Goal: Task Accomplishment & Management: Manage account settings

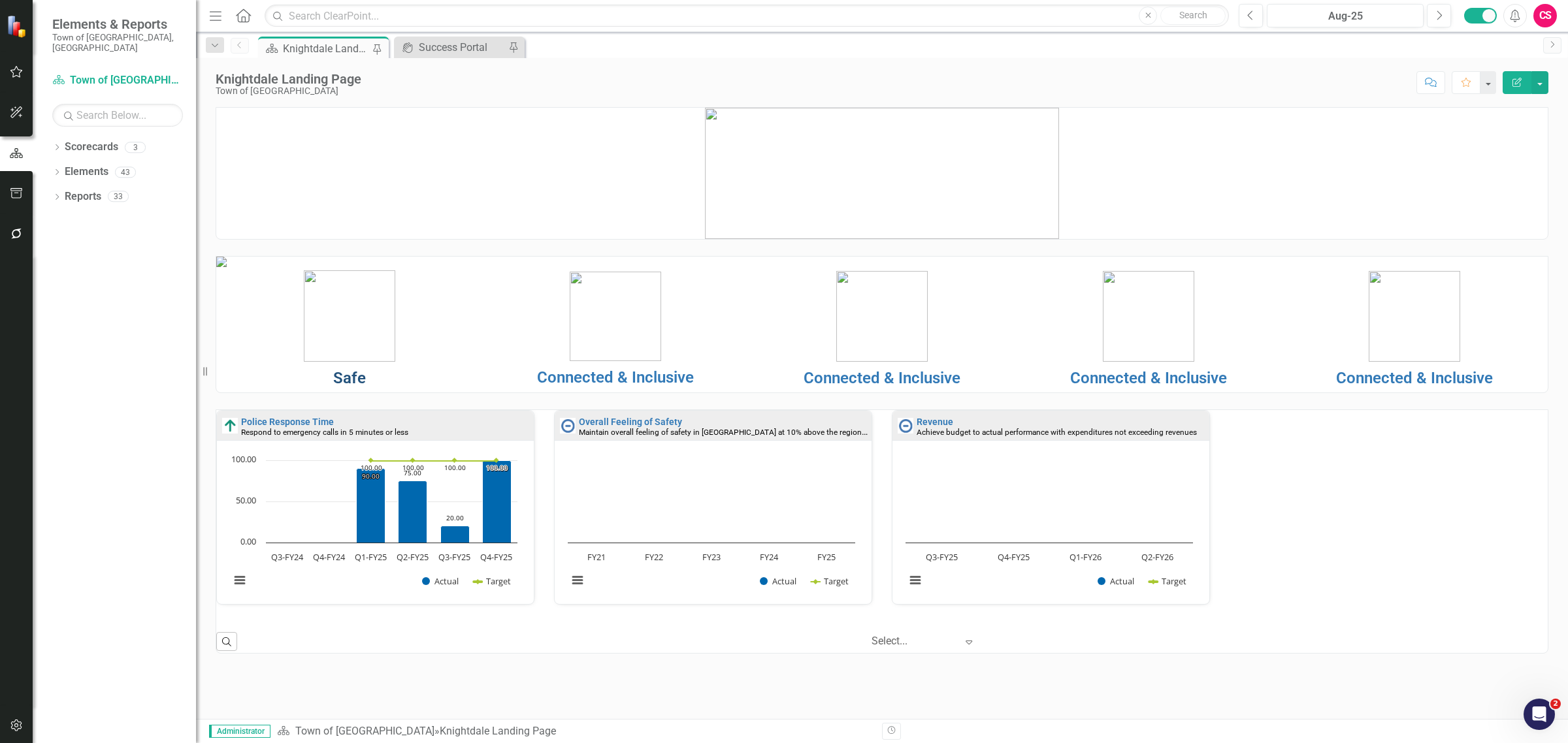
click at [351, 388] on link "Safe" at bounding box center [350, 378] width 33 height 18
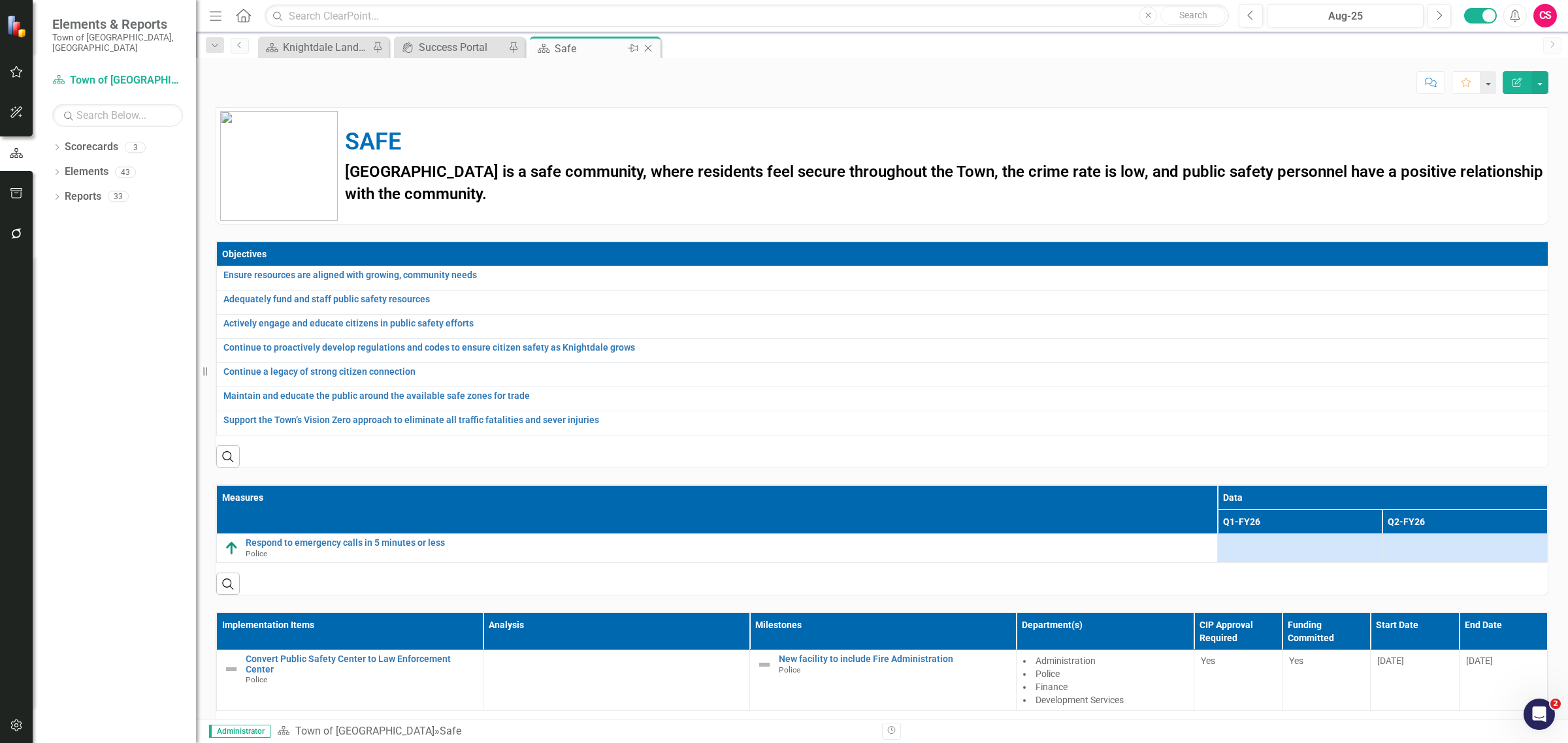
click at [647, 49] on icon at bounding box center [649, 49] width 7 height 7
click at [509, 51] on icon at bounding box center [513, 49] width 7 height 7
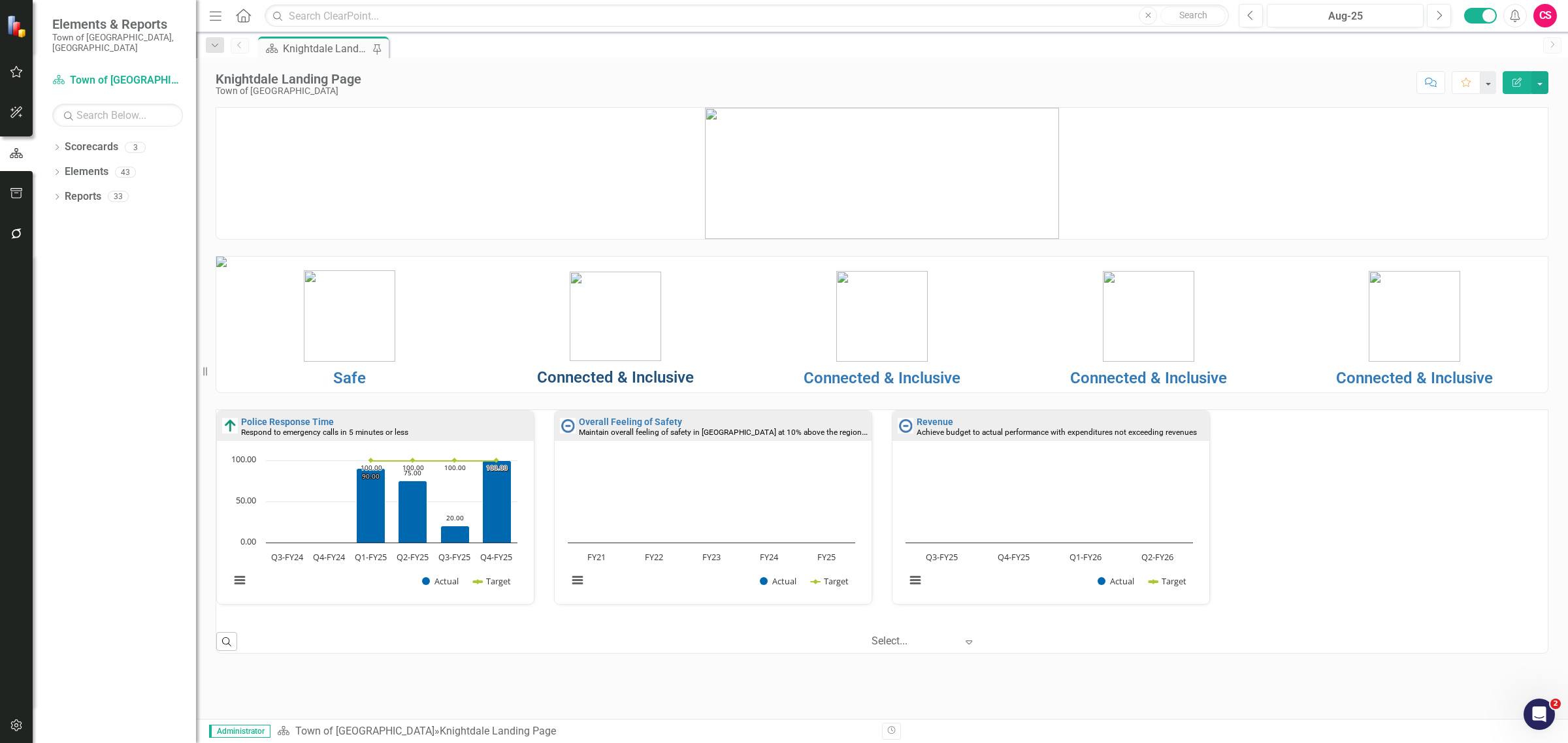
click at [580, 387] on link "Connected & Inclusive" at bounding box center [615, 377] width 157 height 18
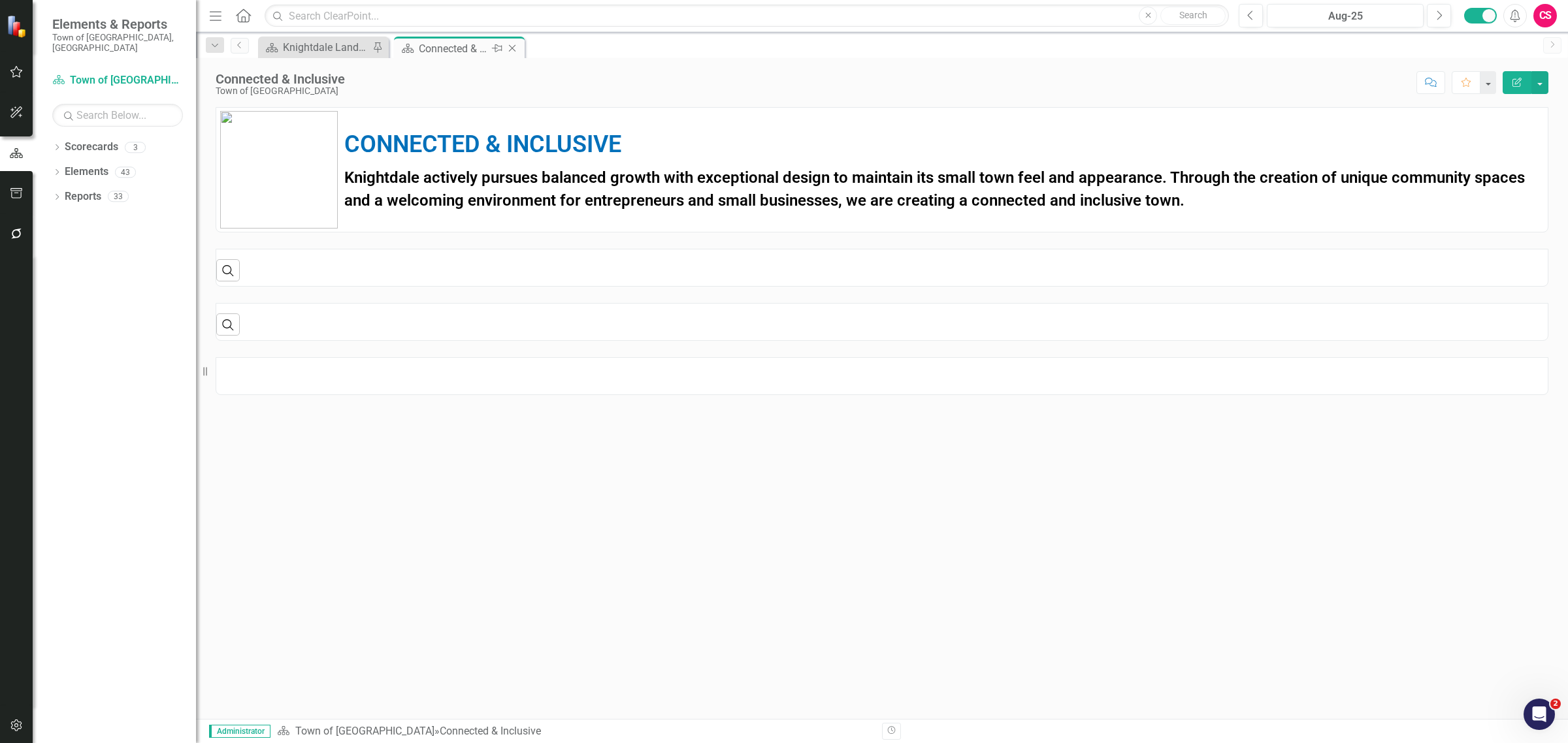
click at [514, 50] on icon at bounding box center [513, 49] width 7 height 7
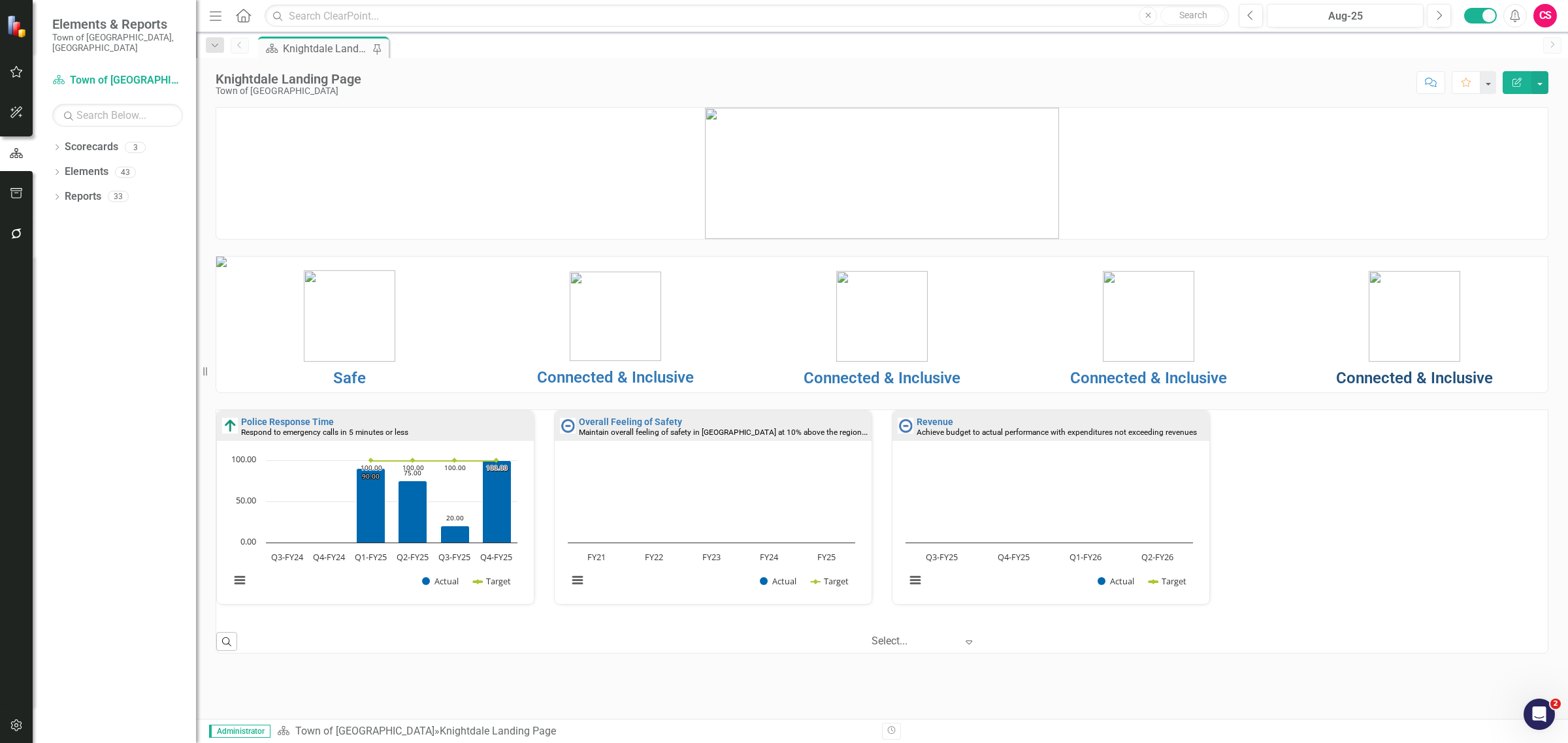
click at [1349, 388] on link "Connected & Inclusive" at bounding box center [1414, 378] width 157 height 18
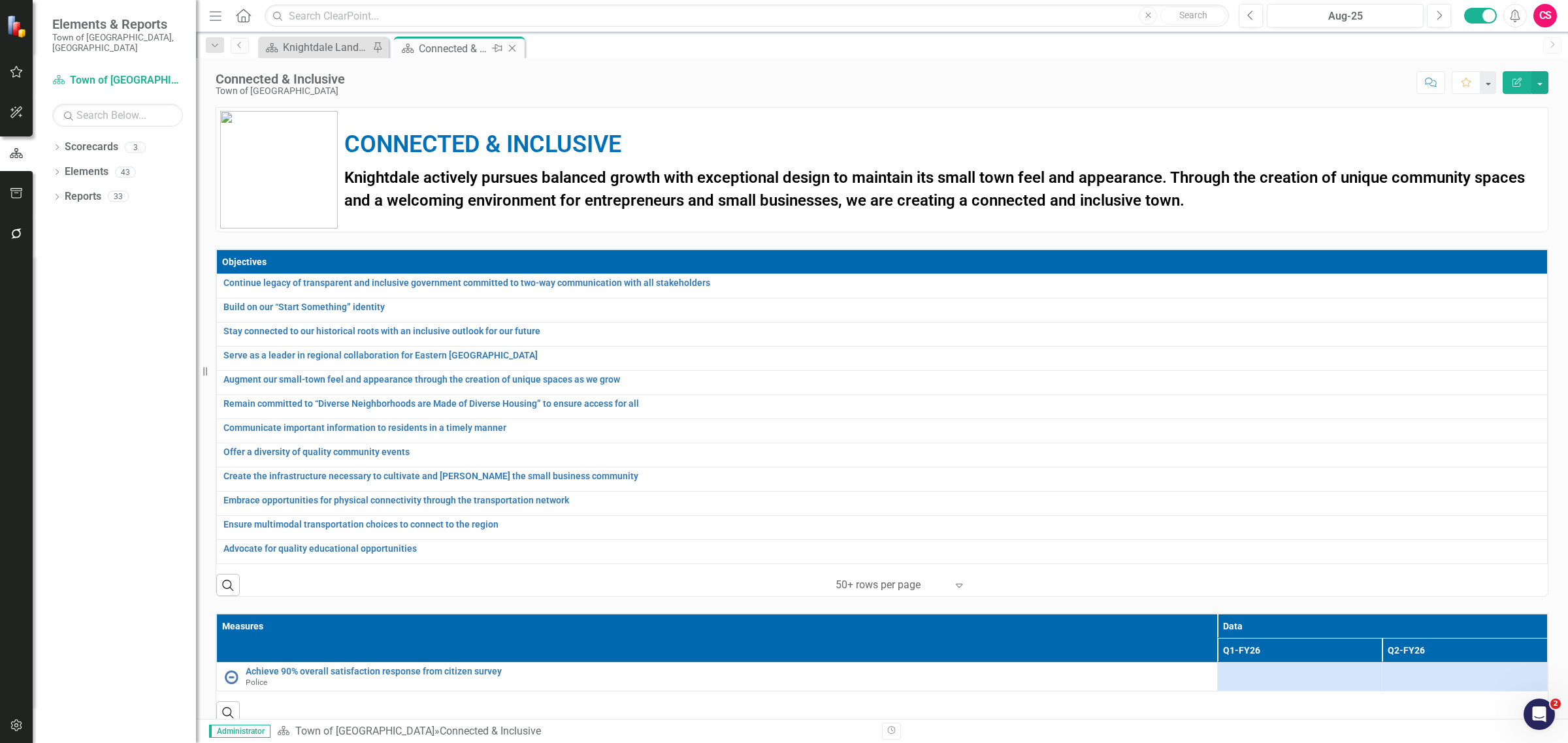
click at [509, 51] on icon at bounding box center [513, 49] width 7 height 7
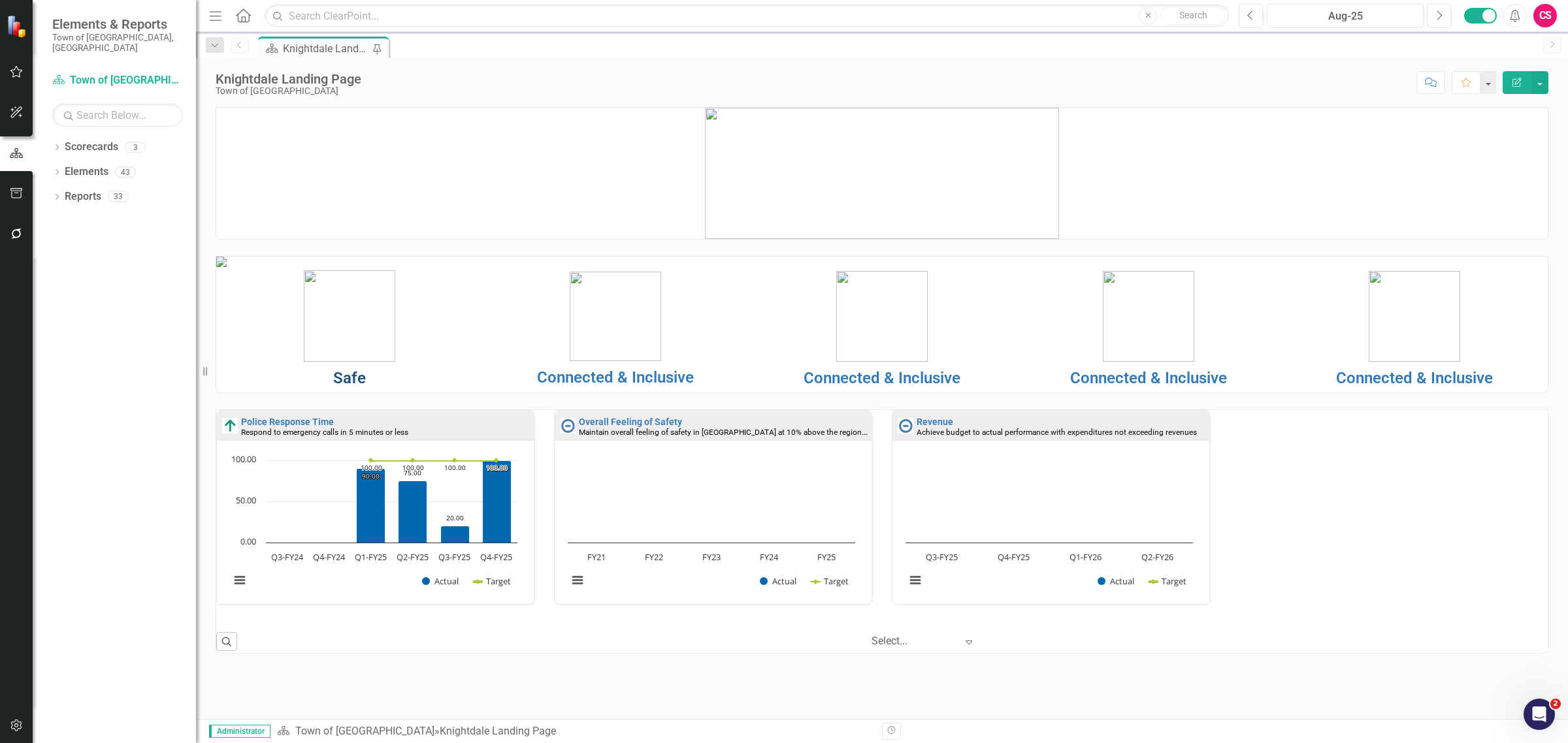
click at [351, 388] on link "Safe" at bounding box center [350, 378] width 33 height 18
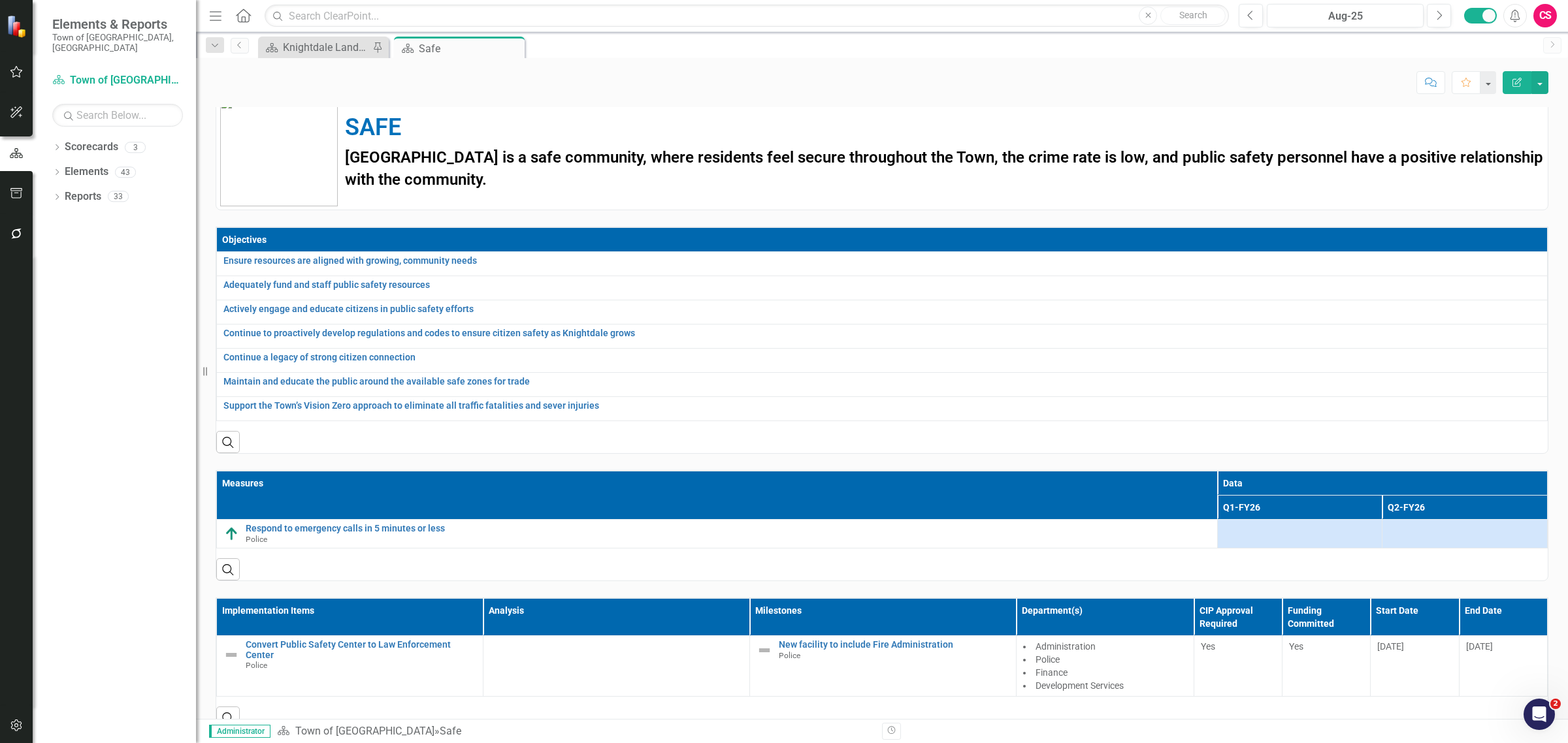
scroll to position [15, 0]
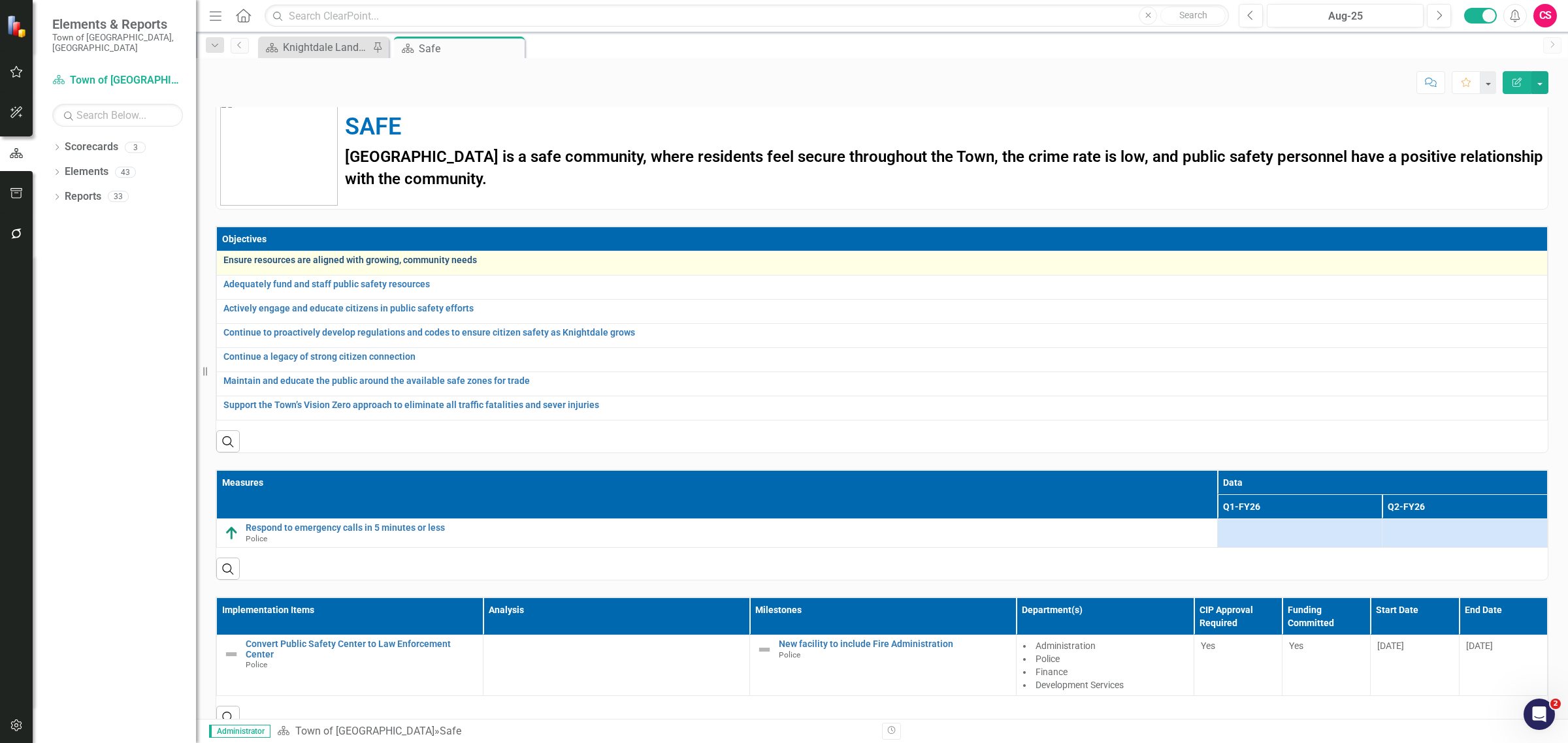
click at [351, 264] on link "Ensure resources are aligned with growing, community needs" at bounding box center [882, 260] width 1317 height 10
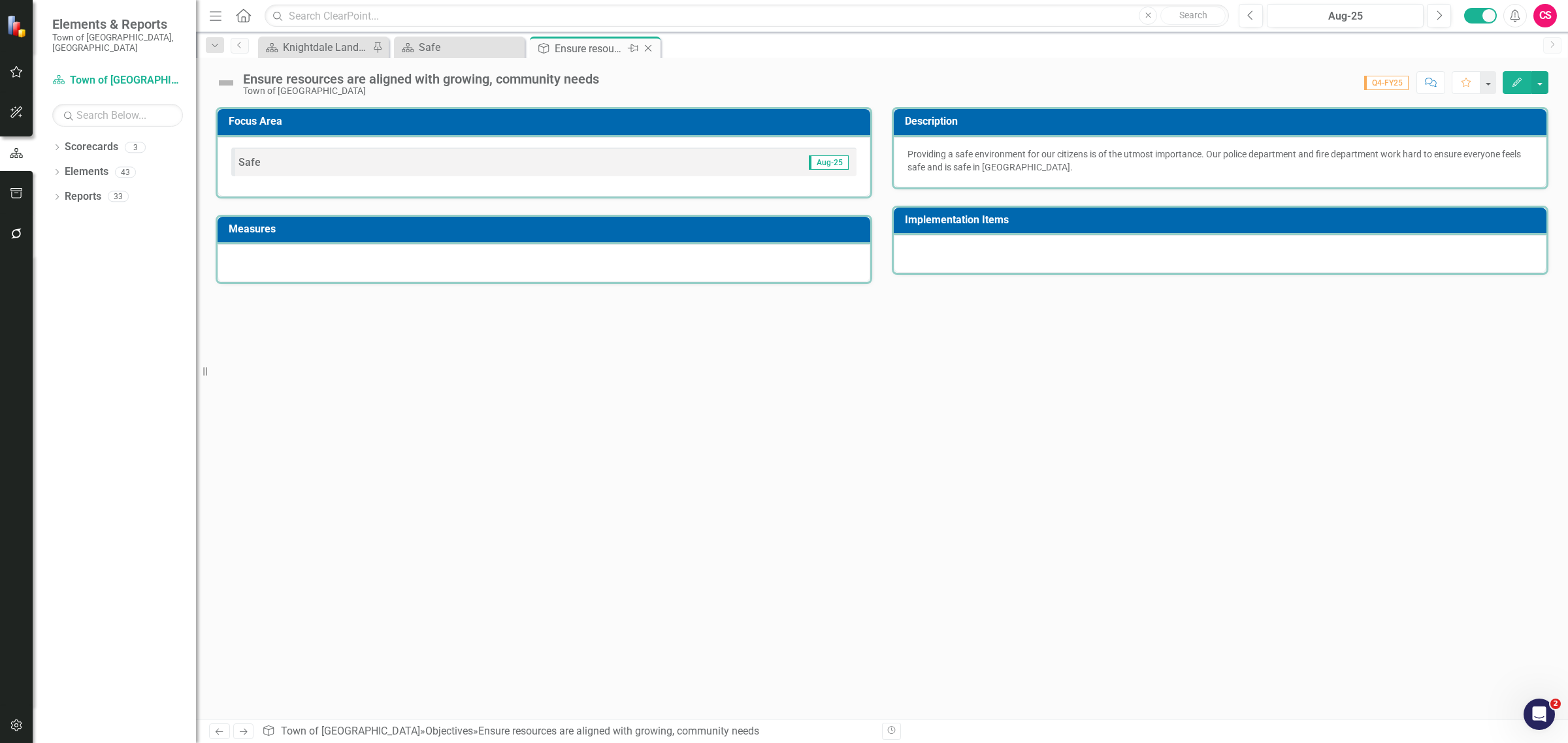
click at [650, 47] on icon "Close" at bounding box center [648, 49] width 13 height 10
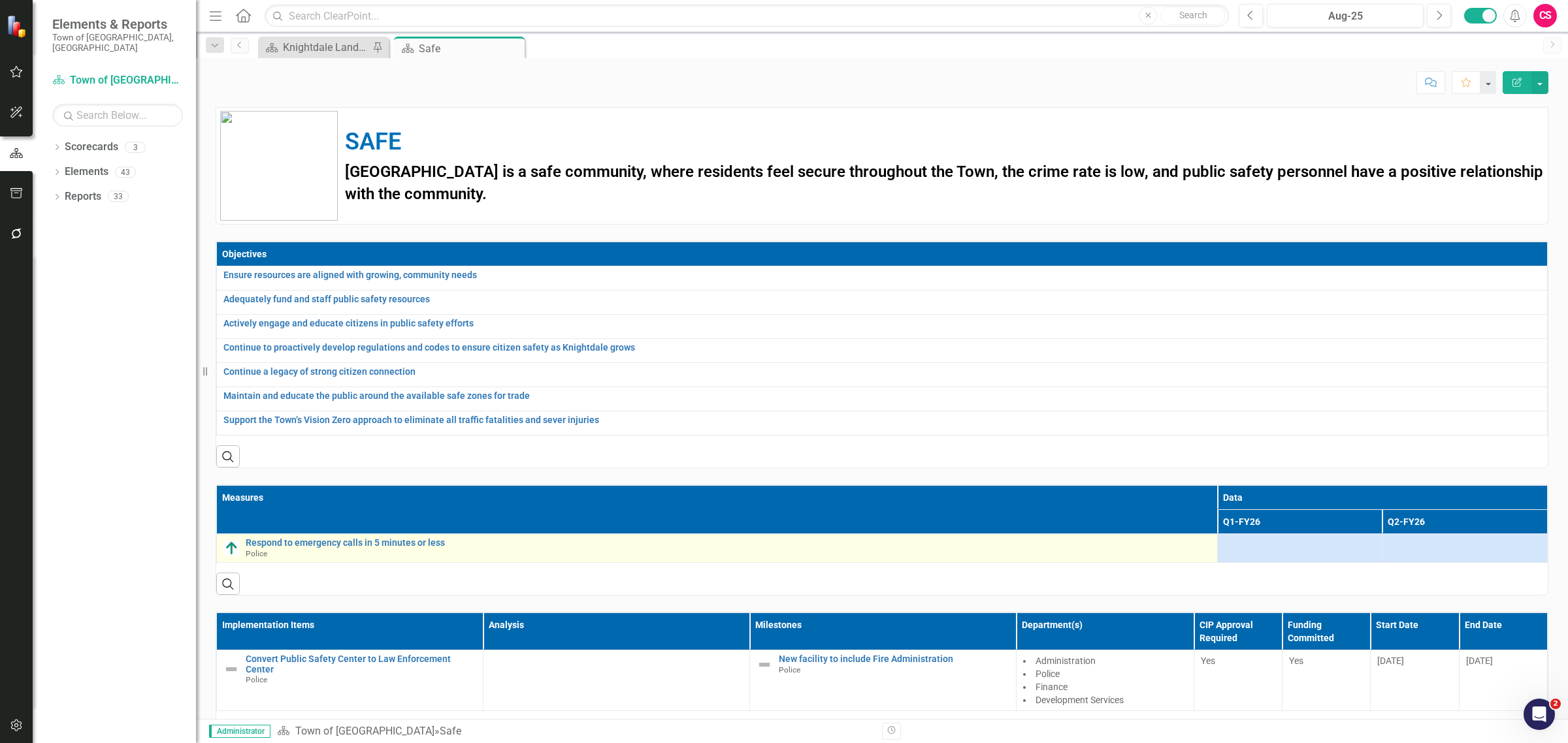
scroll to position [53, 0]
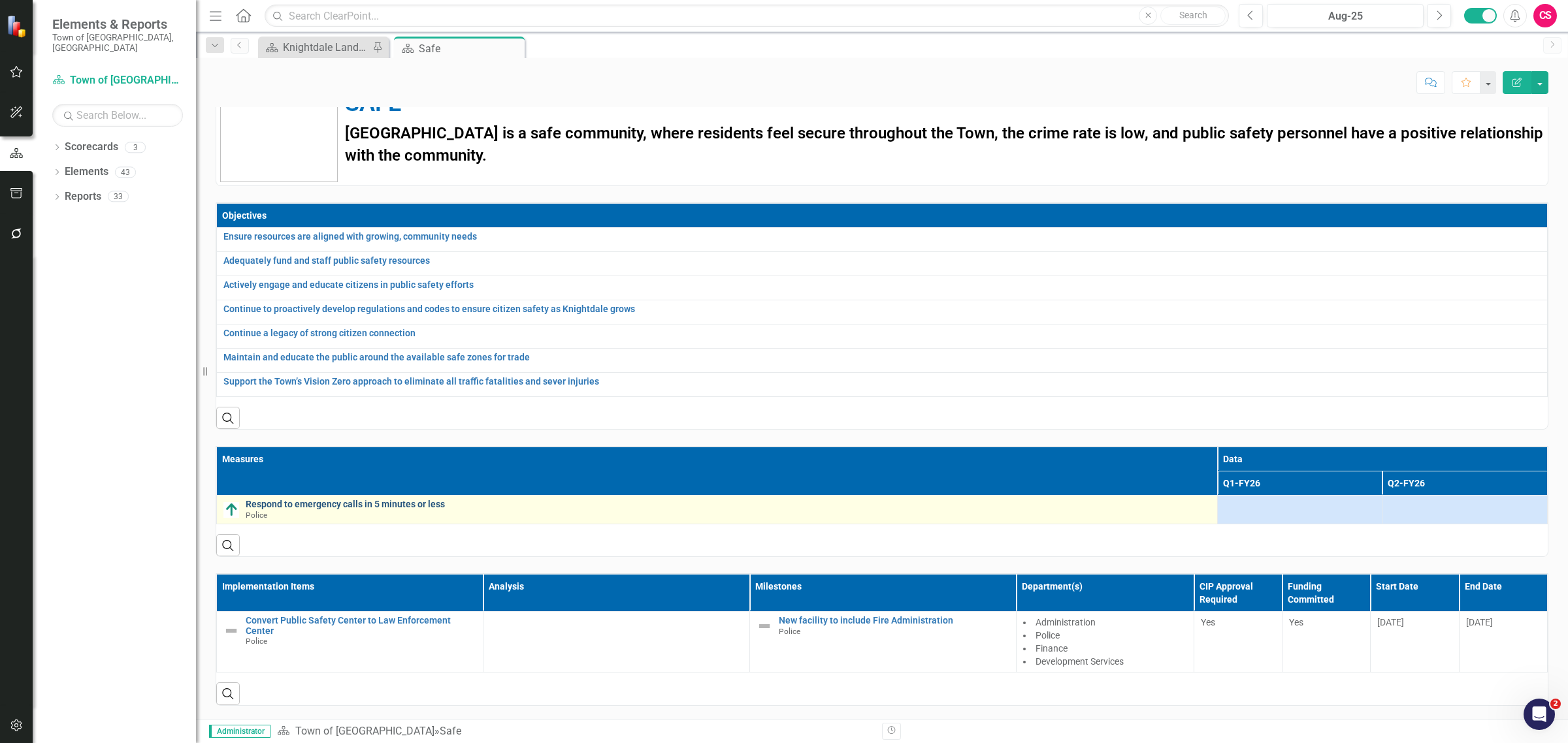
click at [377, 499] on link "Respond to emergency calls in 5 minutes or less" at bounding box center [728, 504] width 965 height 10
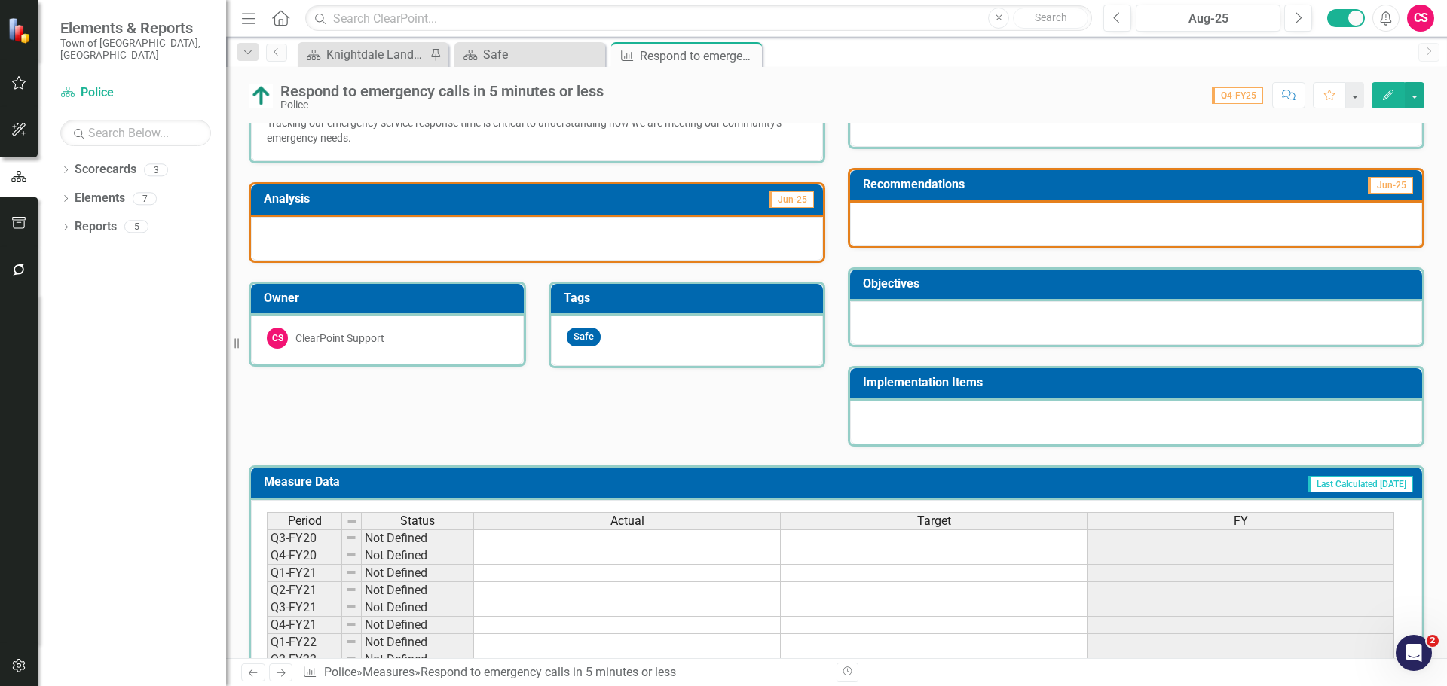
scroll to position [365, 0]
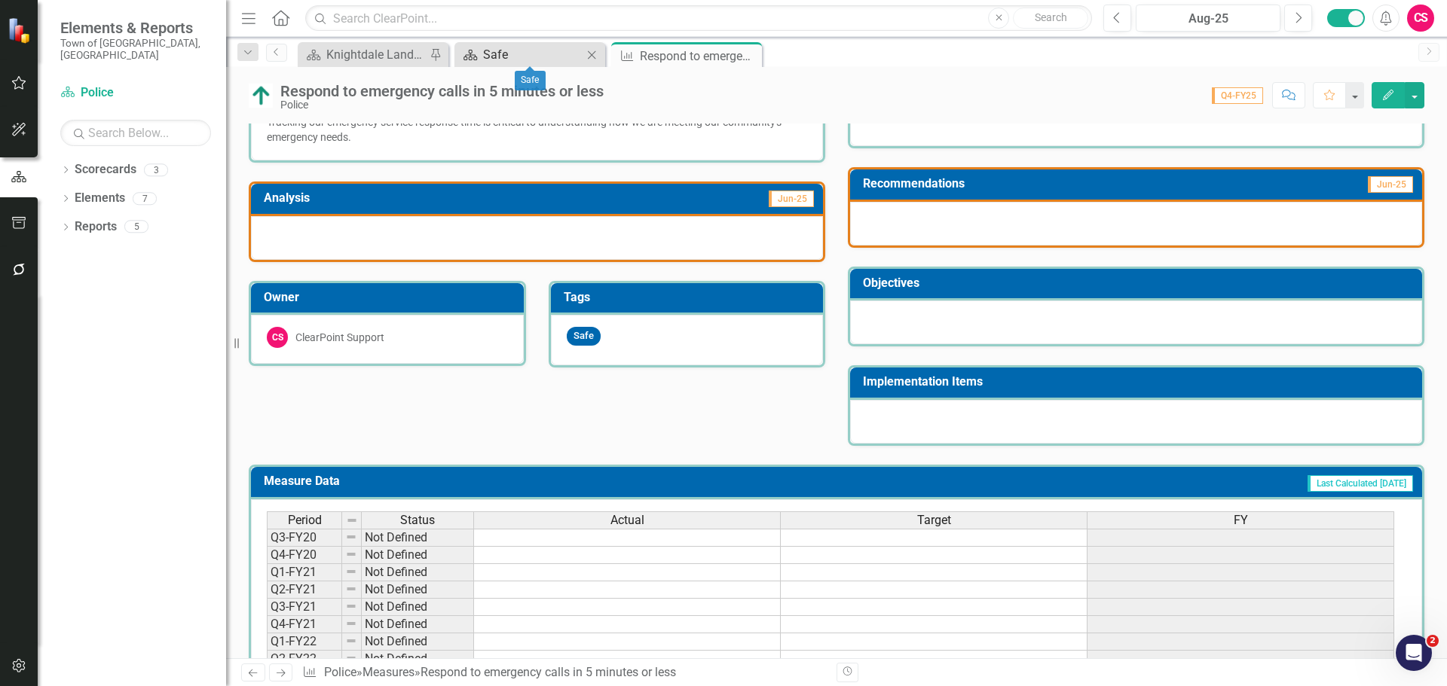
click at [538, 48] on div "Safe" at bounding box center [532, 54] width 99 height 19
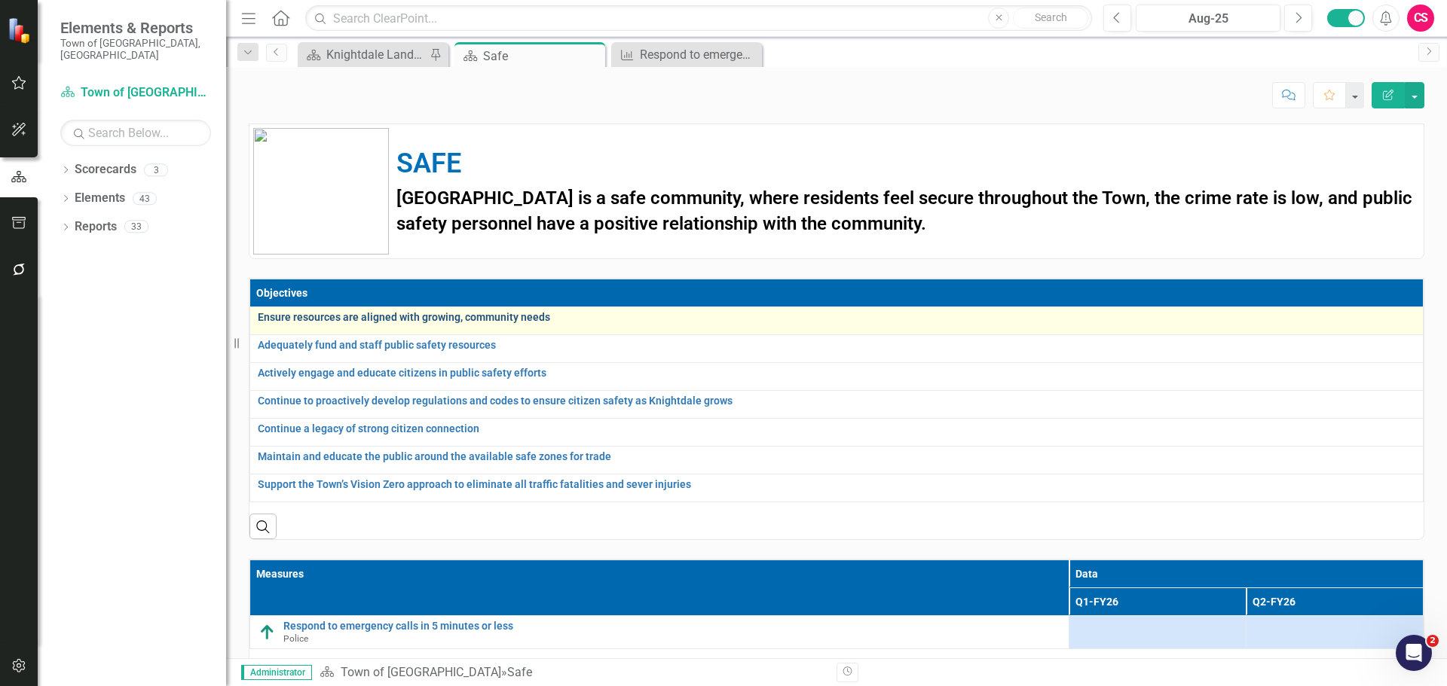
click at [321, 317] on link "Ensure resources are aligned with growing, community needs" at bounding box center [836, 317] width 1157 height 11
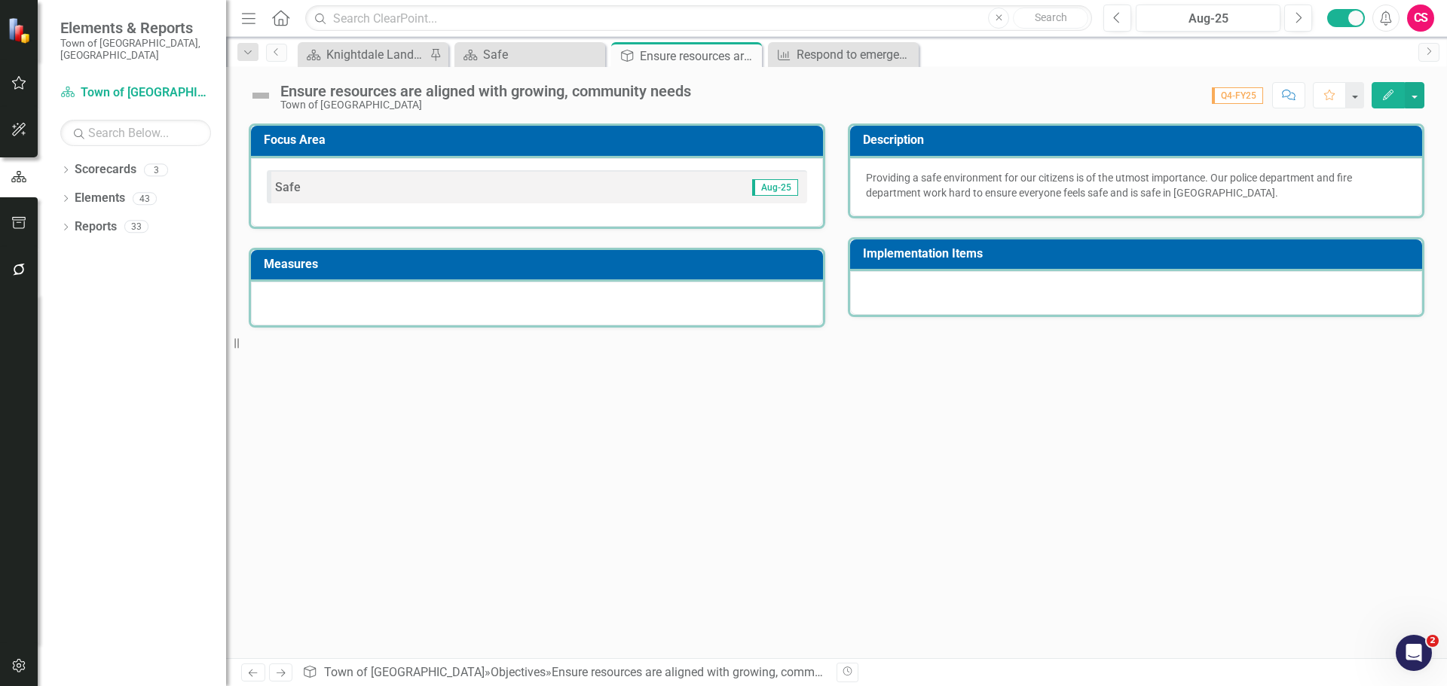
click at [699, 293] on div at bounding box center [537, 304] width 572 height 44
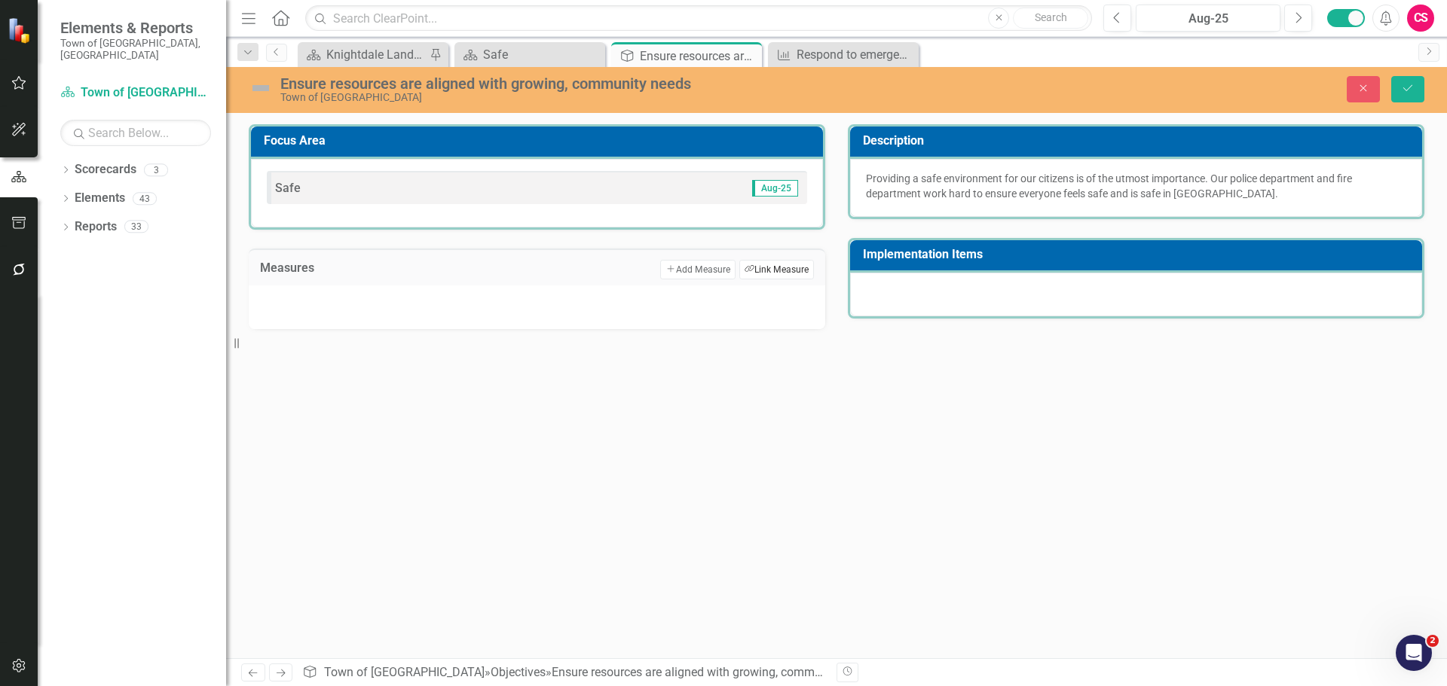
click at [770, 276] on button "Link Tag Link Measure" at bounding box center [776, 270] width 75 height 20
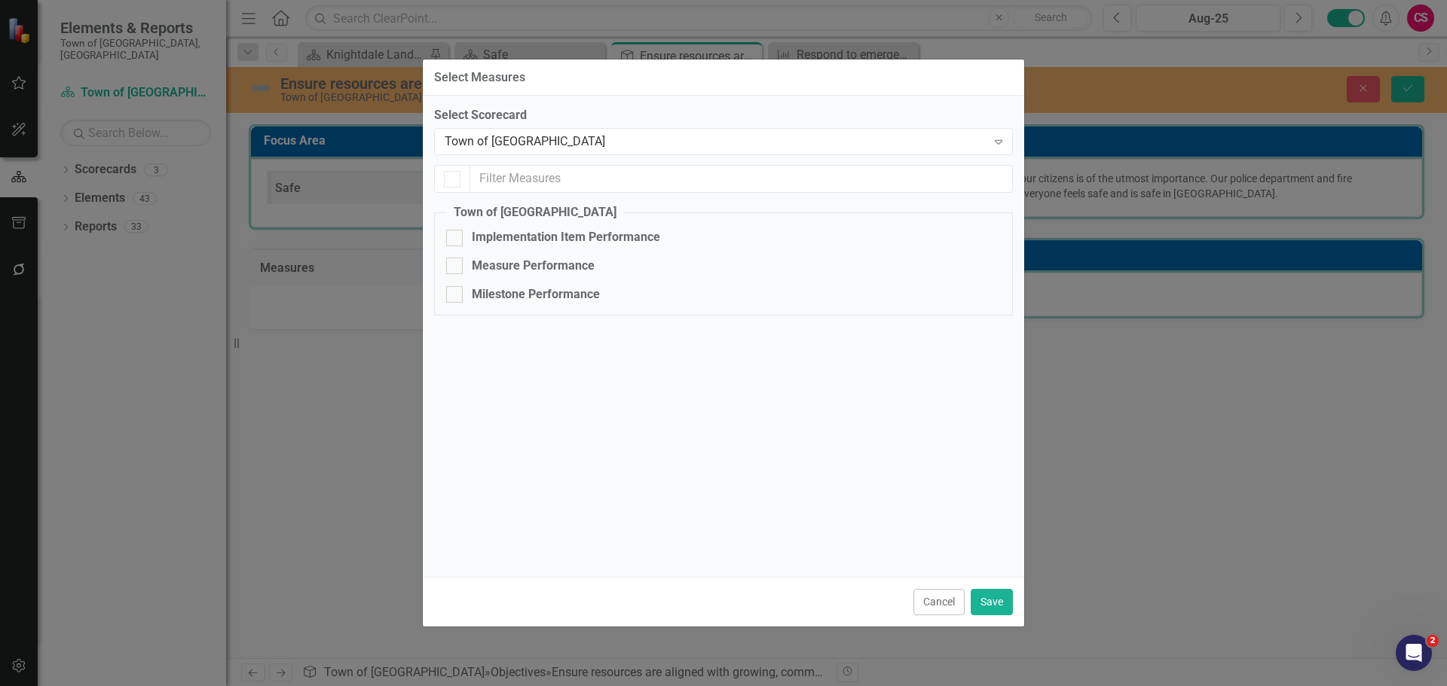
checkbox input "false"
click at [573, 143] on div "Town of [GEOGRAPHIC_DATA]" at bounding box center [716, 141] width 542 height 17
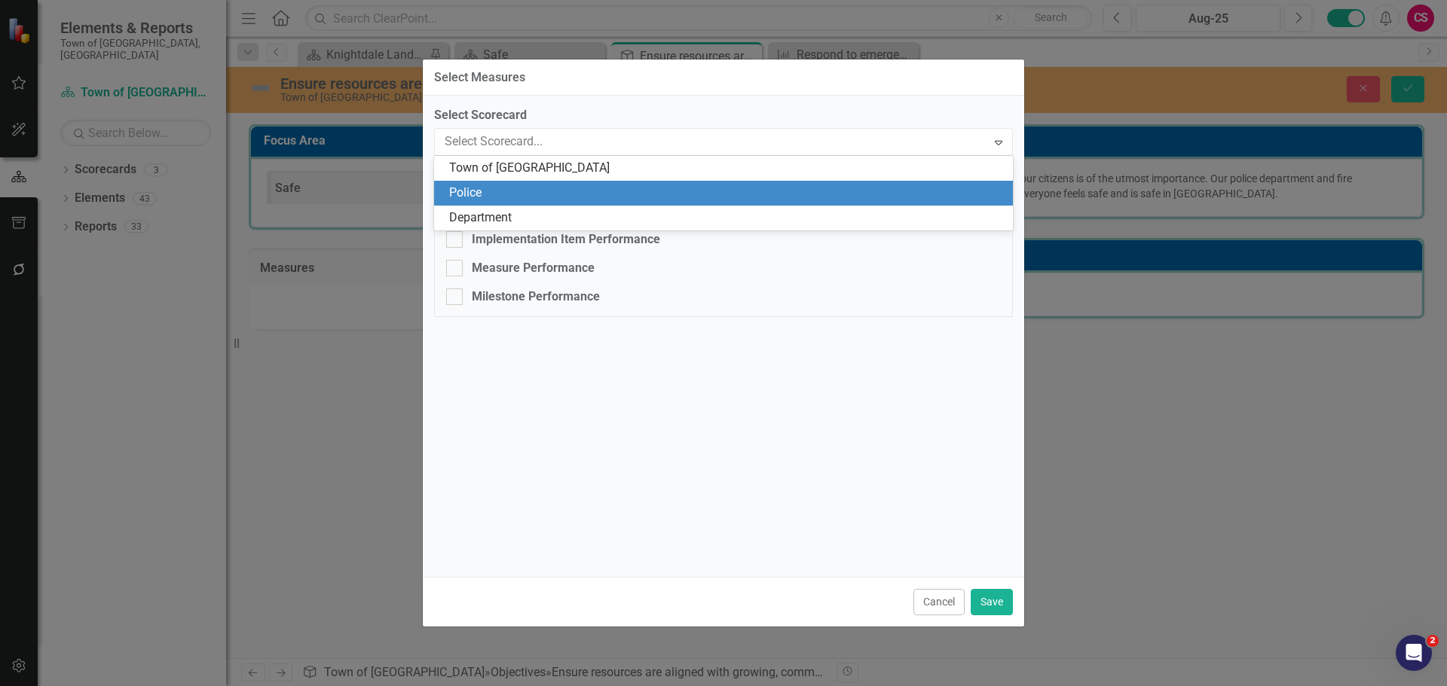
click at [495, 197] on div "Police" at bounding box center [726, 193] width 555 height 17
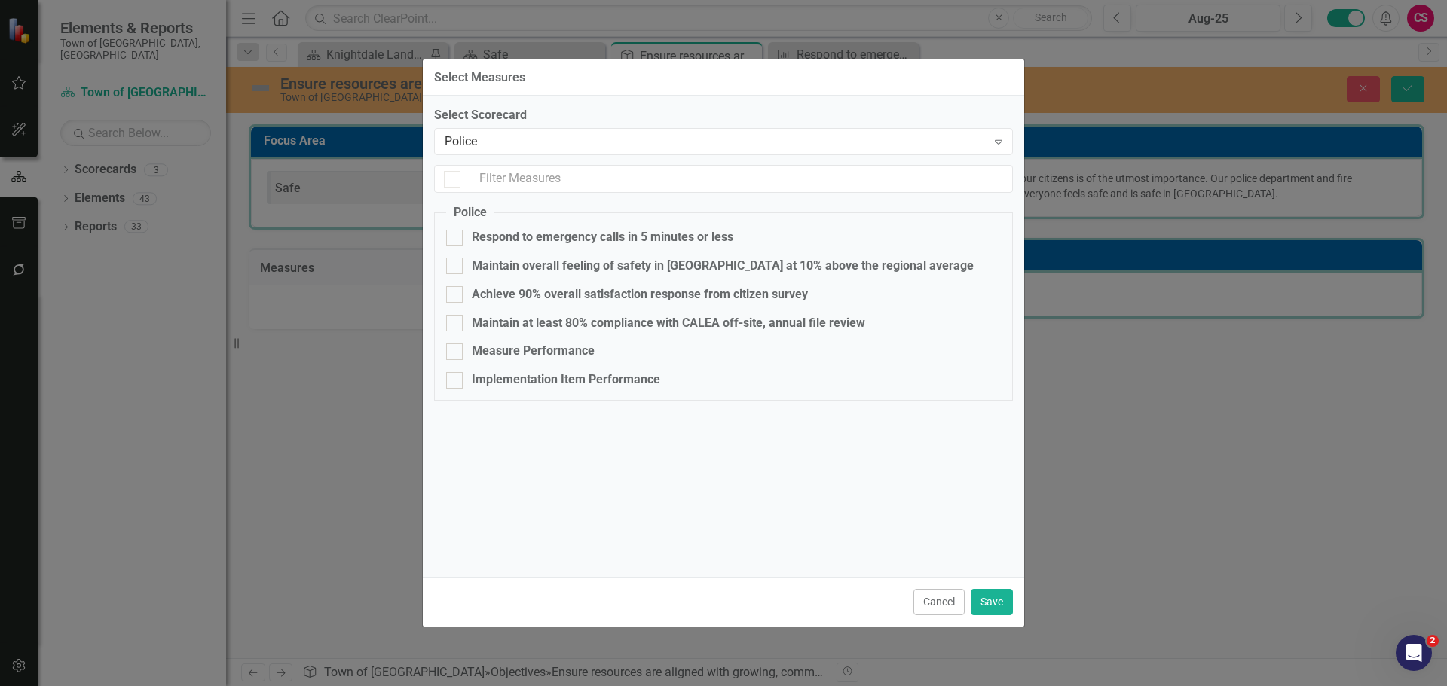
checkbox input "false"
click at [508, 237] on div "Respond to emergency calls in 5 minutes or less" at bounding box center [602, 237] width 261 height 17
click at [456, 237] on input "Respond to emergency calls in 5 minutes or less" at bounding box center [451, 235] width 10 height 10
checkbox input "true"
click at [502, 289] on div "Achieve 90% overall satisfaction response from citizen survey" at bounding box center [640, 294] width 336 height 17
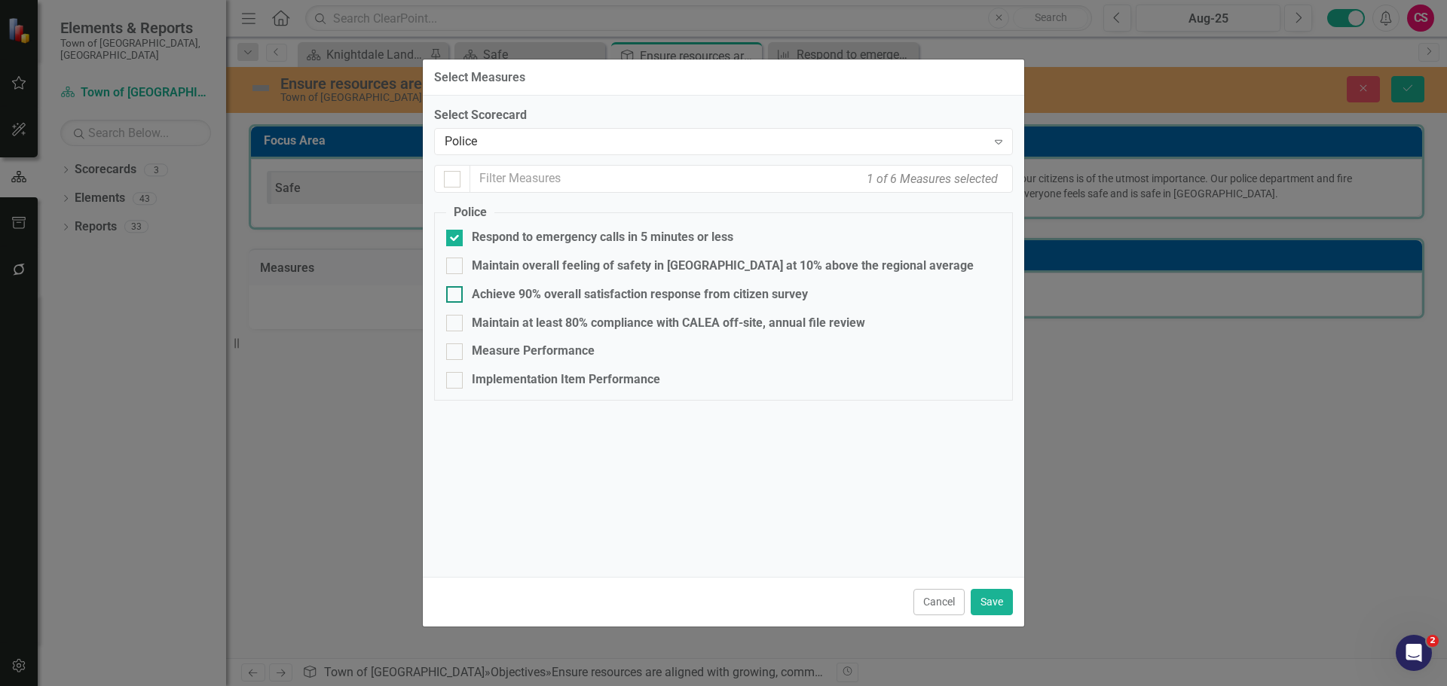
click at [456, 289] on input "Achieve 90% overall satisfaction response from citizen survey" at bounding box center [451, 291] width 10 height 10
checkbox input "true"
click at [501, 323] on div "Maintain at least 80% compliance with CALEA off-site, annual file review" at bounding box center [668, 323] width 393 height 17
click at [456, 323] on input "Maintain at least 80% compliance with CALEA off-site, annual file review" at bounding box center [451, 320] width 10 height 10
checkbox input "true"
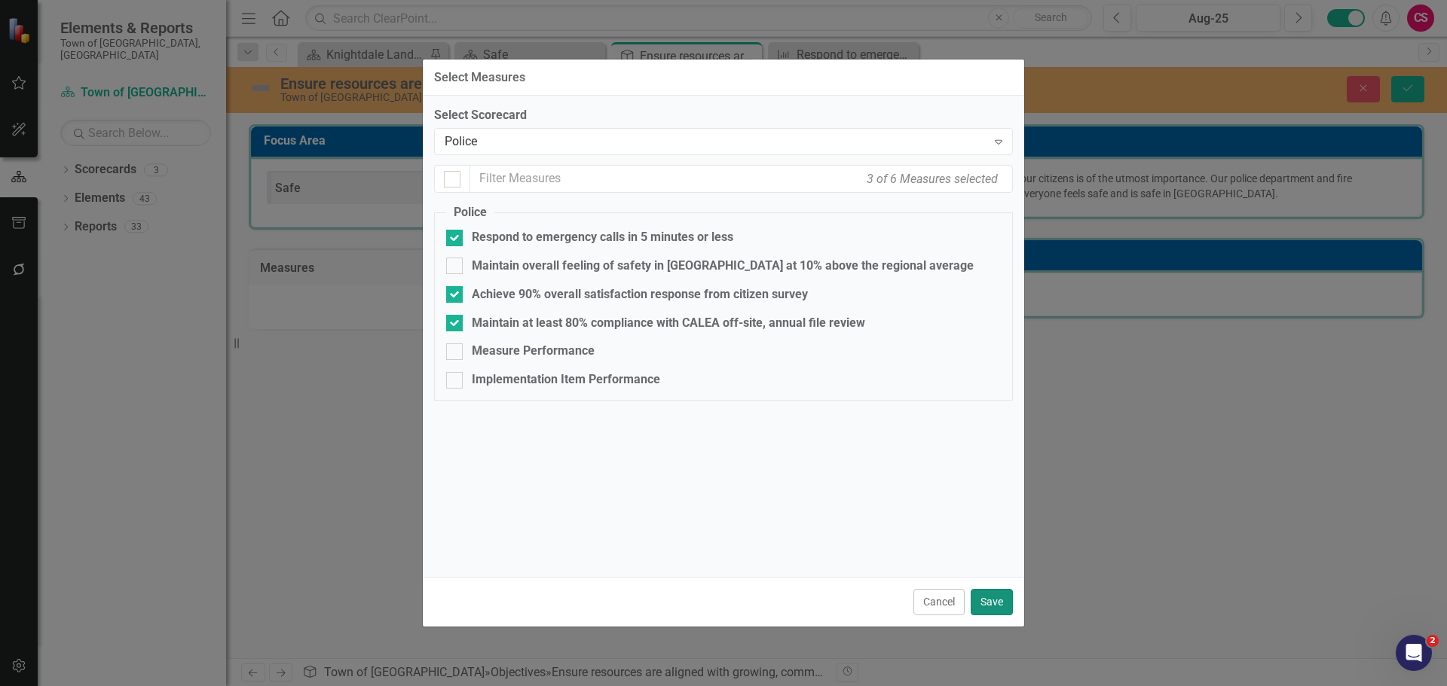
click at [982, 595] on button "Save" at bounding box center [991, 602] width 42 height 26
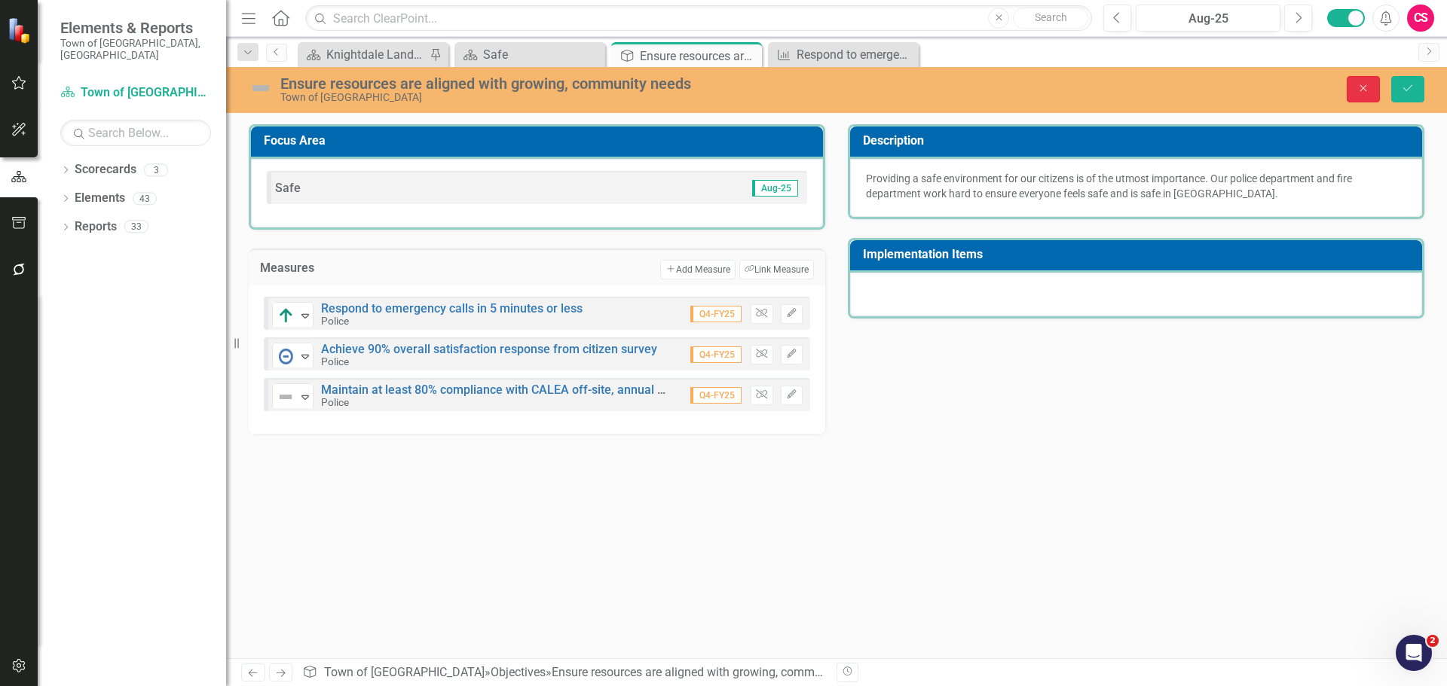
click at [1360, 93] on icon "Close" at bounding box center [1363, 88] width 14 height 11
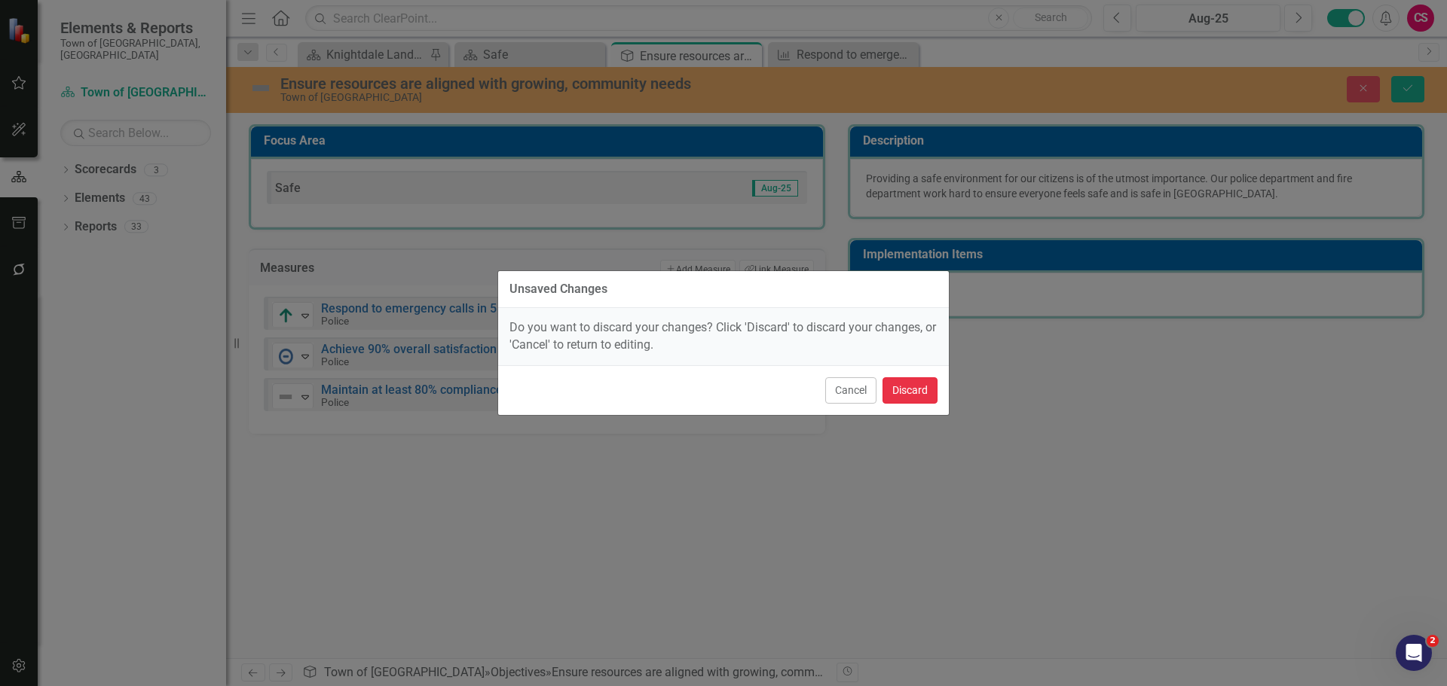
click at [913, 393] on button "Discard" at bounding box center [909, 390] width 55 height 26
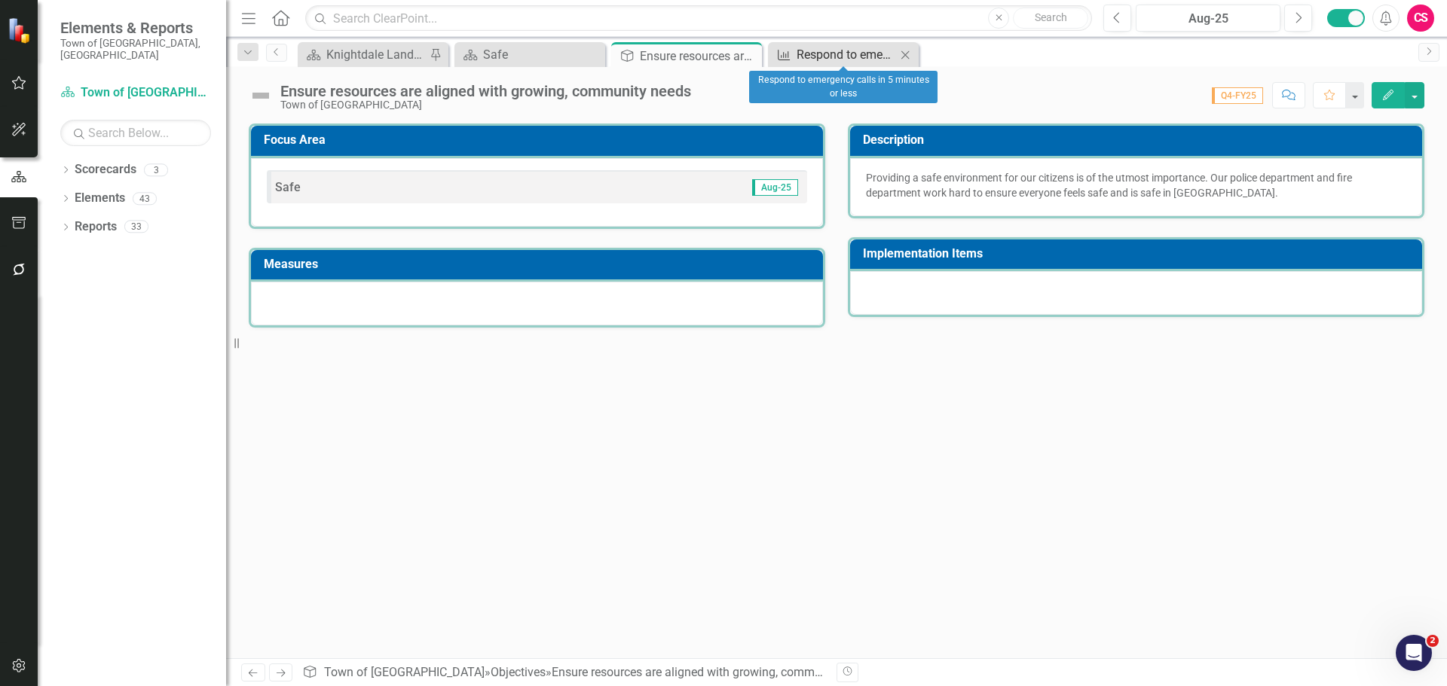
click at [831, 50] on div "Respond to emergency calls in 5 minutes or less" at bounding box center [845, 54] width 99 height 19
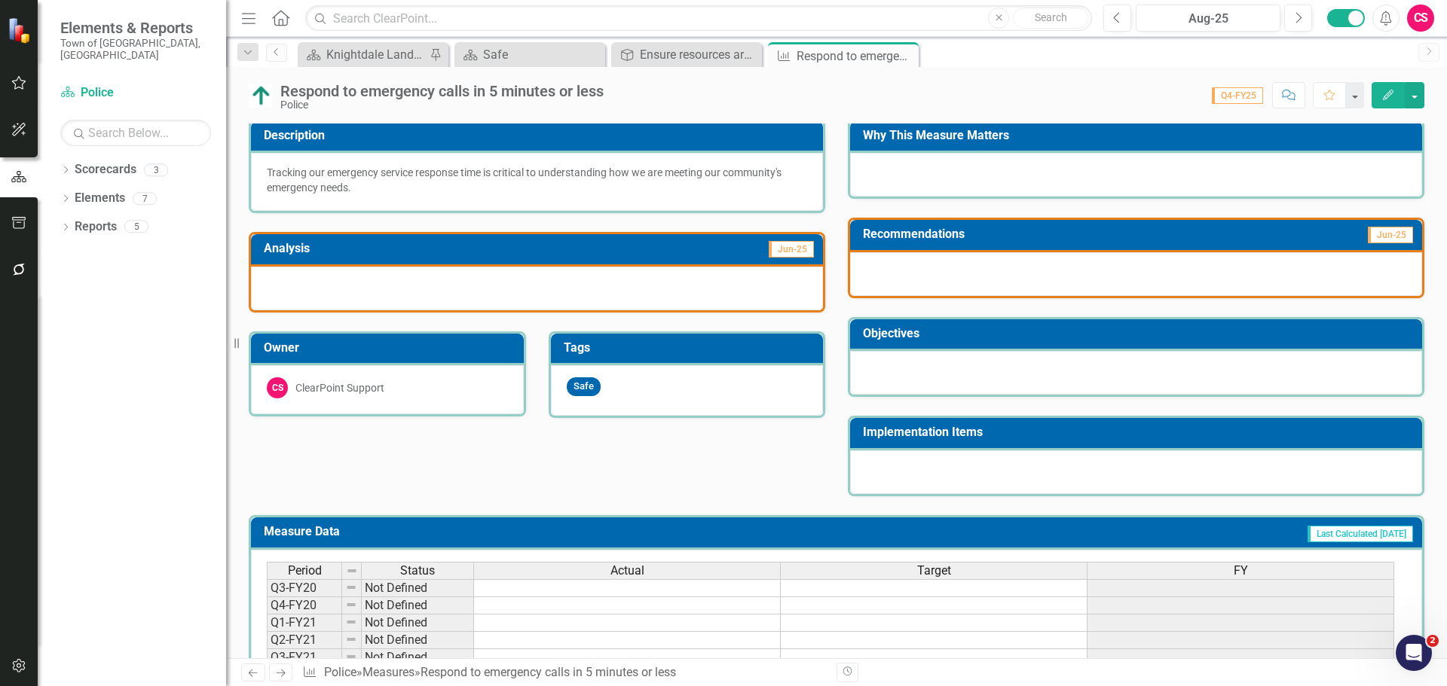
scroll to position [313, 0]
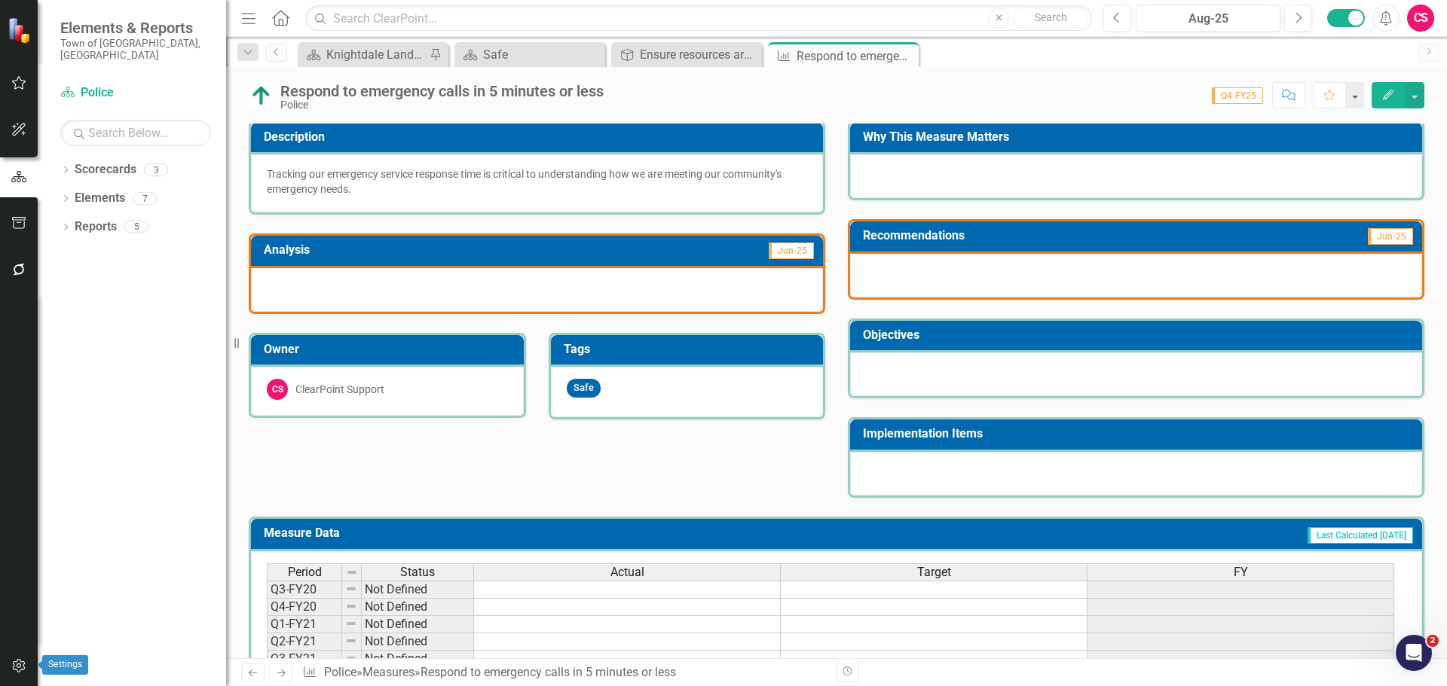
click at [26, 668] on icon "button" at bounding box center [19, 666] width 16 height 12
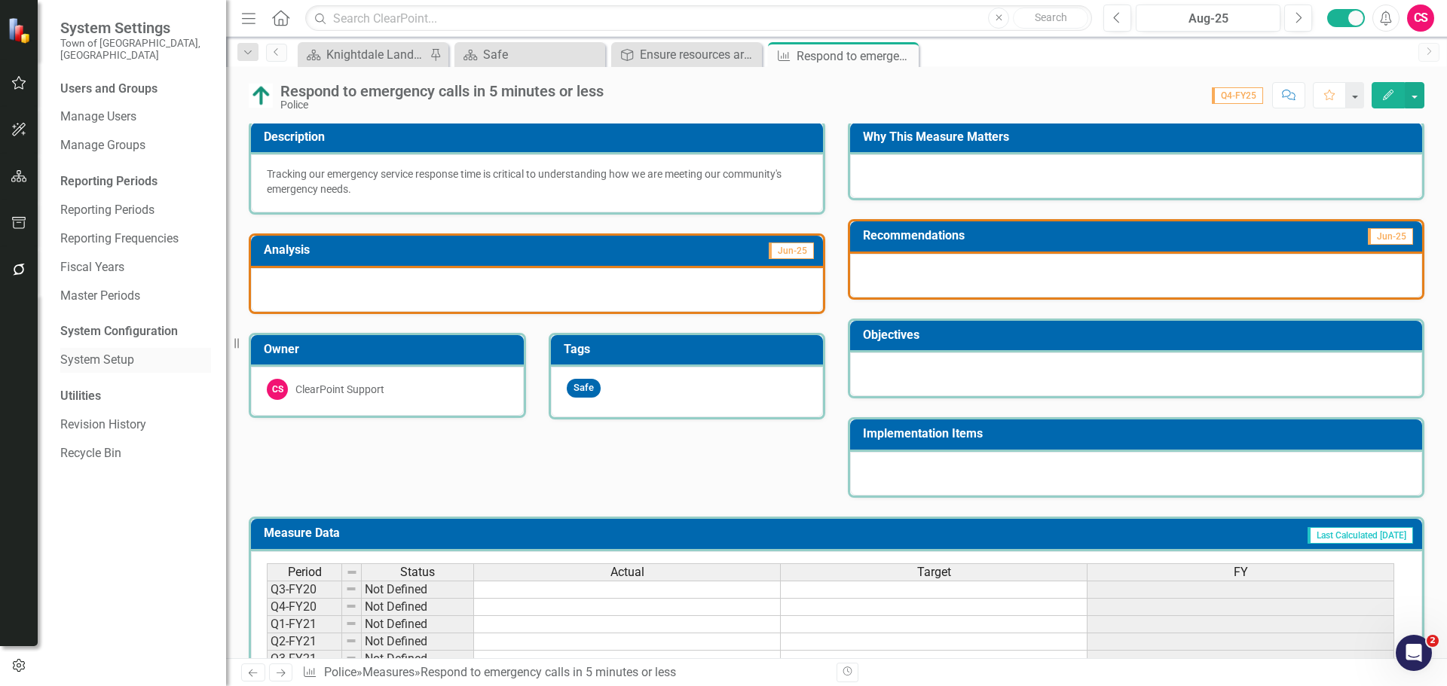
click at [73, 352] on link "System Setup" at bounding box center [135, 360] width 151 height 17
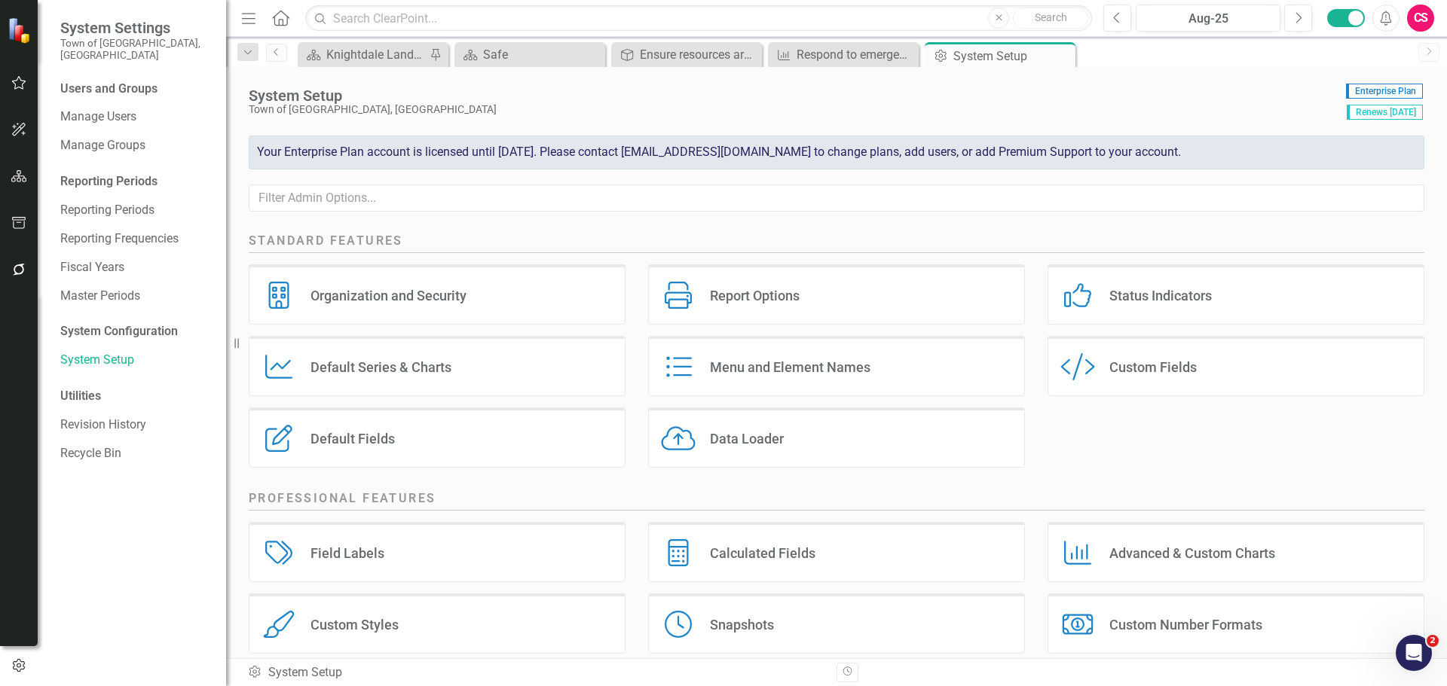
click at [1109, 373] on div "Custom Fields" at bounding box center [1152, 367] width 87 height 17
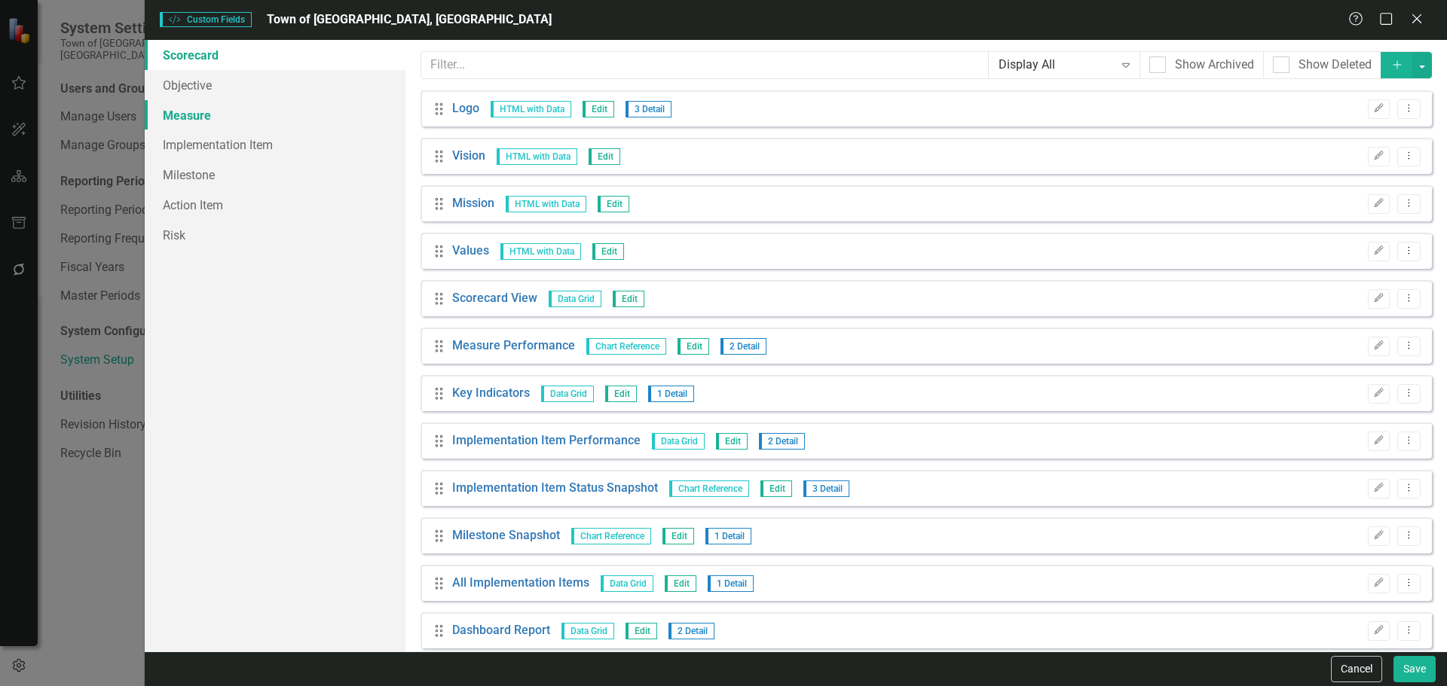
click at [237, 124] on link "Measure" at bounding box center [275, 115] width 261 height 30
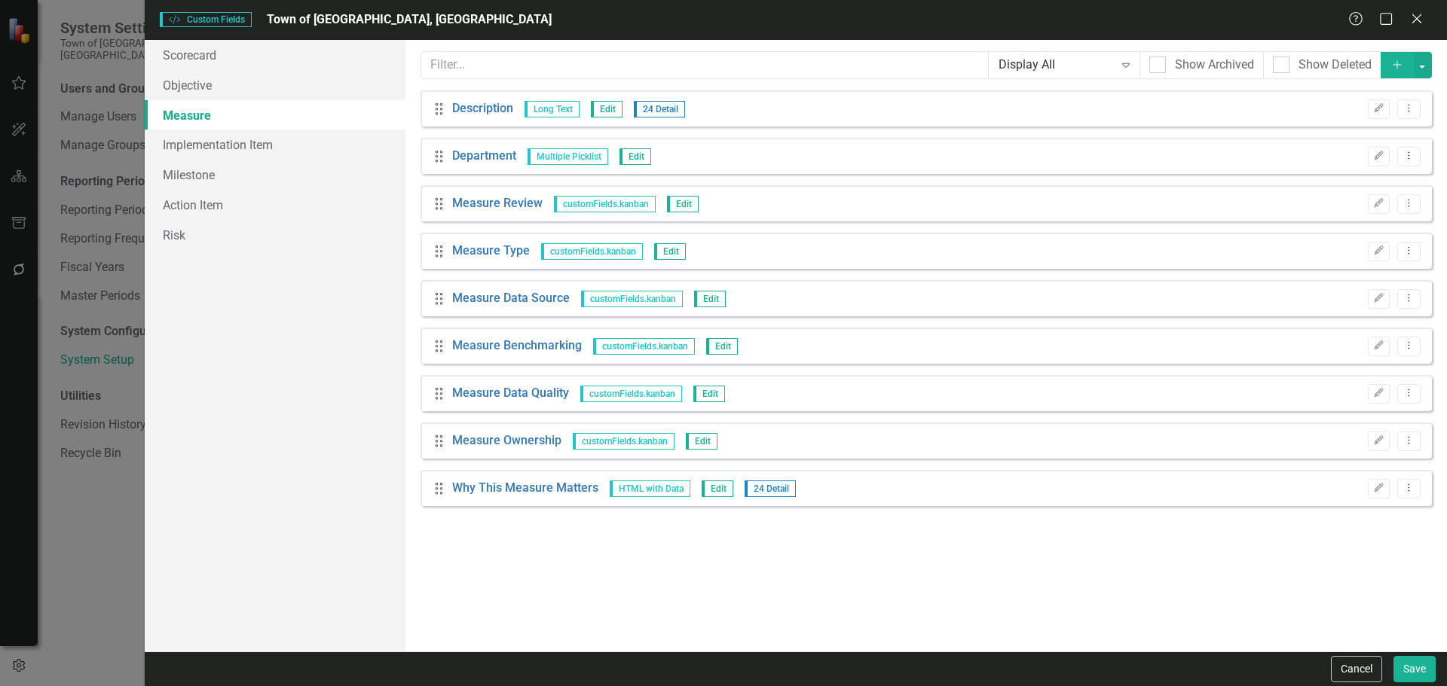
click at [1396, 65] on icon "button" at bounding box center [1396, 64] width 8 height 8
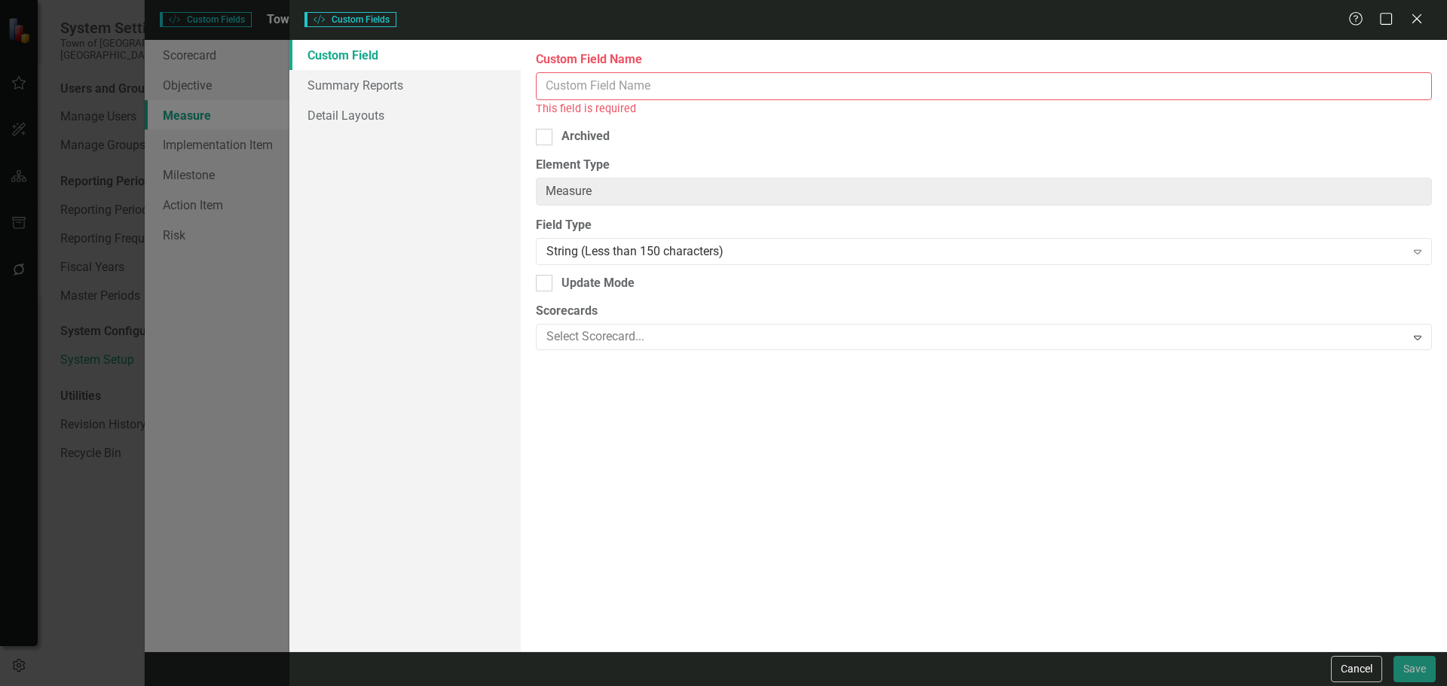
click at [744, 93] on input "Custom Field Name" at bounding box center [984, 86] width 896 height 28
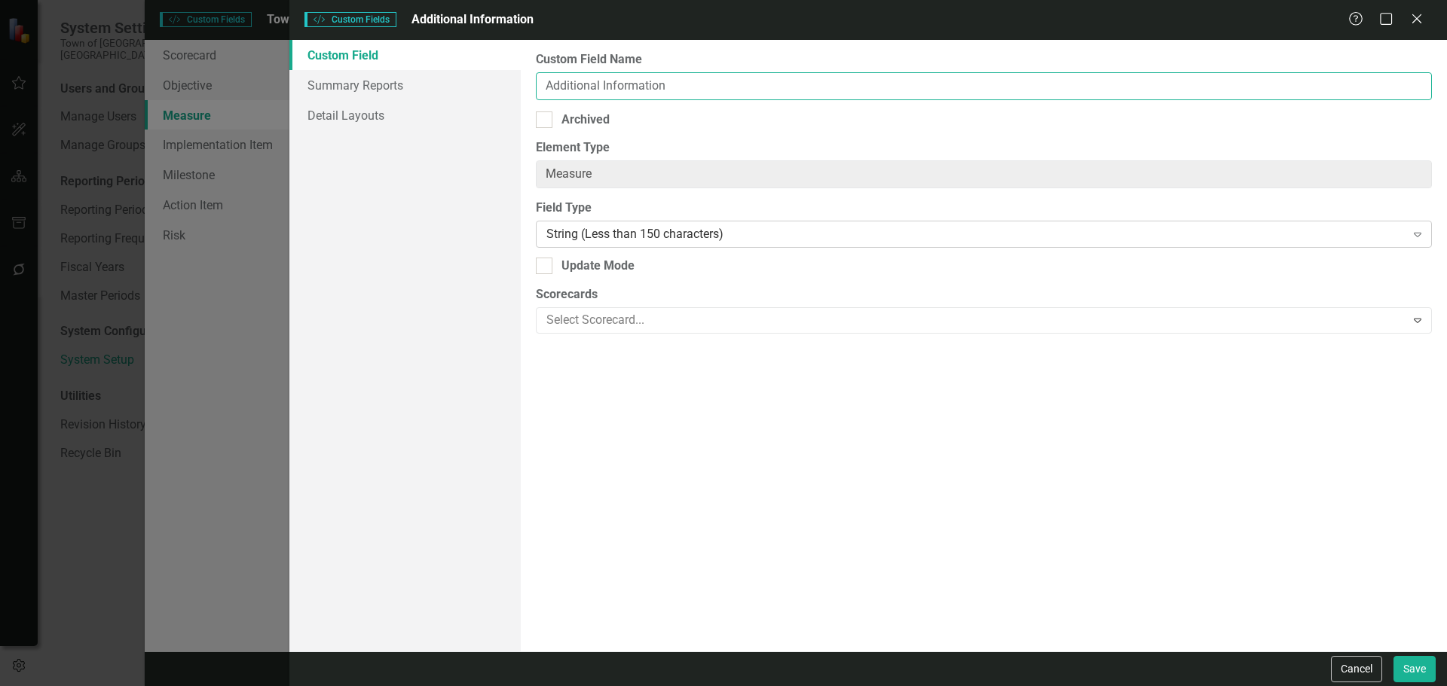
type input "Additional Information"
click at [686, 227] on div "String (Less than 150 characters)" at bounding box center [975, 234] width 858 height 17
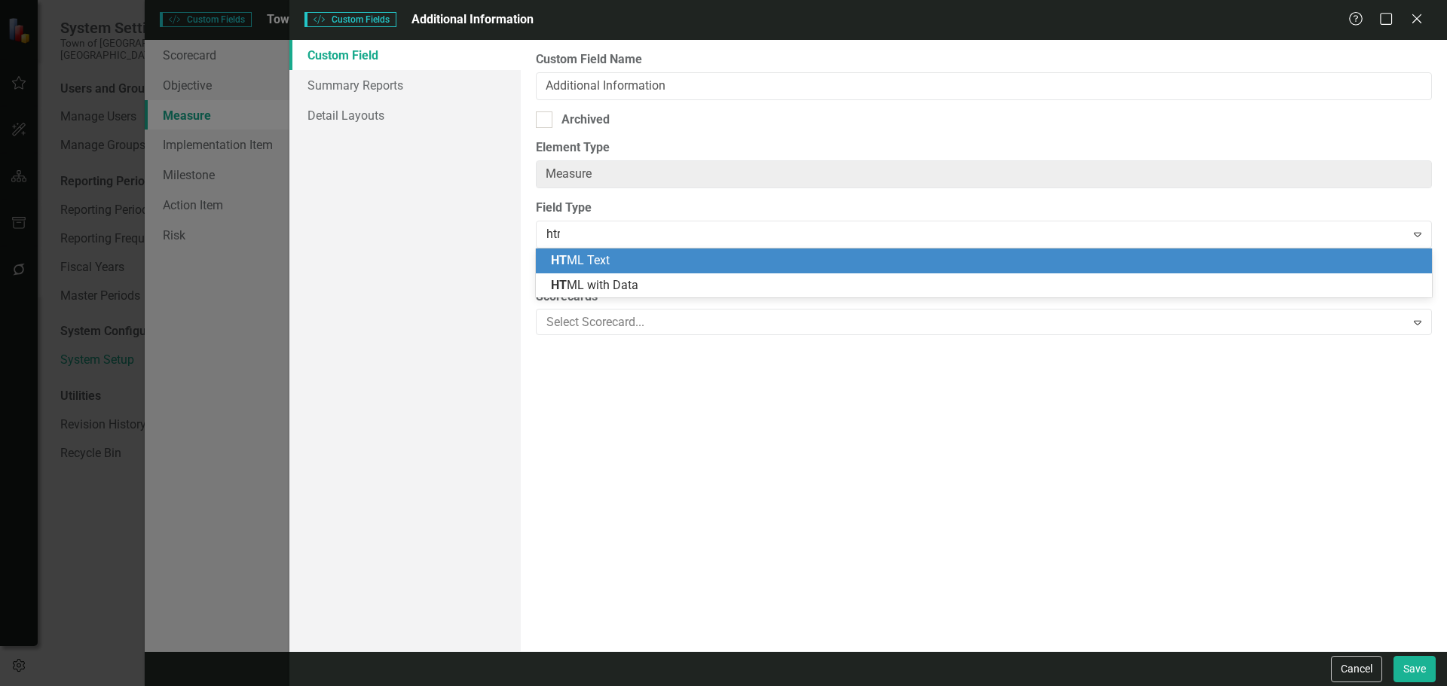
type input "html"
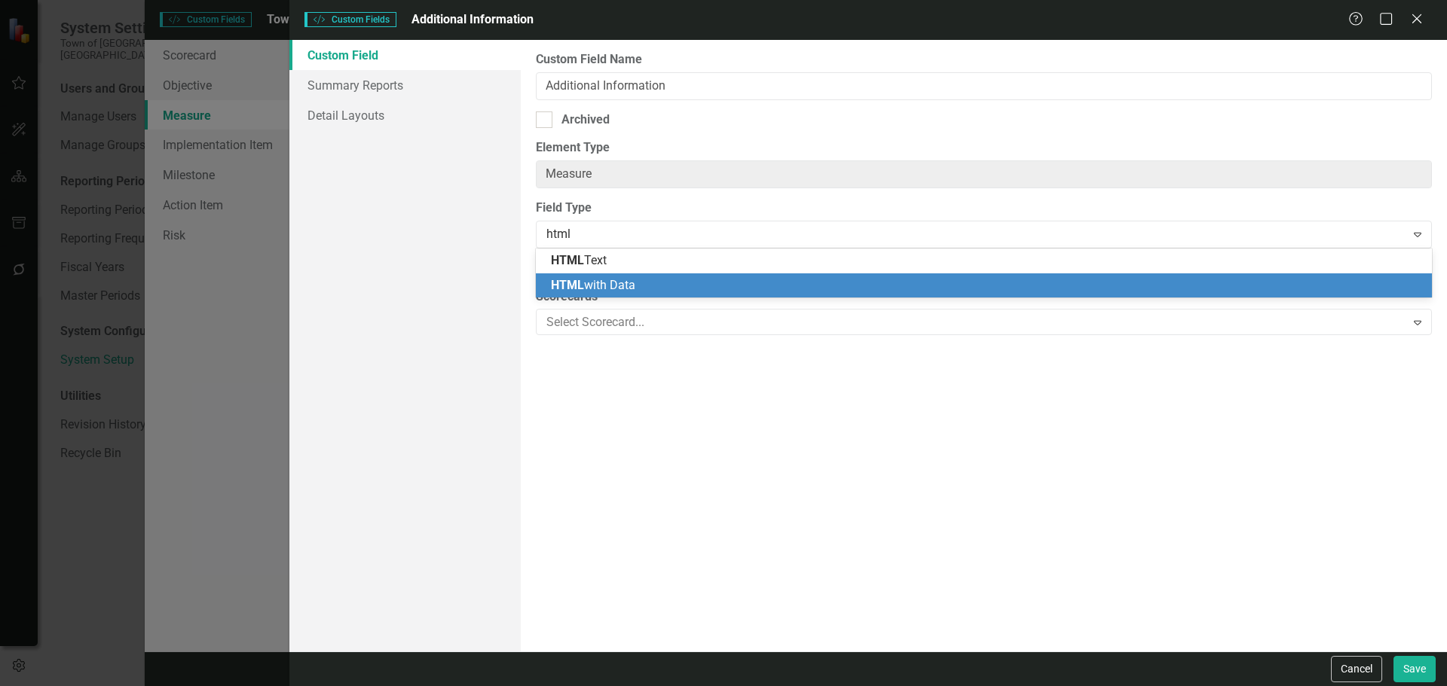
click at [673, 276] on div "HTML with Data" at bounding box center [984, 285] width 896 height 25
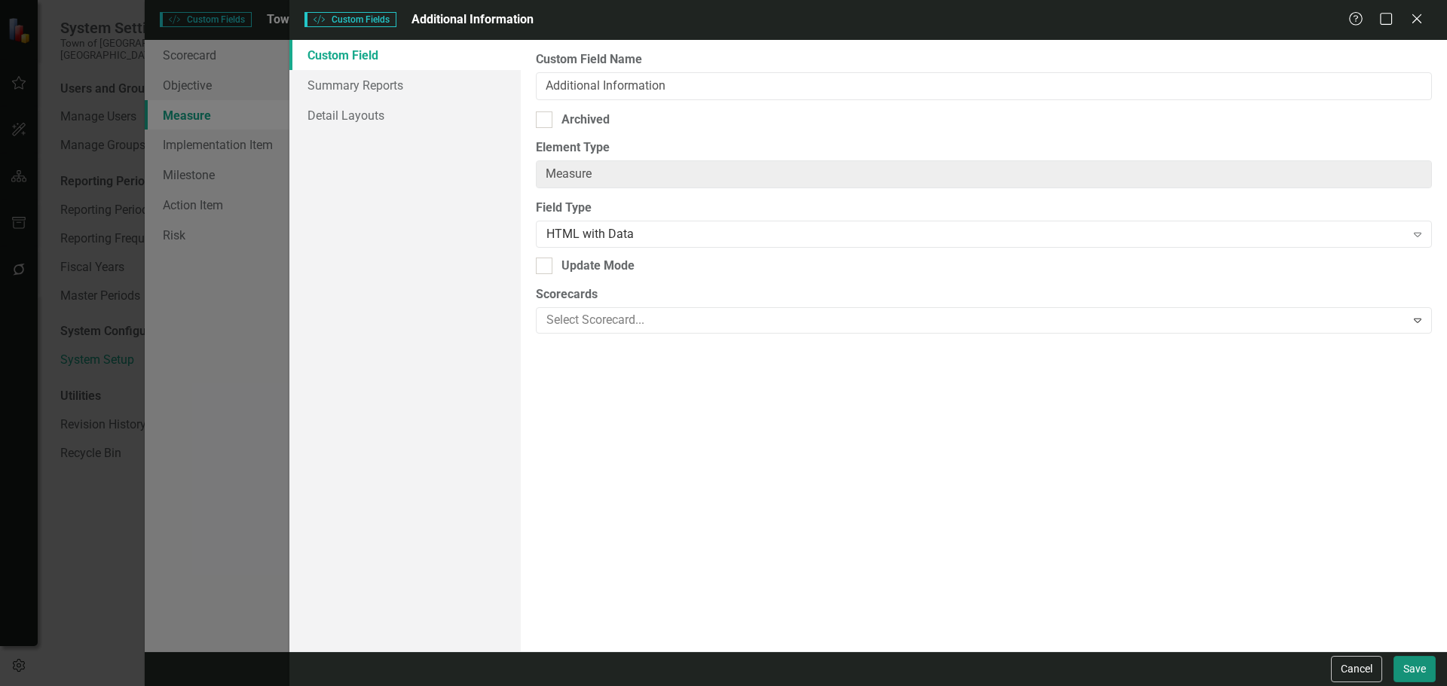
click at [1428, 663] on button "Save" at bounding box center [1414, 669] width 42 height 26
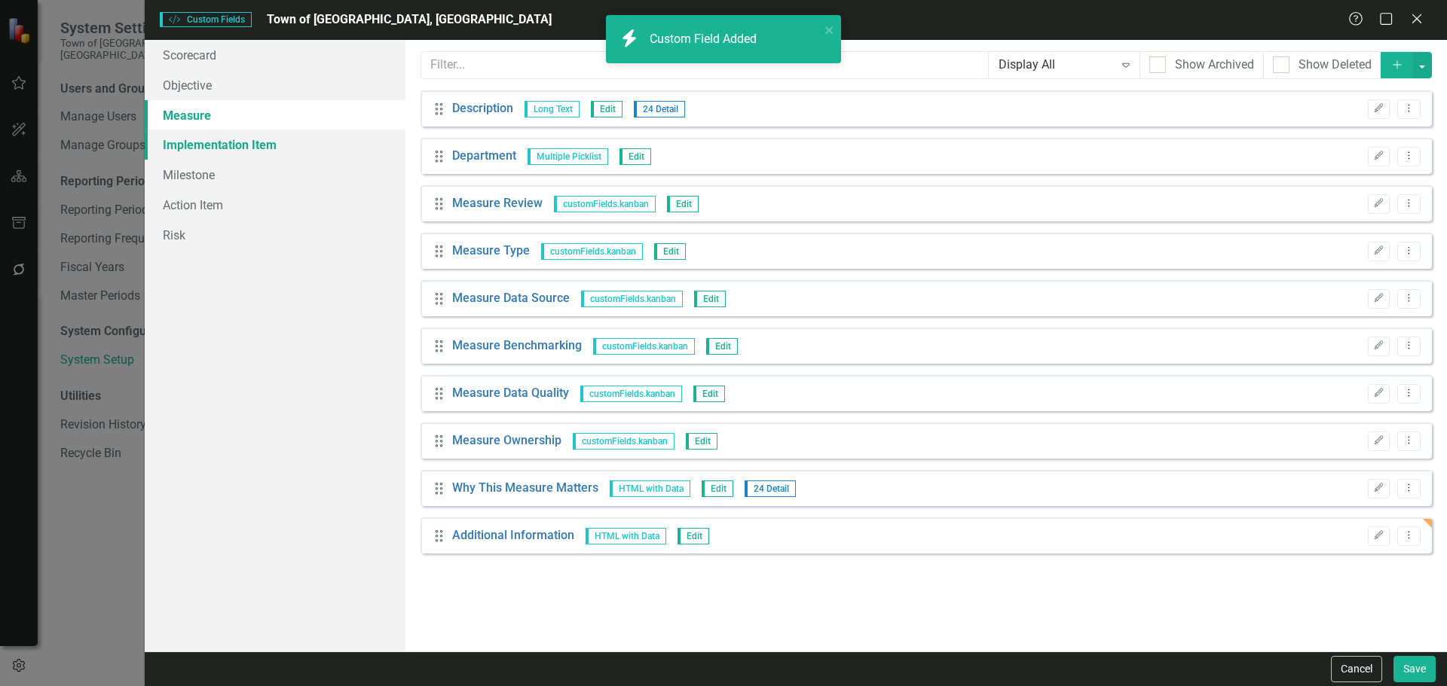
click at [332, 145] on link "Implementation Item" at bounding box center [275, 145] width 261 height 30
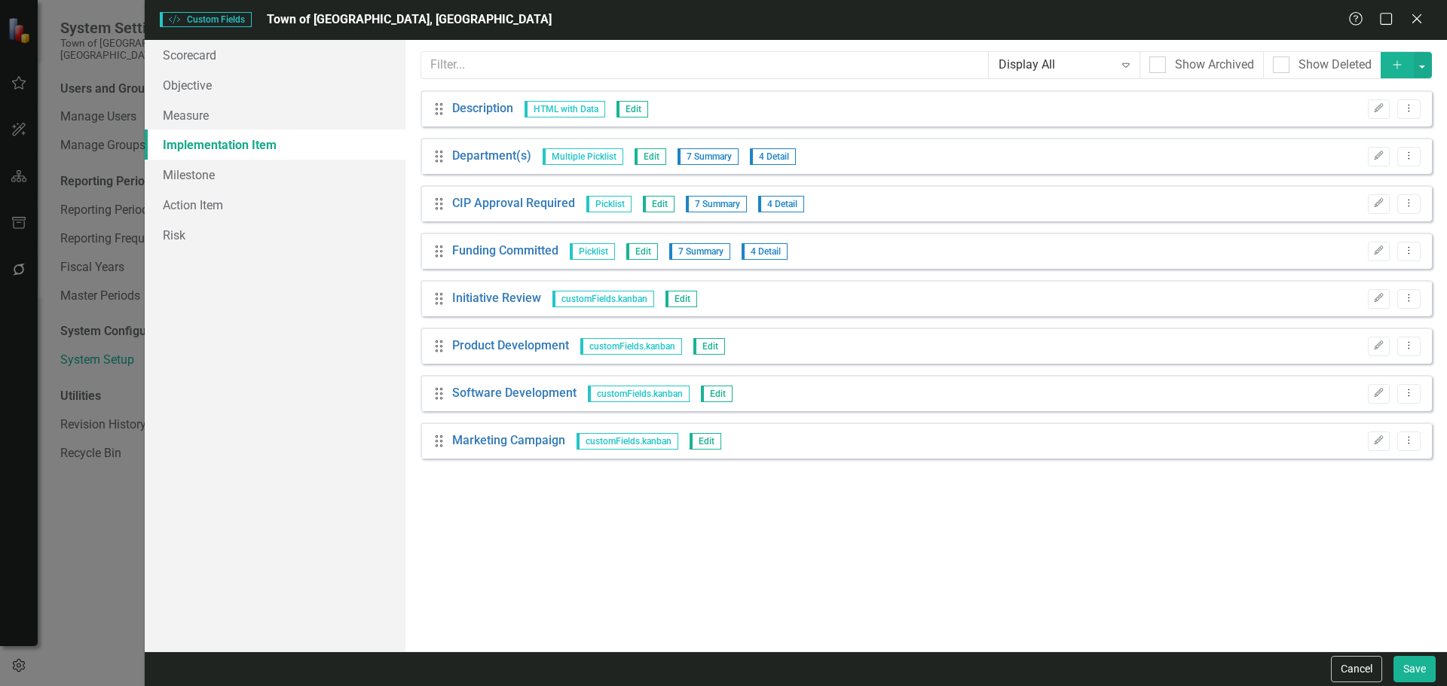
click at [1395, 60] on icon "Add" at bounding box center [1397, 65] width 14 height 11
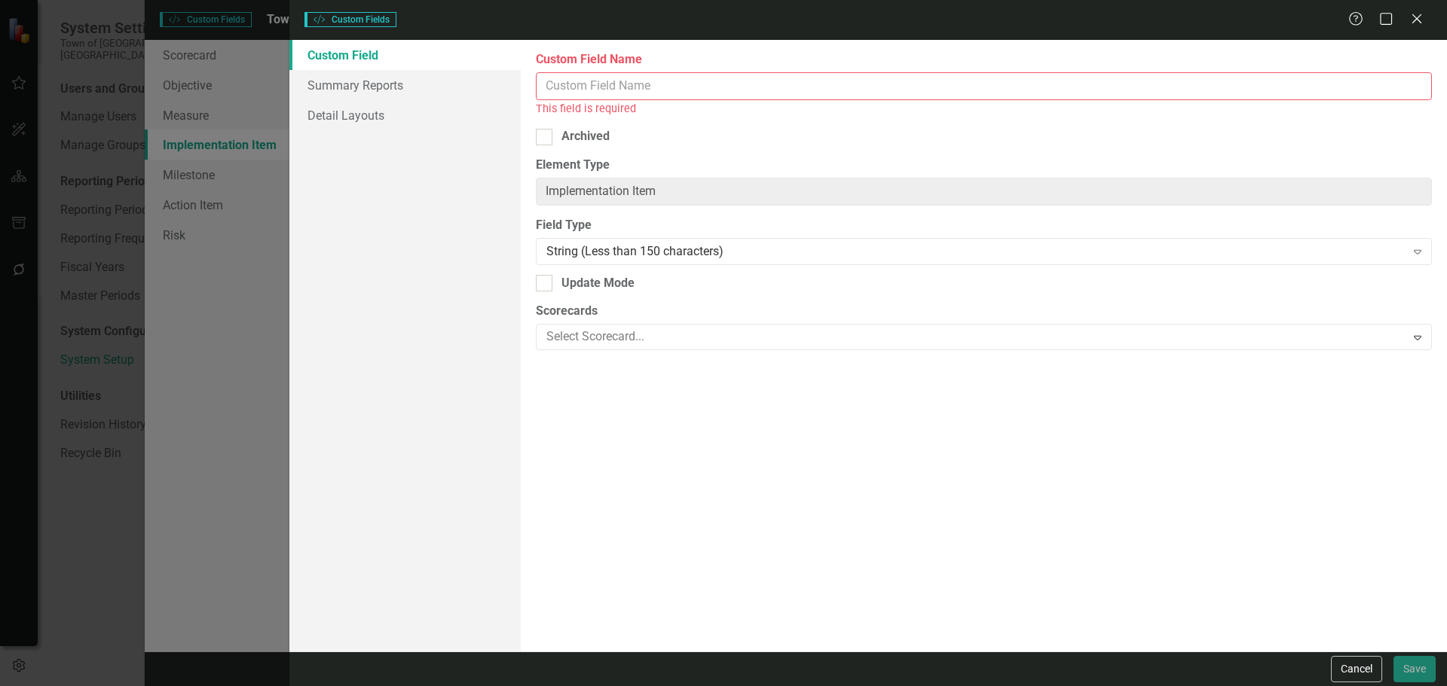
click at [777, 80] on input "Custom Field Name" at bounding box center [984, 86] width 896 height 28
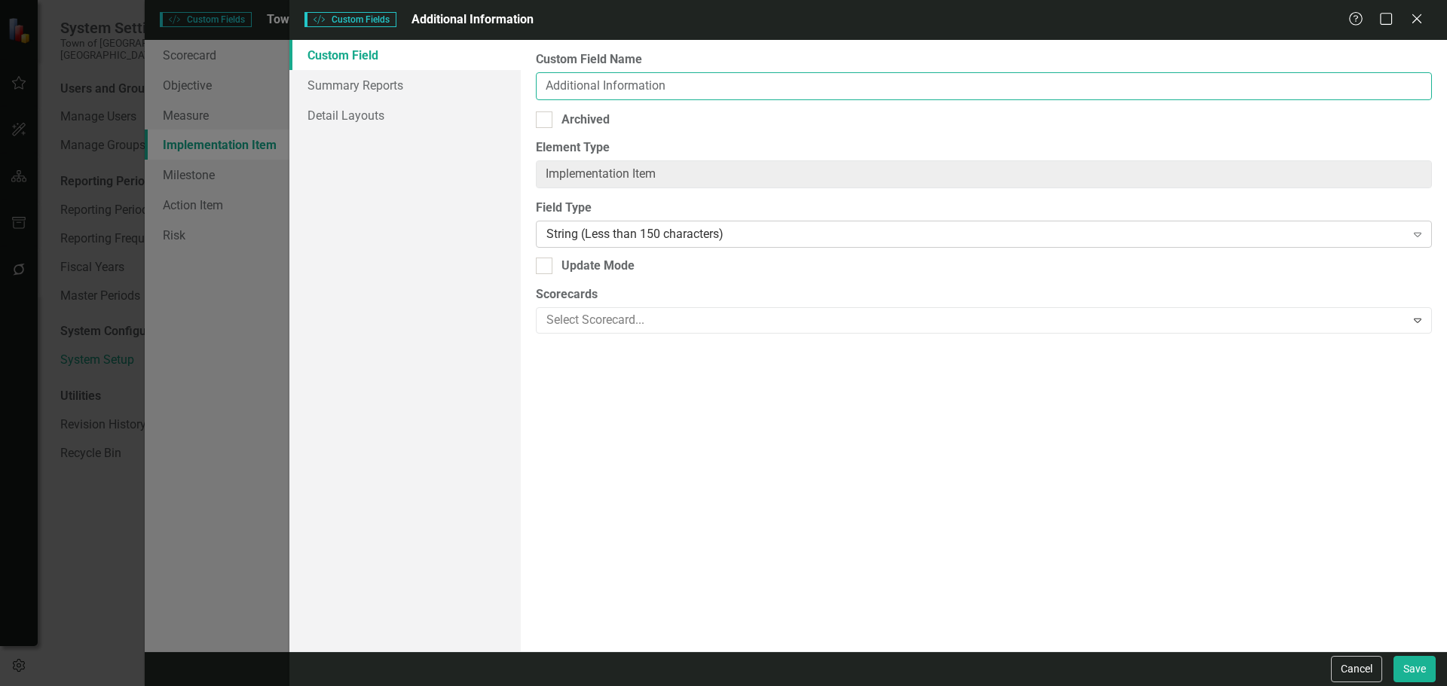
type input "Additional Information"
click at [670, 237] on div "String (Less than 150 characters)" at bounding box center [975, 234] width 858 height 17
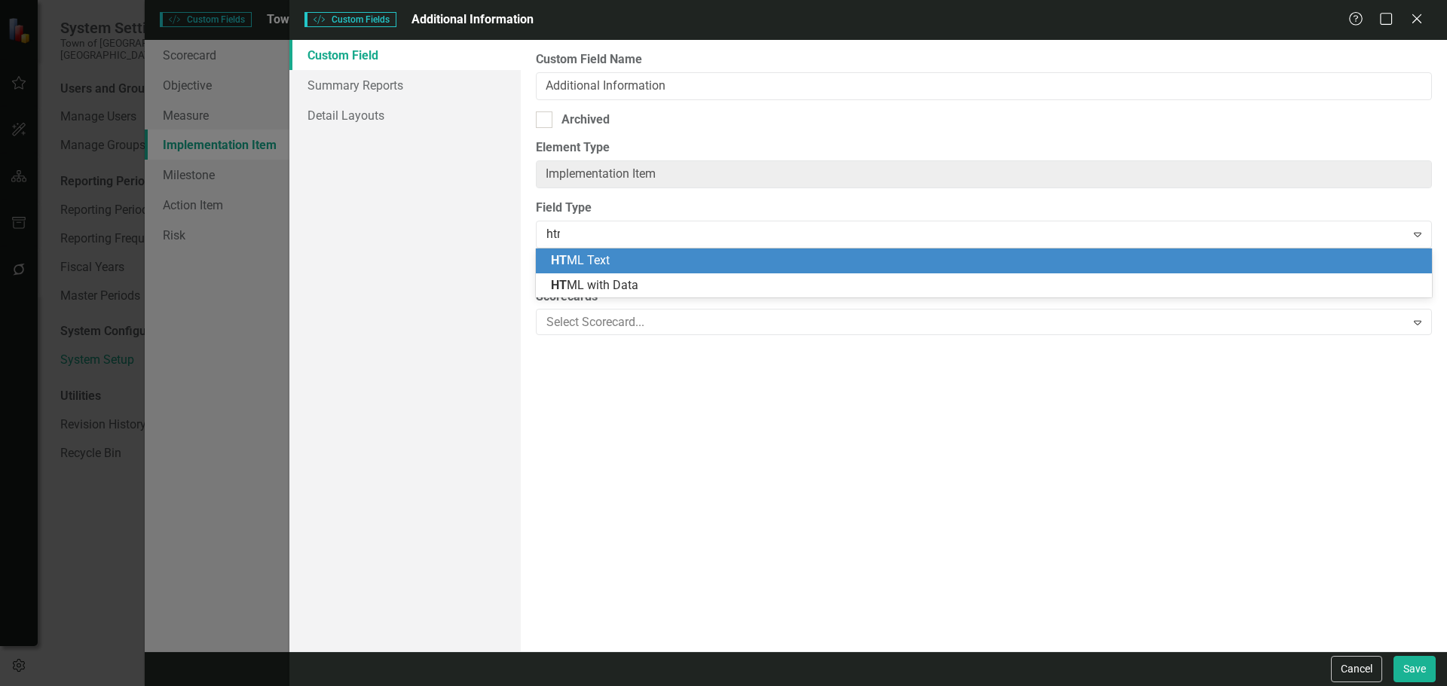
type input "html"
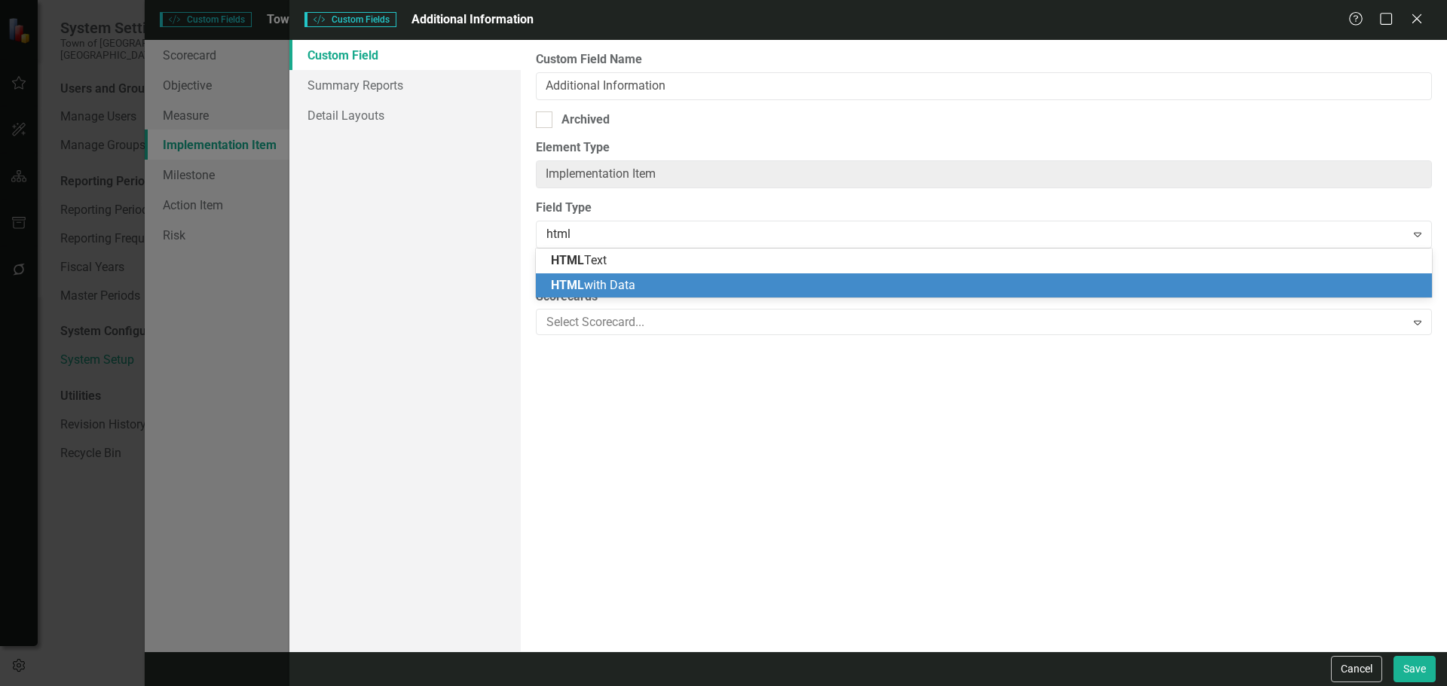
click at [670, 286] on div "HTML with Data" at bounding box center [987, 285] width 872 height 17
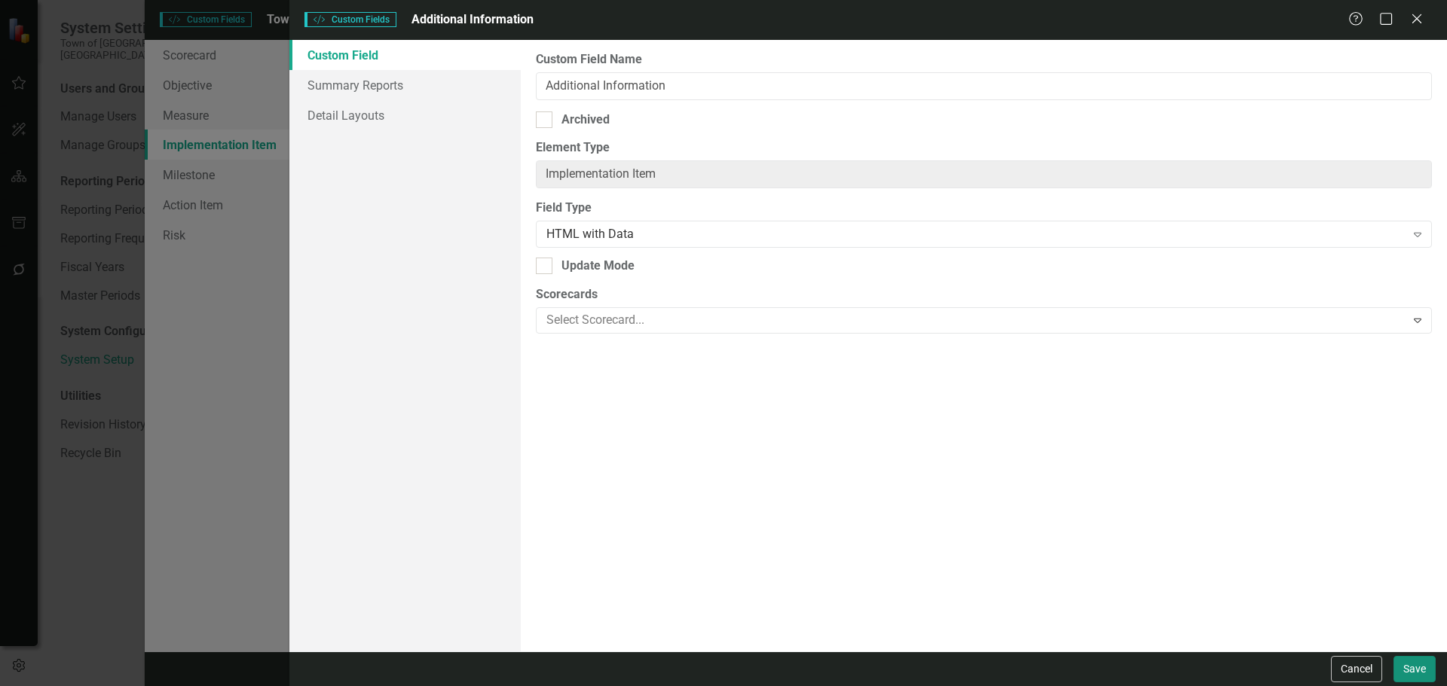
click at [1403, 668] on button "Save" at bounding box center [1414, 669] width 42 height 26
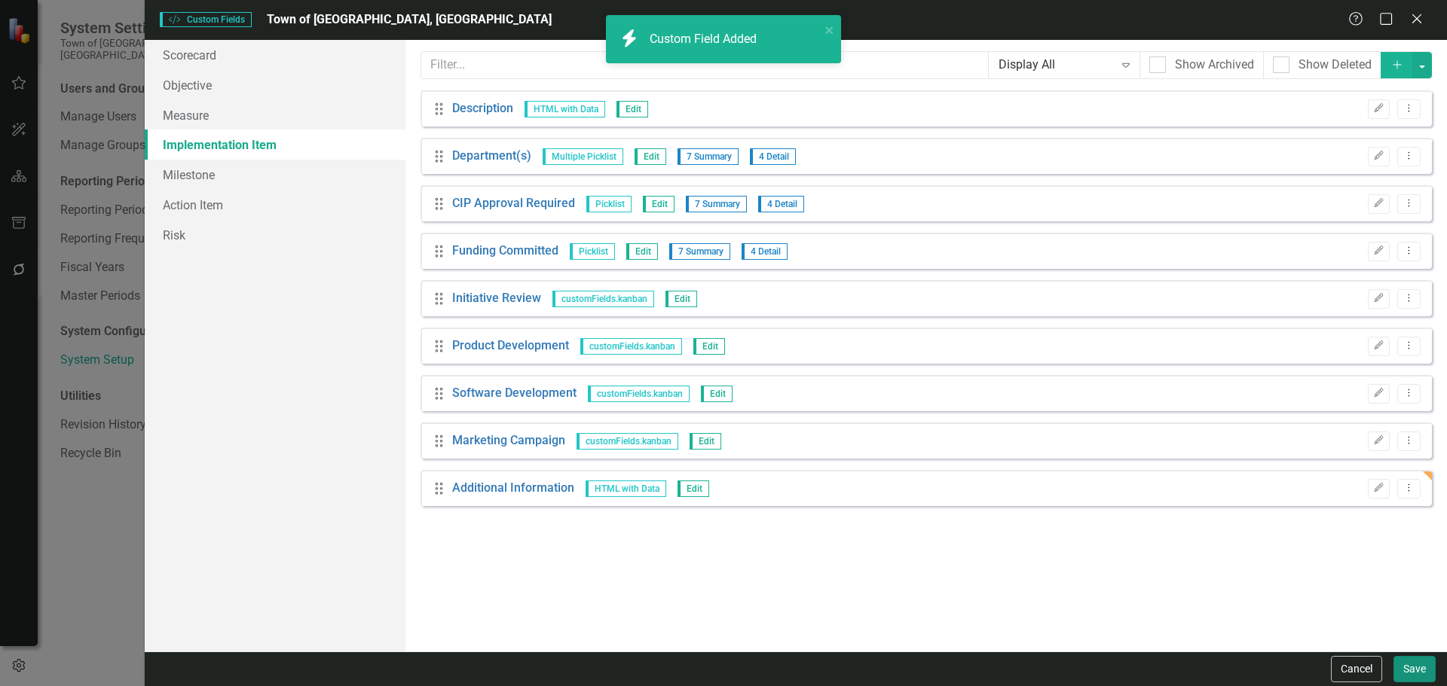
click at [1413, 675] on button "Save" at bounding box center [1414, 669] width 42 height 26
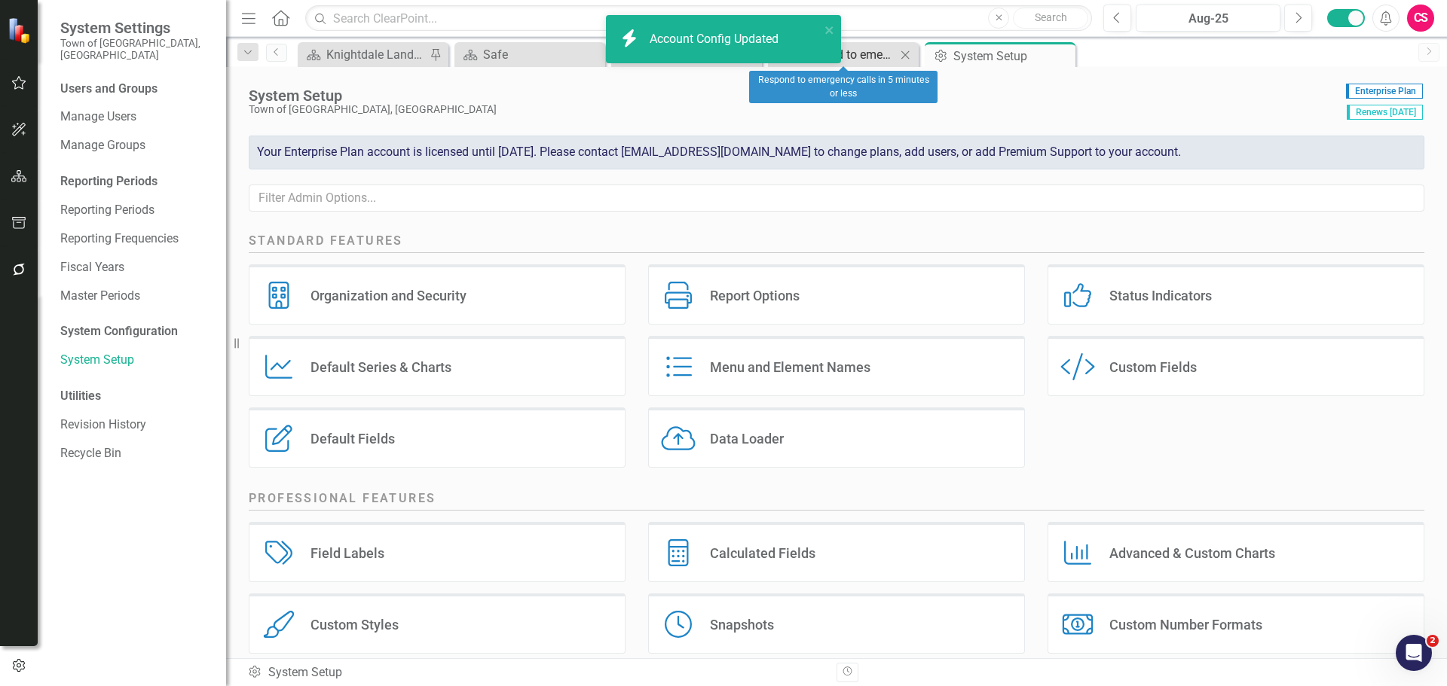
click at [871, 55] on div "Respond to emergency calls in 5 minutes or less" at bounding box center [845, 54] width 99 height 19
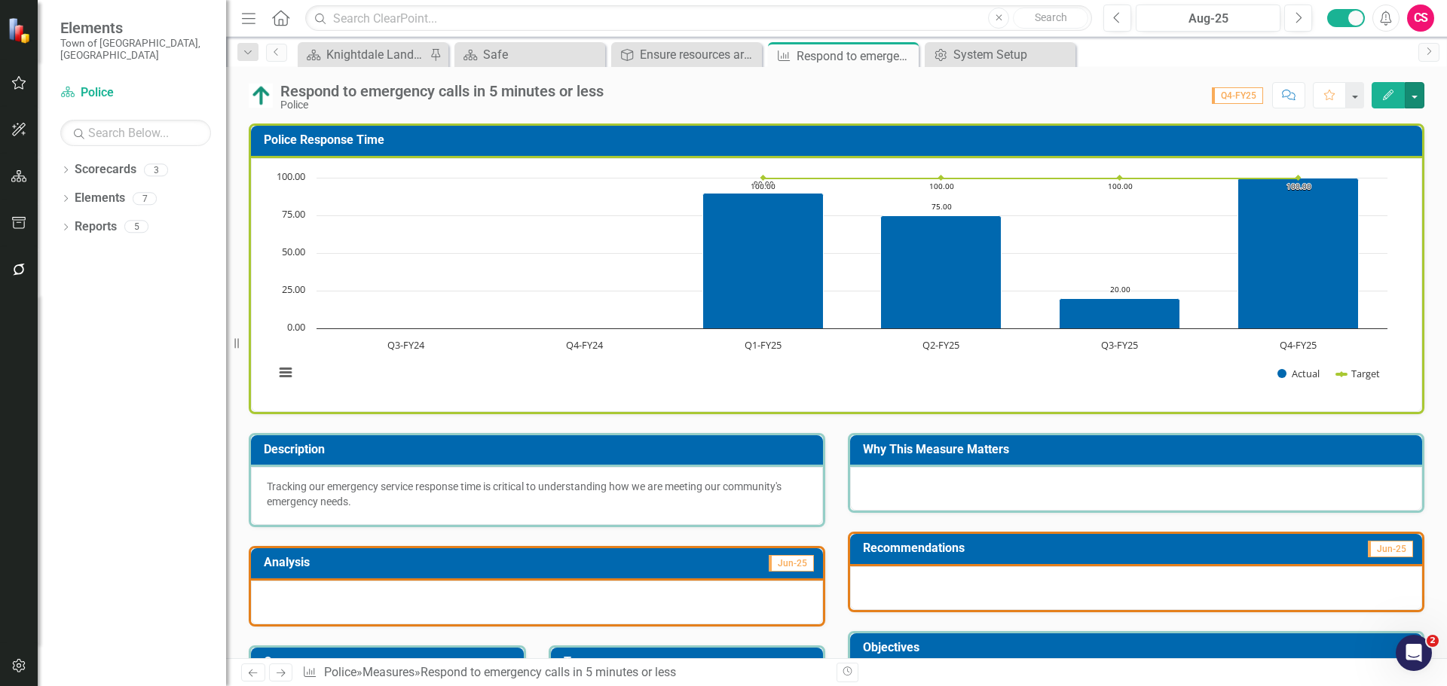
click at [1419, 98] on button "button" at bounding box center [1414, 95] width 20 height 26
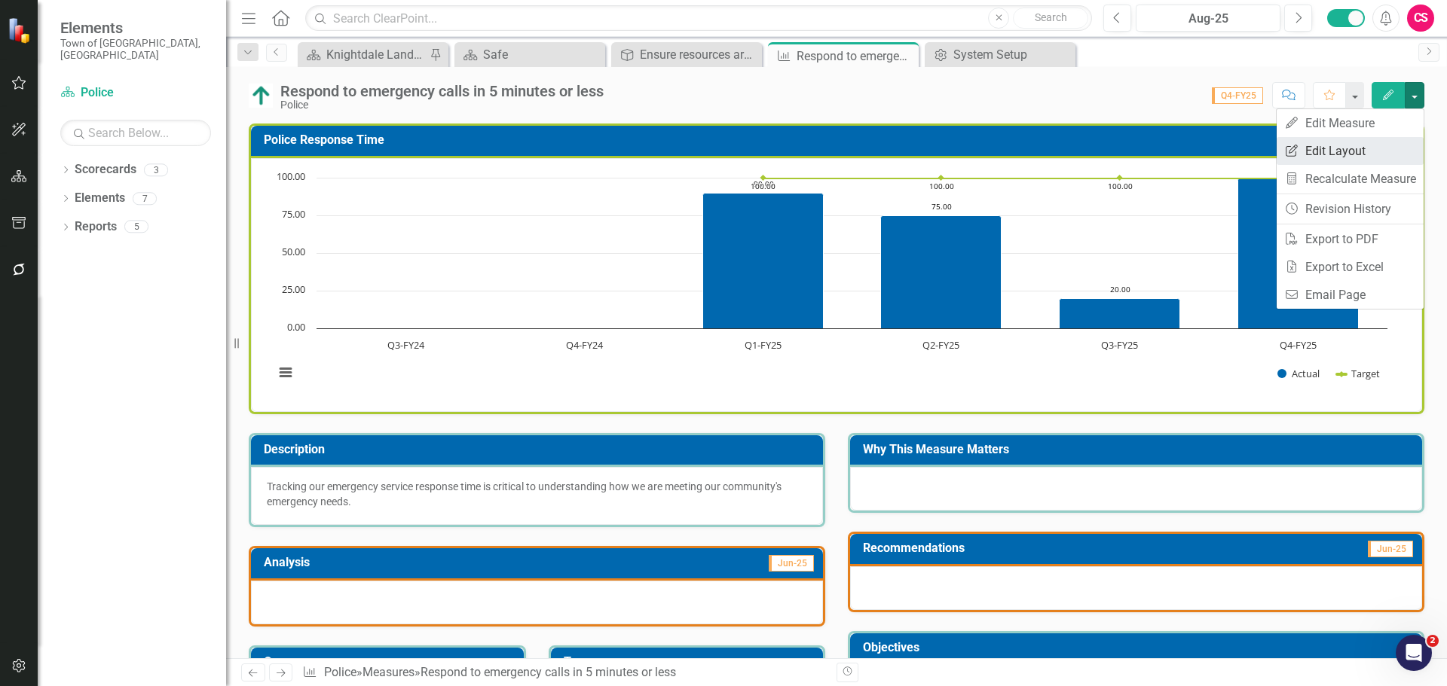
click at [1361, 148] on link "Edit Report Edit Layout" at bounding box center [1349, 151] width 147 height 28
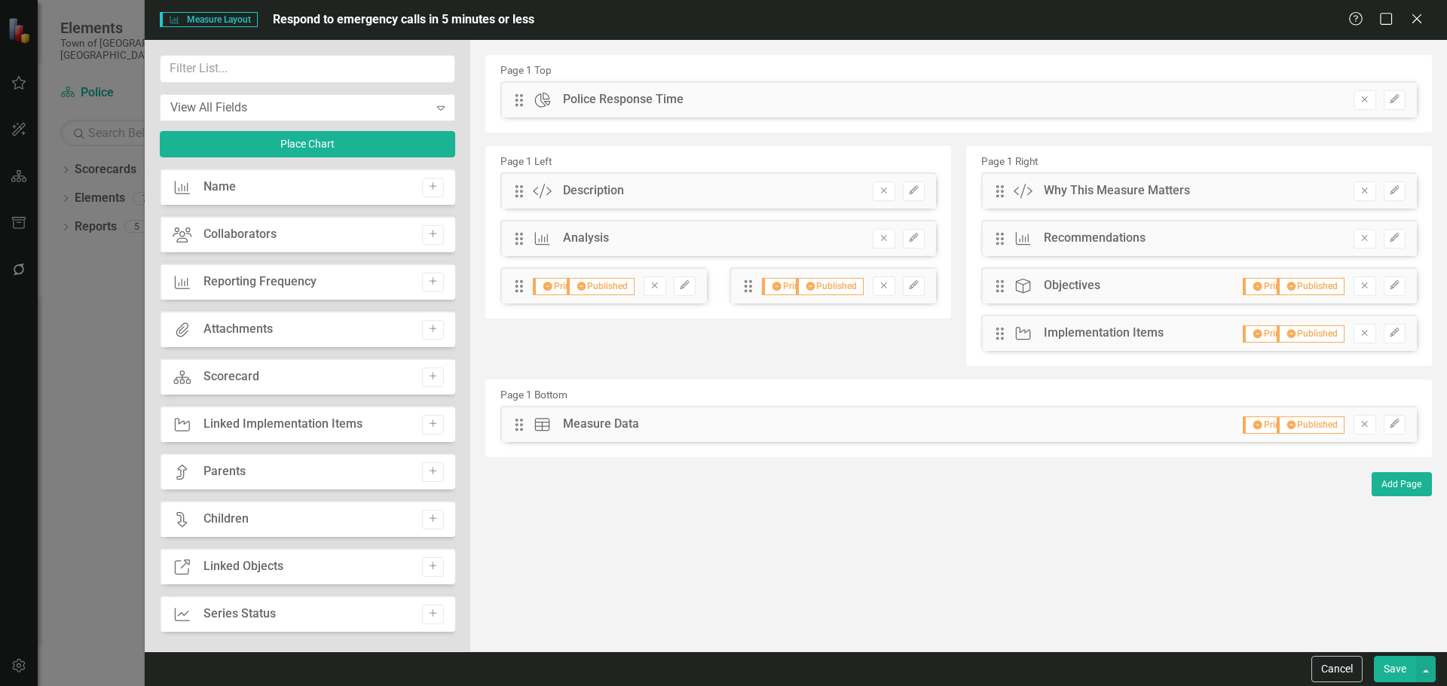
click at [324, 69] on input "text" at bounding box center [307, 69] width 295 height 28
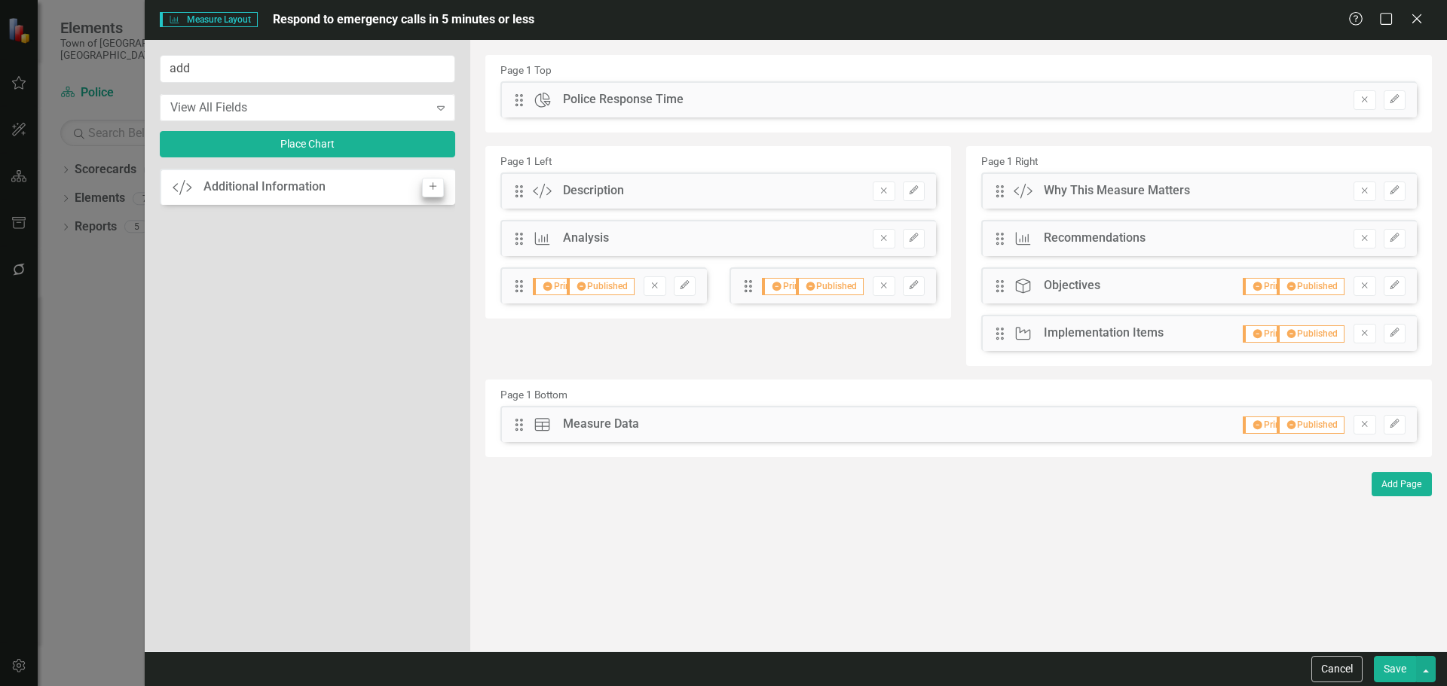
type input "add"
click at [437, 182] on button "Add" at bounding box center [433, 188] width 22 height 20
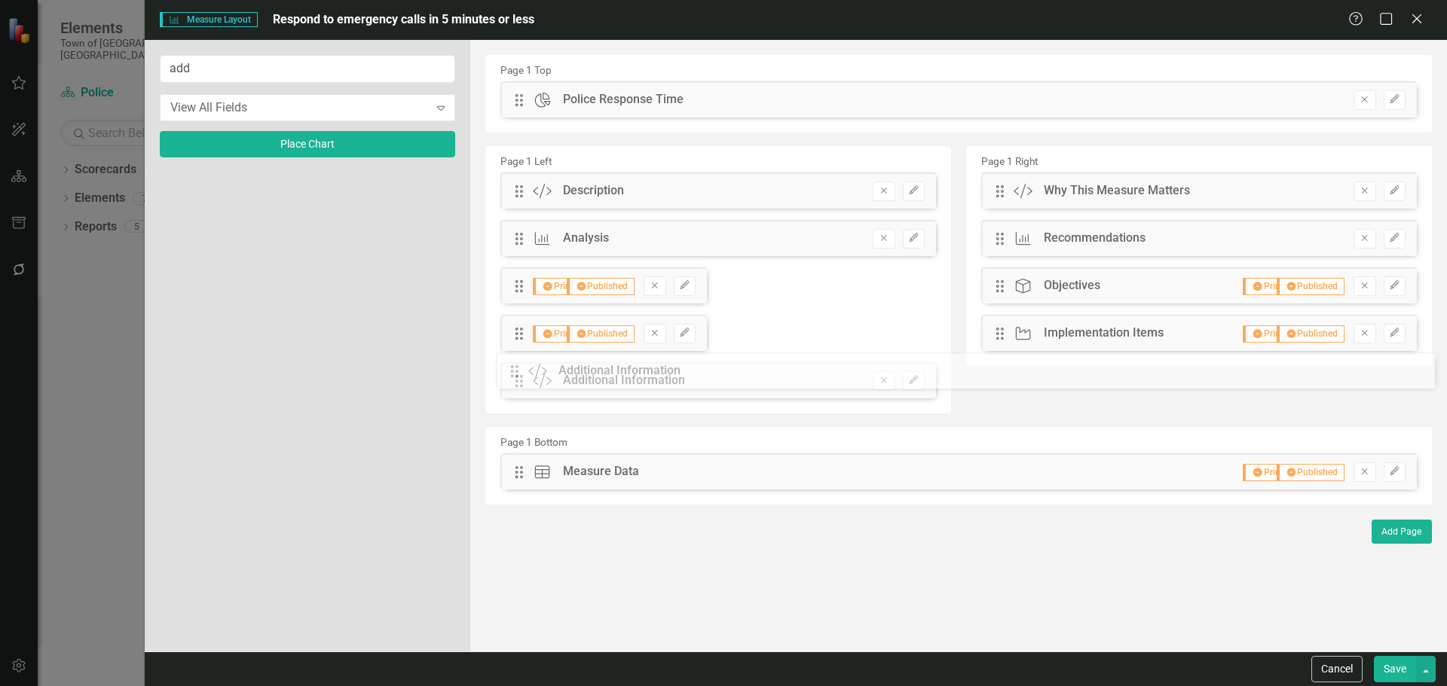
drag, startPoint x: 527, startPoint y: 98, endPoint x: 534, endPoint y: 369, distance: 271.3
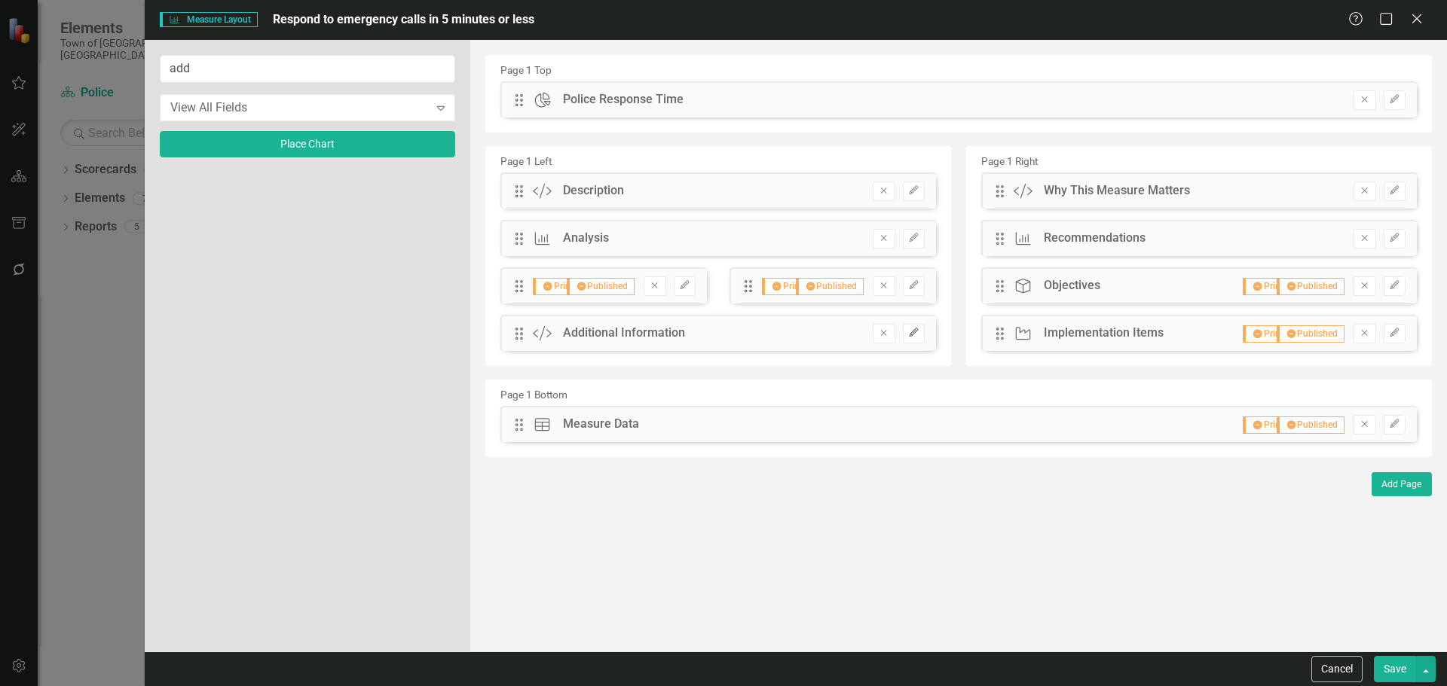
click at [907, 328] on button "Edit" at bounding box center [914, 334] width 22 height 20
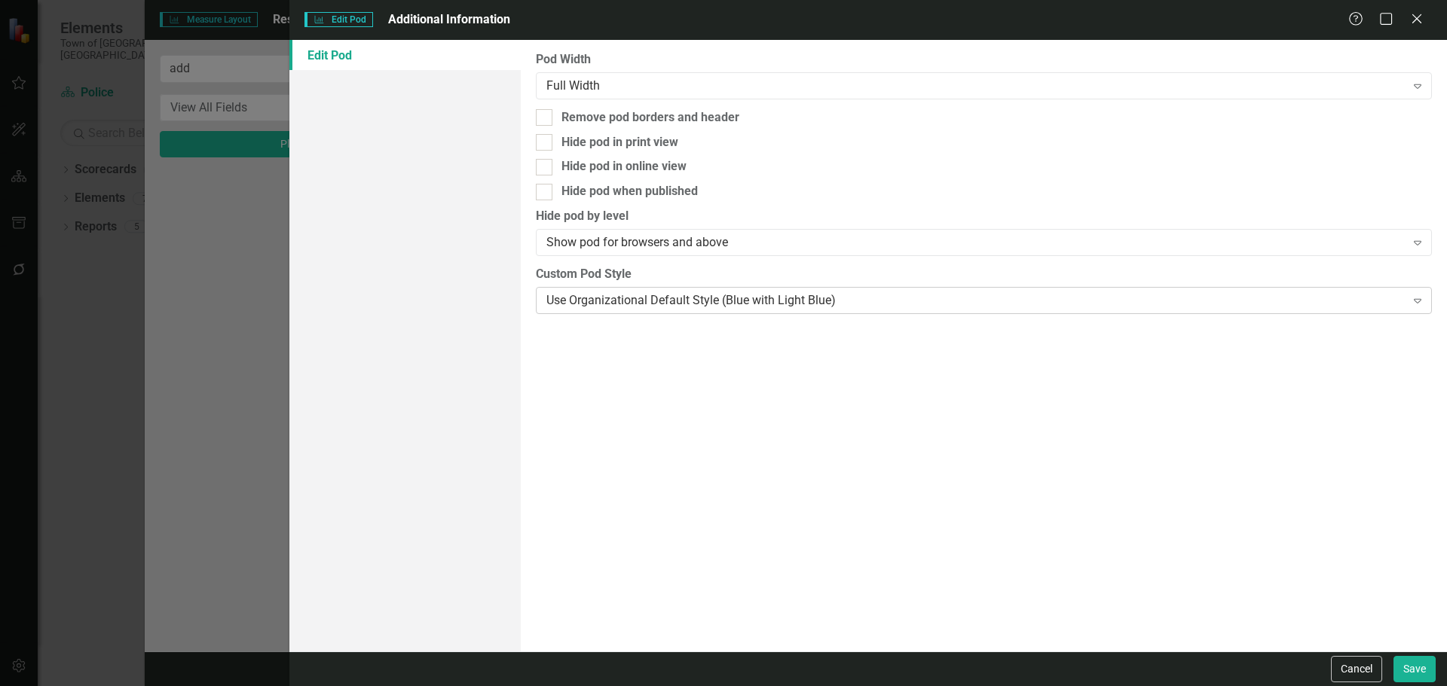
click at [793, 304] on div "Use Organizational Default Style (Blue with Light Blue)" at bounding box center [975, 300] width 858 height 17
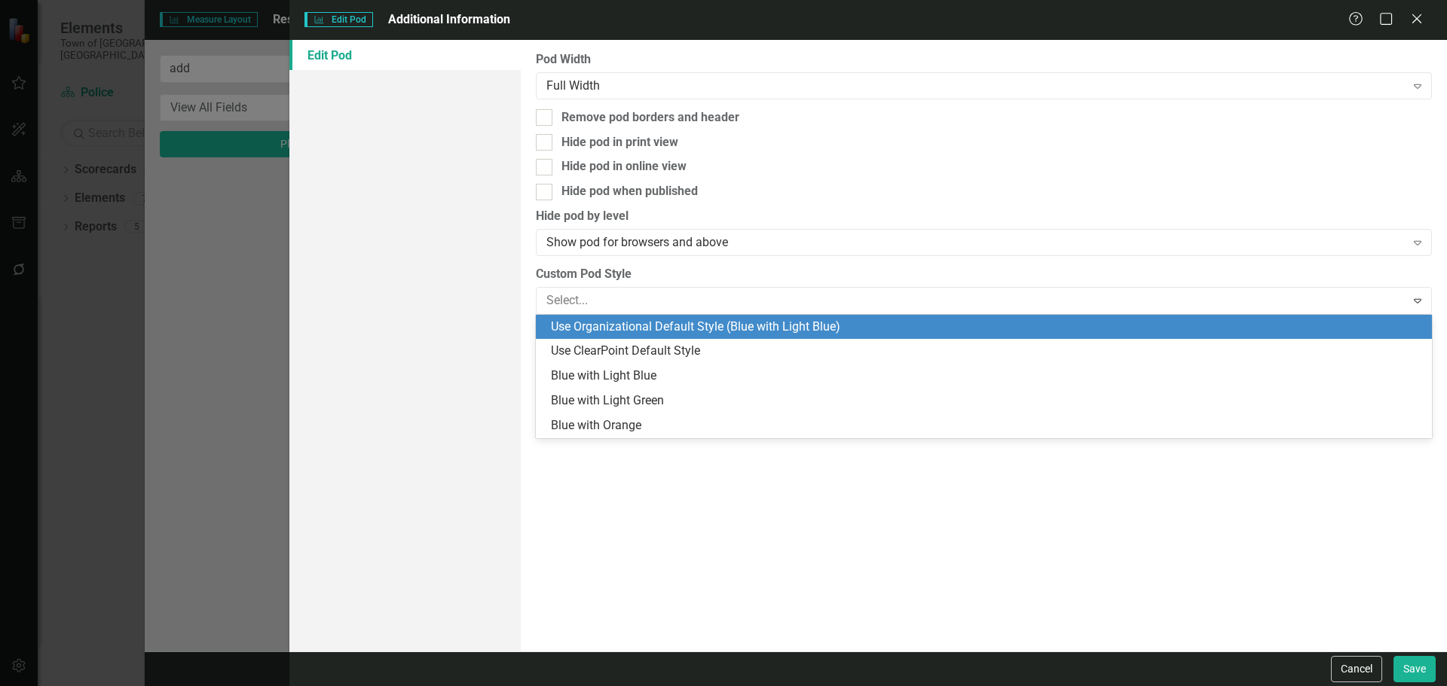
click at [759, 322] on div "Use Organizational Default Style (Blue with Light Blue)" at bounding box center [987, 327] width 872 height 17
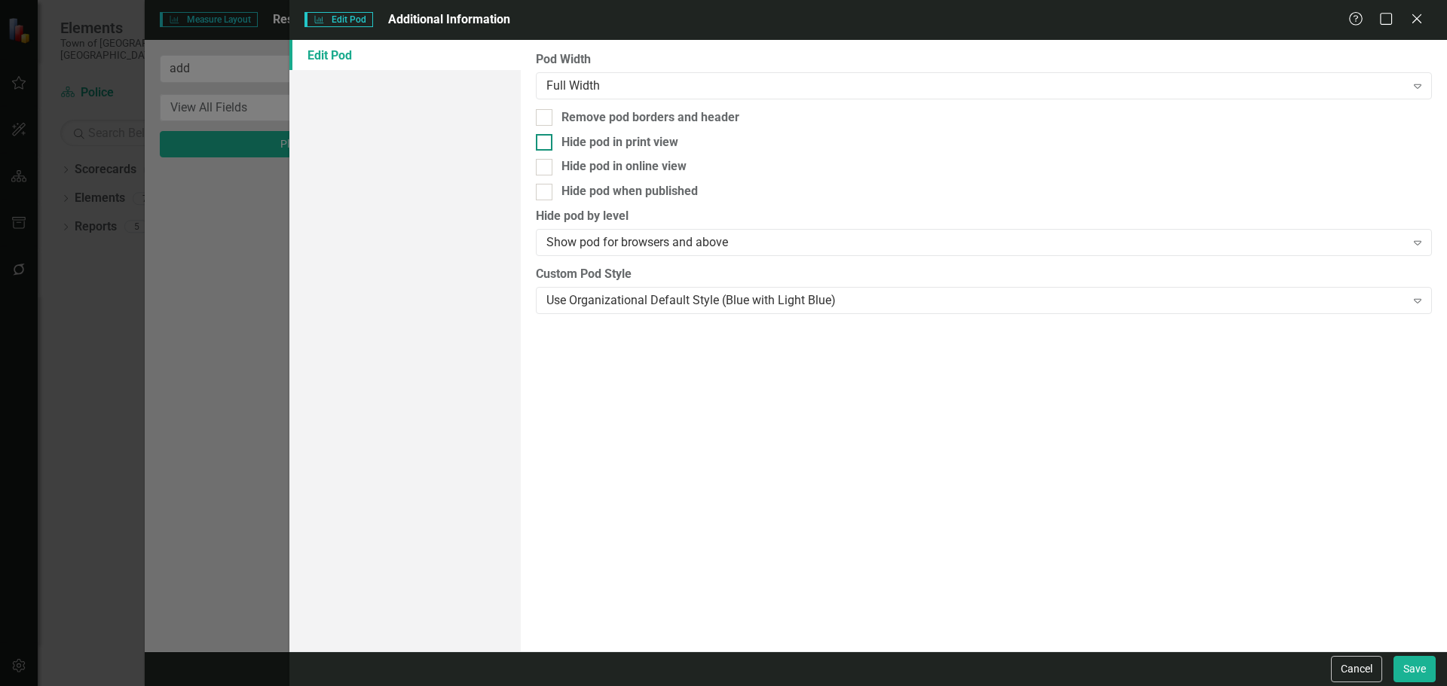
click at [594, 144] on div "Hide pod in print view" at bounding box center [619, 142] width 117 height 17
click at [545, 144] on input "Hide pod in print view" at bounding box center [541, 139] width 10 height 10
checkbox input "true"
click at [613, 198] on div "Hide pod when published" at bounding box center [629, 191] width 136 height 17
click at [545, 194] on input "Hide pod when published" at bounding box center [541, 189] width 10 height 10
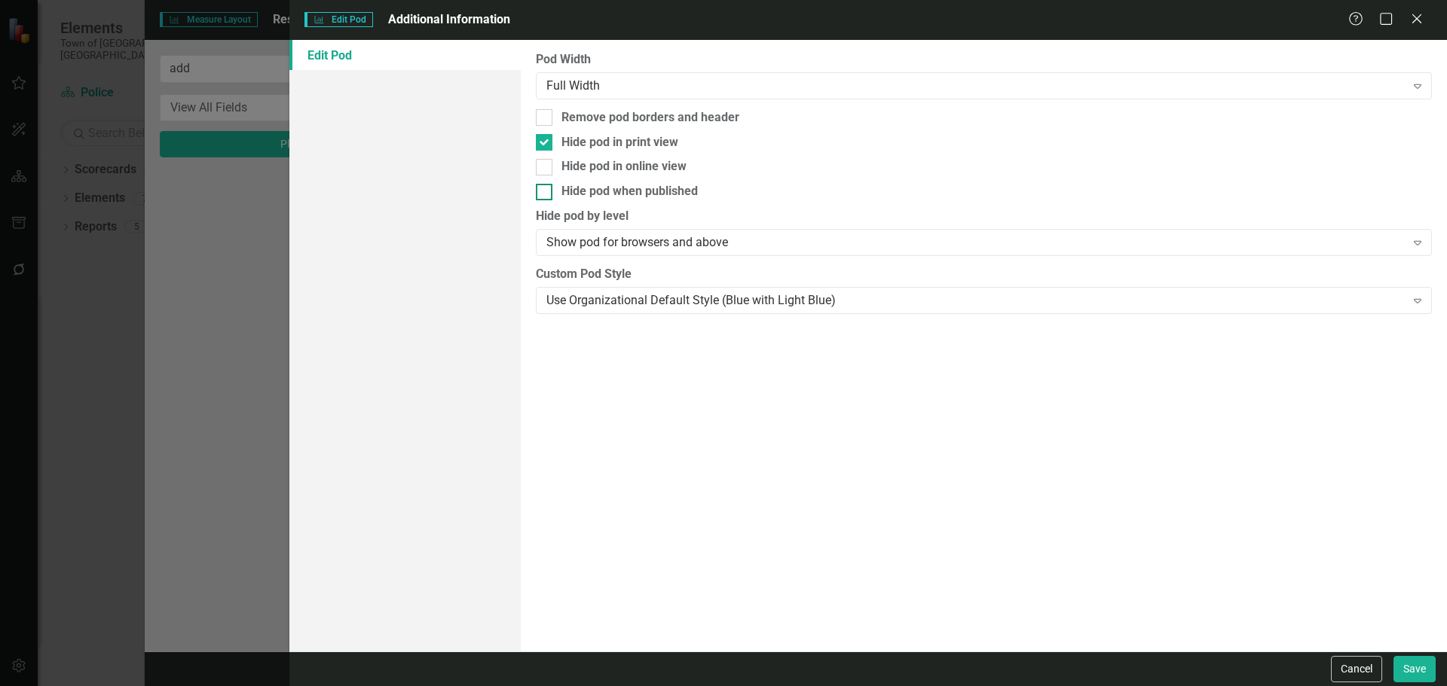
checkbox input "true"
click at [1420, 672] on button "Save" at bounding box center [1414, 669] width 42 height 26
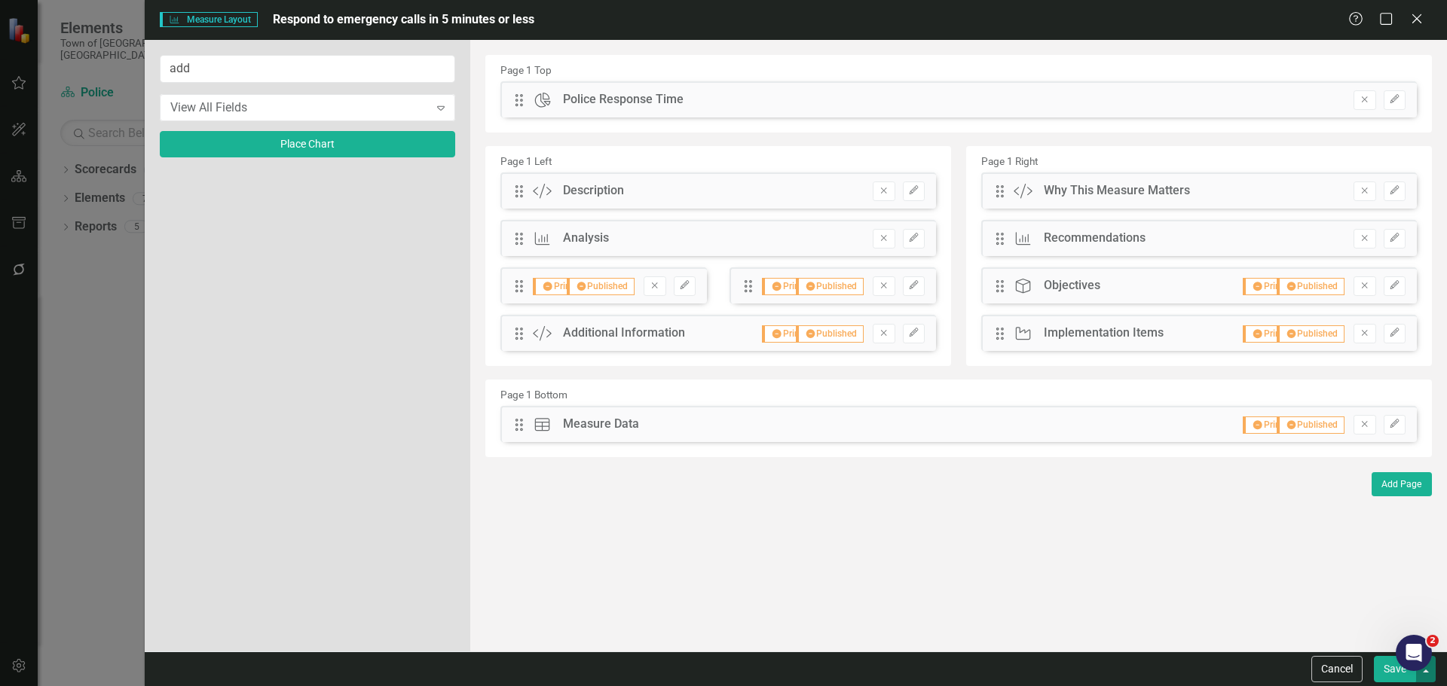
click at [1433, 682] on button "button" at bounding box center [1426, 669] width 20 height 26
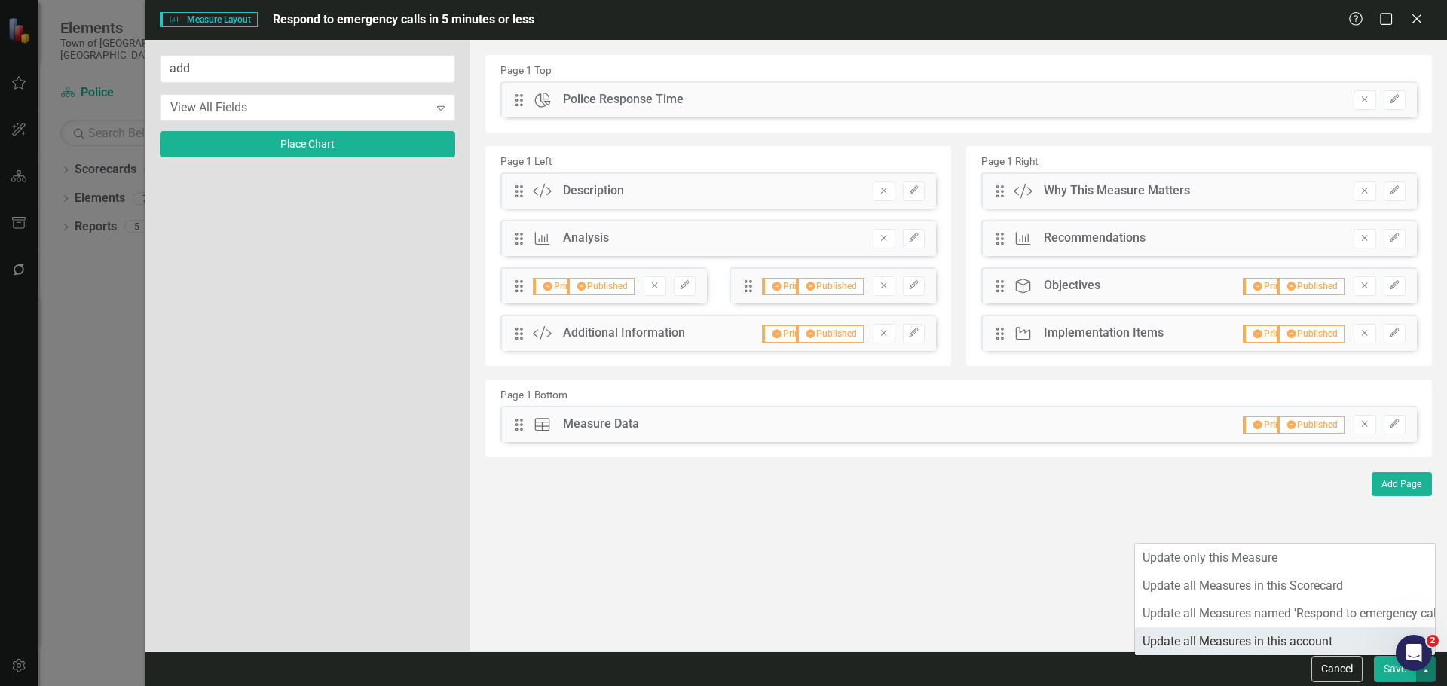
click at [1369, 635] on link "Update all Measures in this account" at bounding box center [1285, 642] width 300 height 28
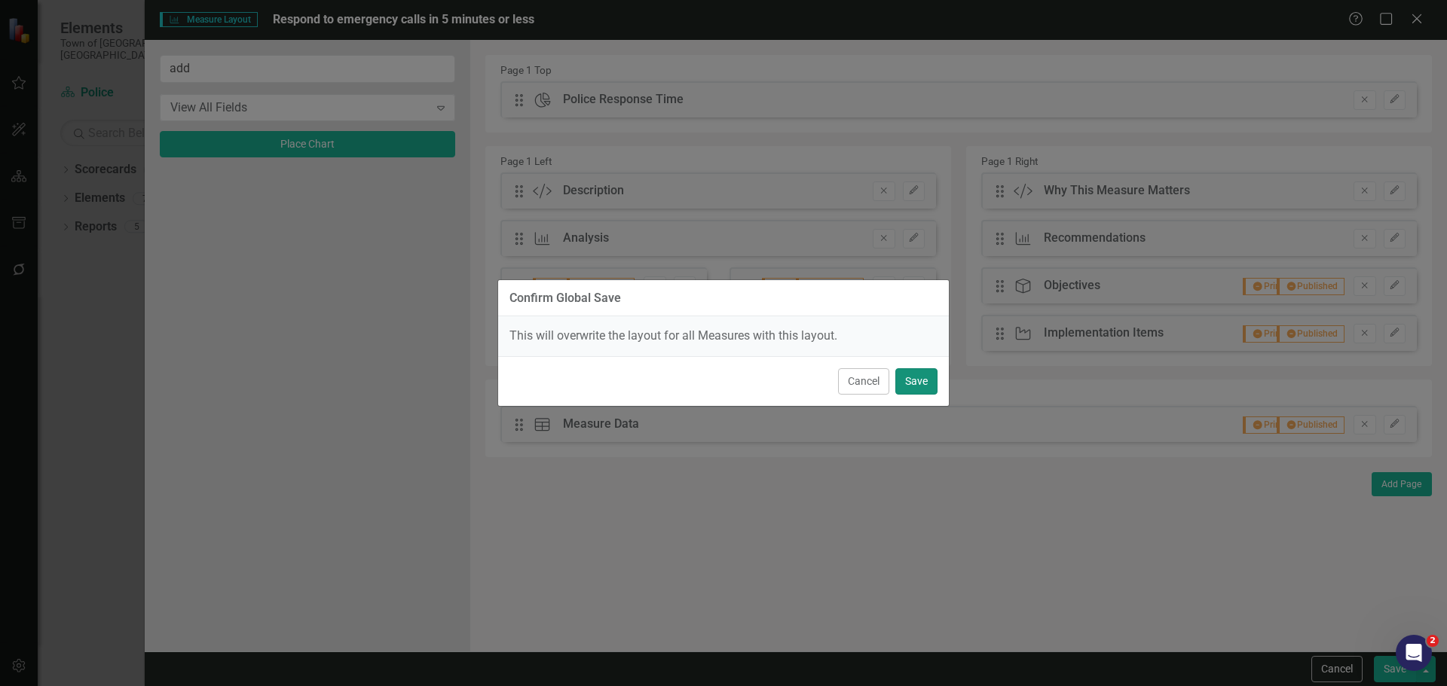
click at [927, 384] on button "Save" at bounding box center [916, 381] width 42 height 26
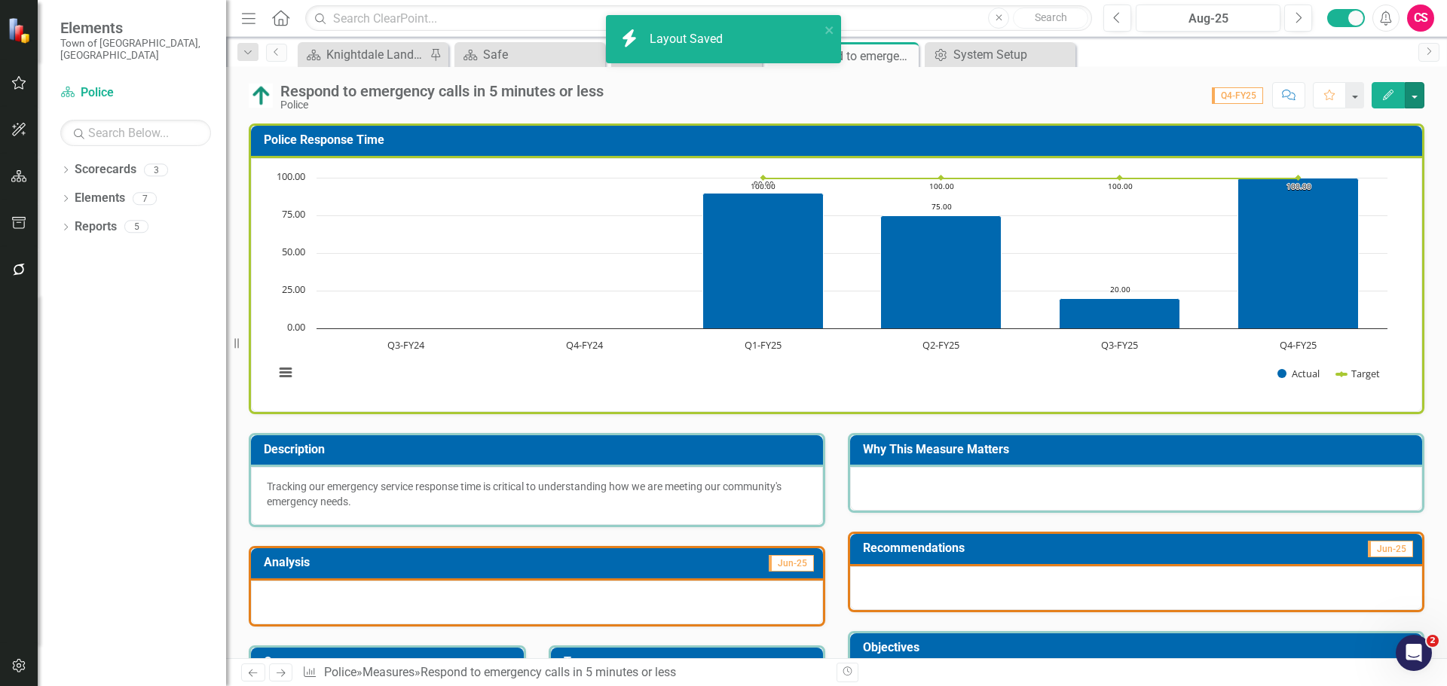
scroll to position [266, 0]
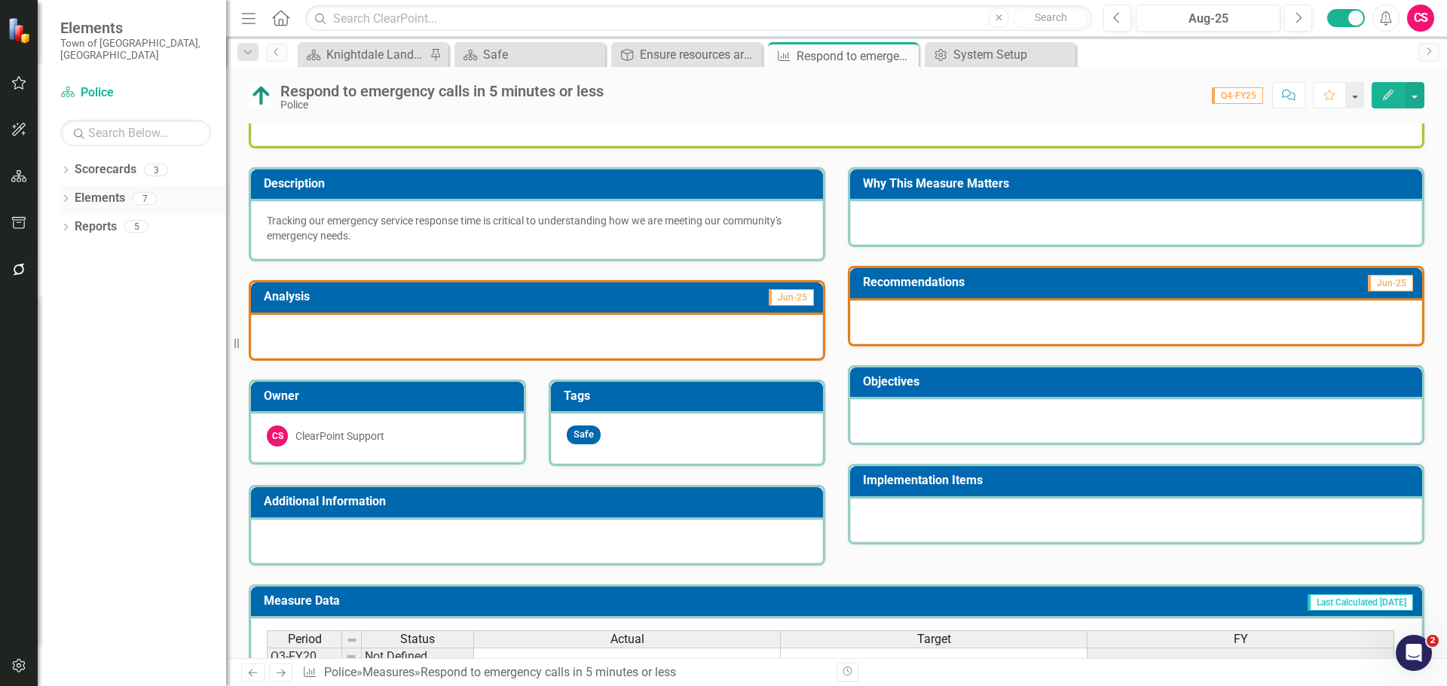
click at [65, 196] on icon "Dropdown" at bounding box center [65, 200] width 11 height 8
click at [73, 281] on icon "Dropdown" at bounding box center [73, 285] width 11 height 8
click at [124, 302] on div "Convert Public Safety Center to Law Enforcement Center" at bounding box center [175, 309] width 102 height 14
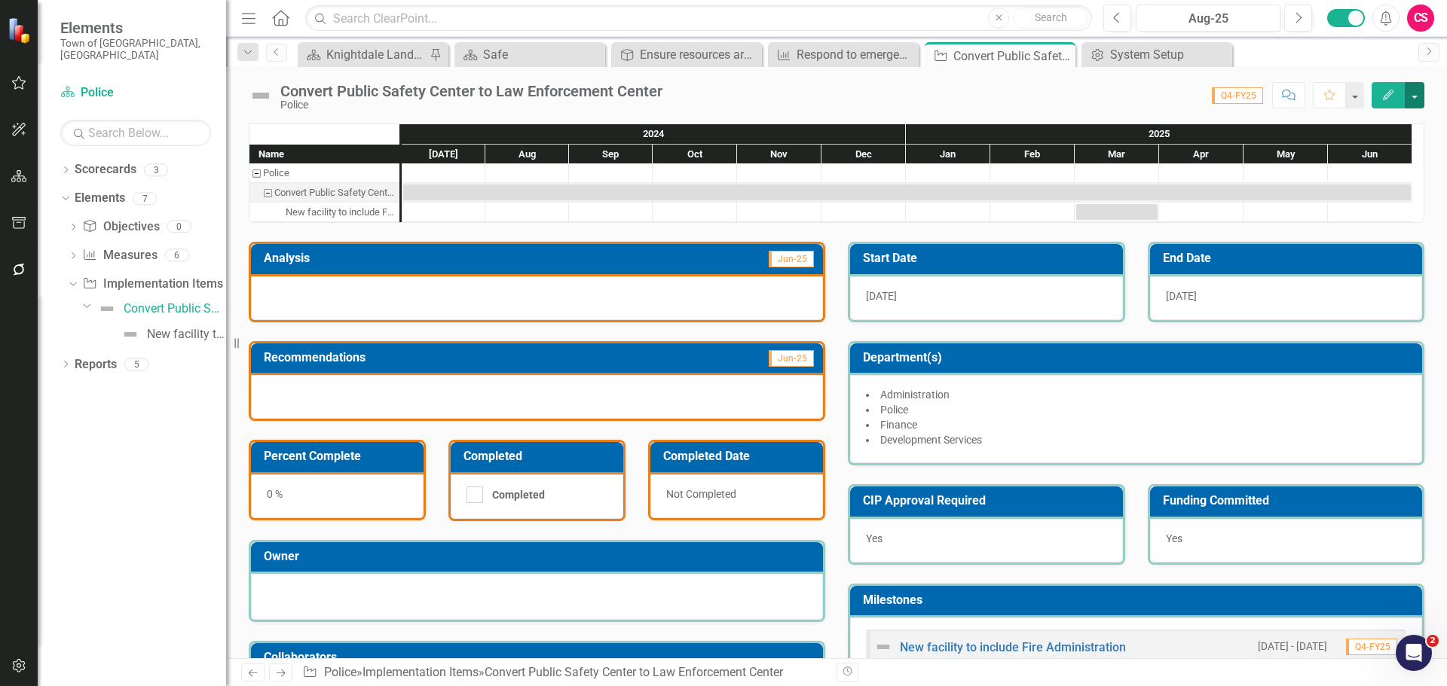
click at [1413, 90] on button "button" at bounding box center [1414, 95] width 20 height 26
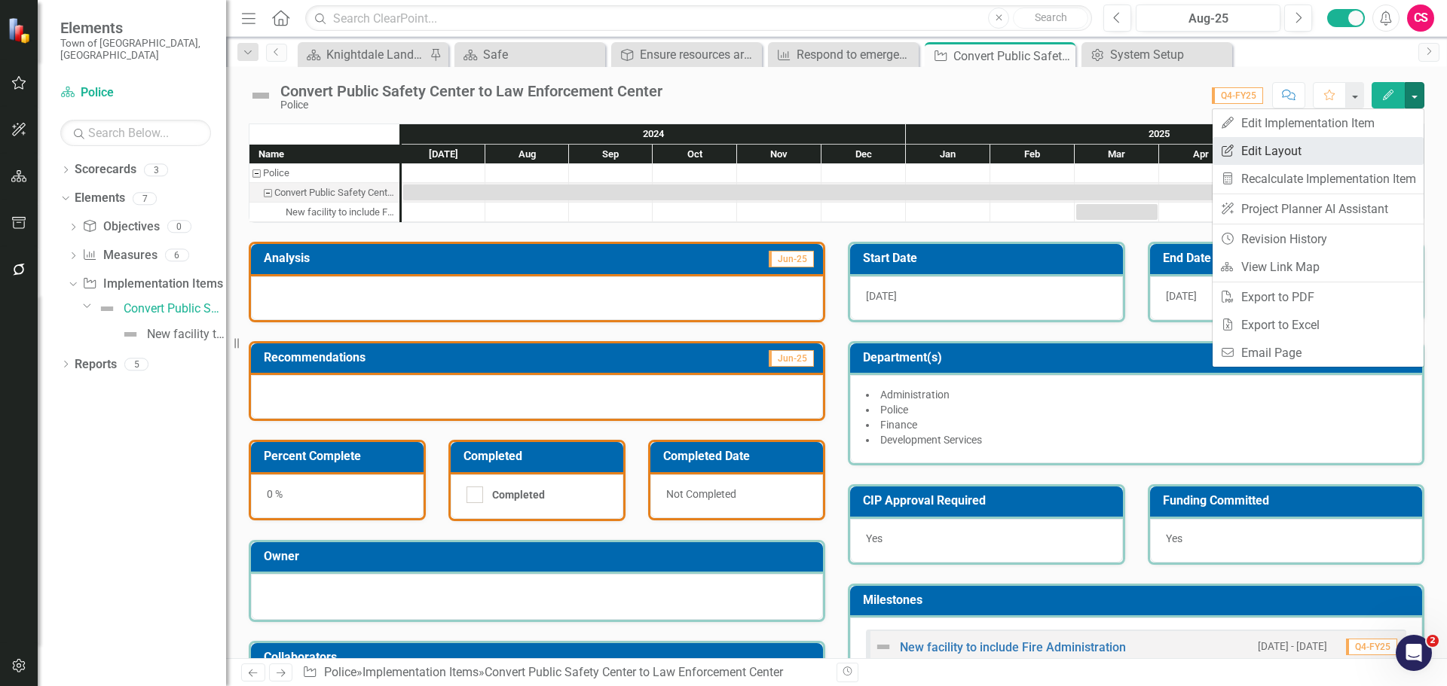
click at [1379, 146] on link "Edit Report Edit Layout" at bounding box center [1317, 151] width 211 height 28
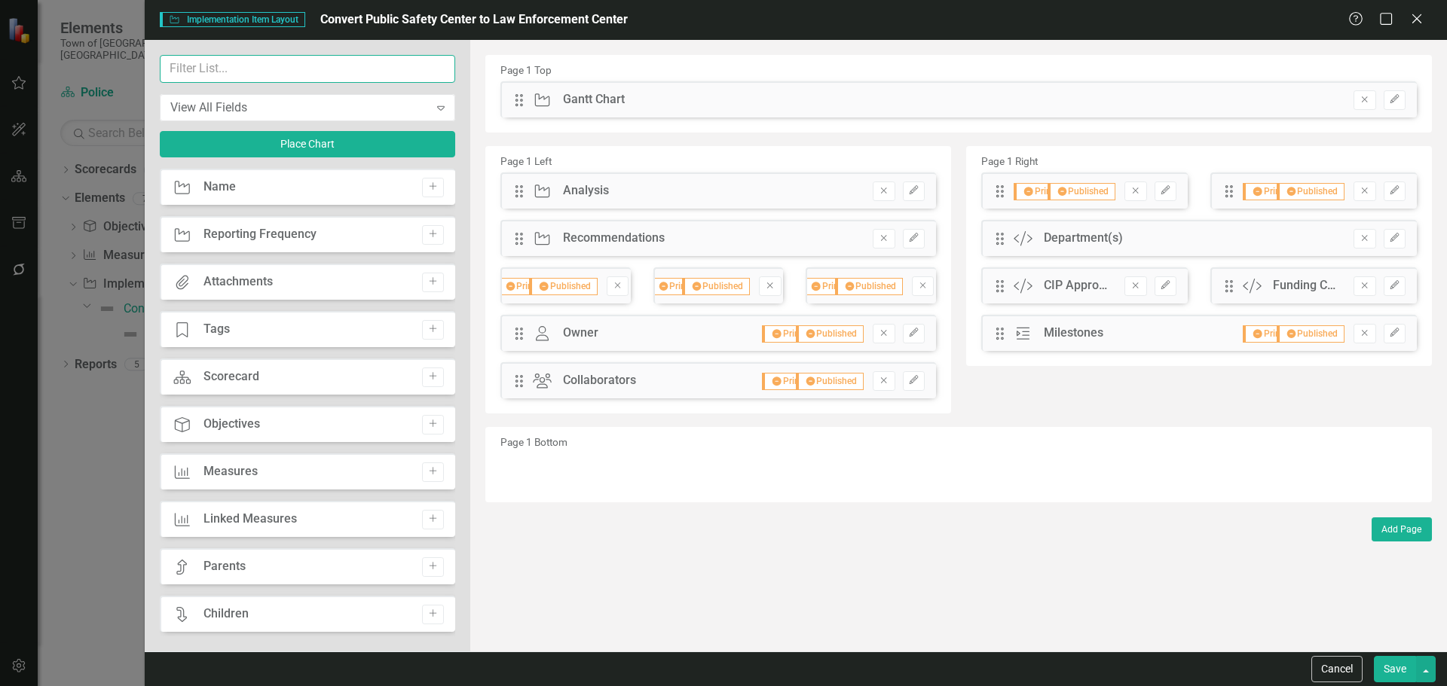
click at [264, 59] on input "text" at bounding box center [307, 69] width 295 height 28
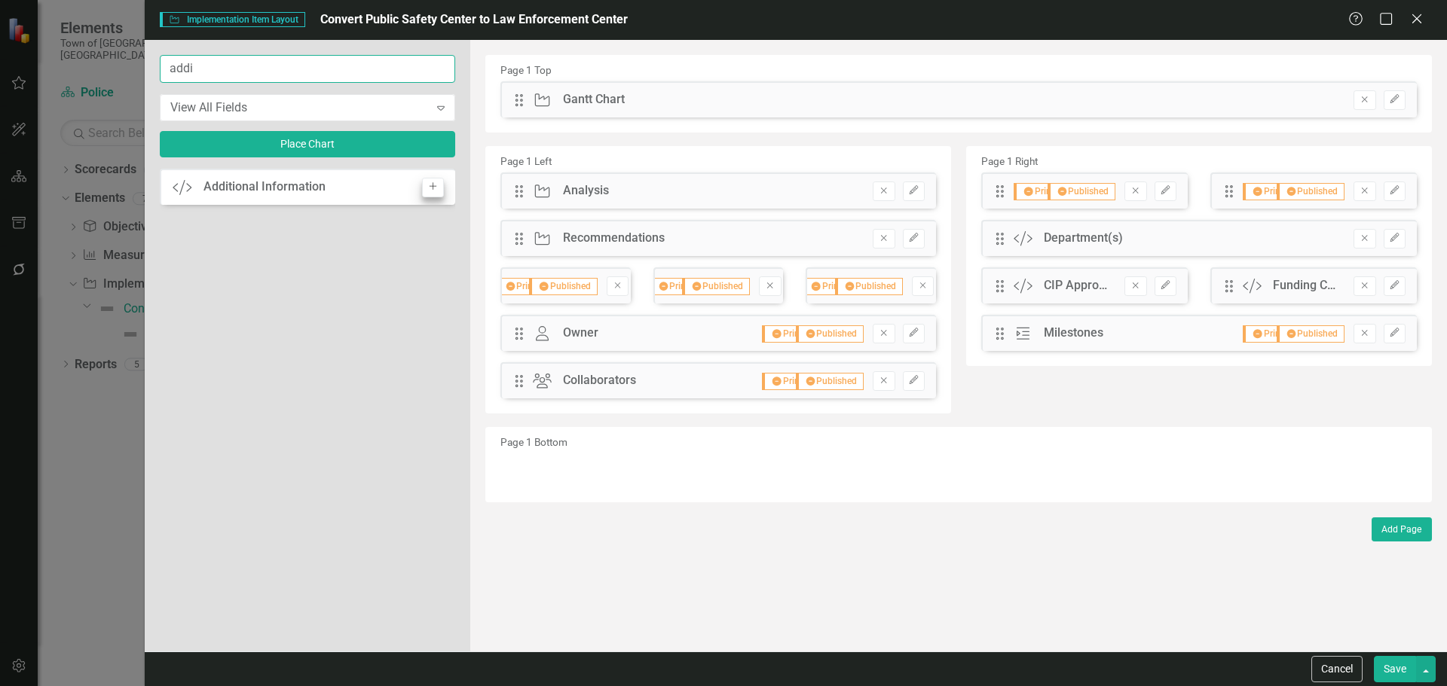
type input "addi"
click at [433, 185] on icon "Add" at bounding box center [432, 186] width 11 height 9
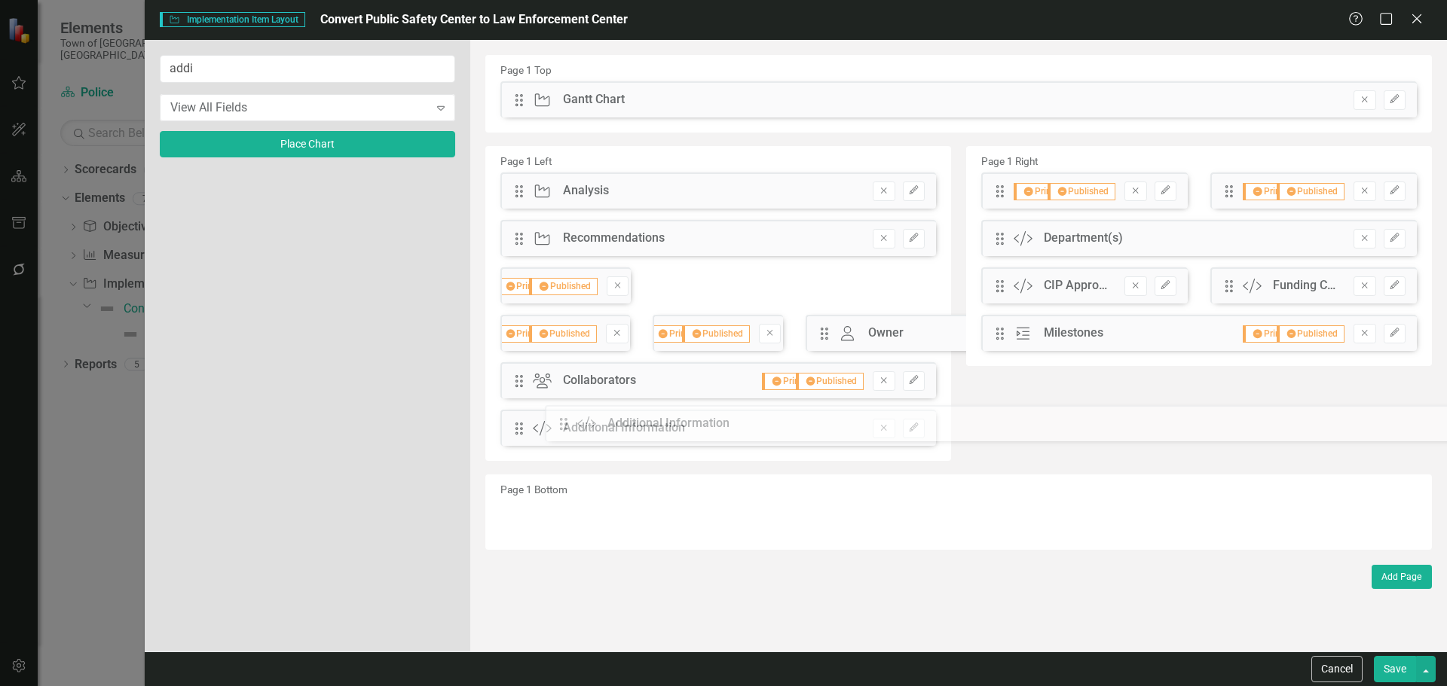
drag, startPoint x: 519, startPoint y: 101, endPoint x: 575, endPoint y: 425, distance: 328.7
click at [903, 427] on button "Edit" at bounding box center [914, 429] width 22 height 20
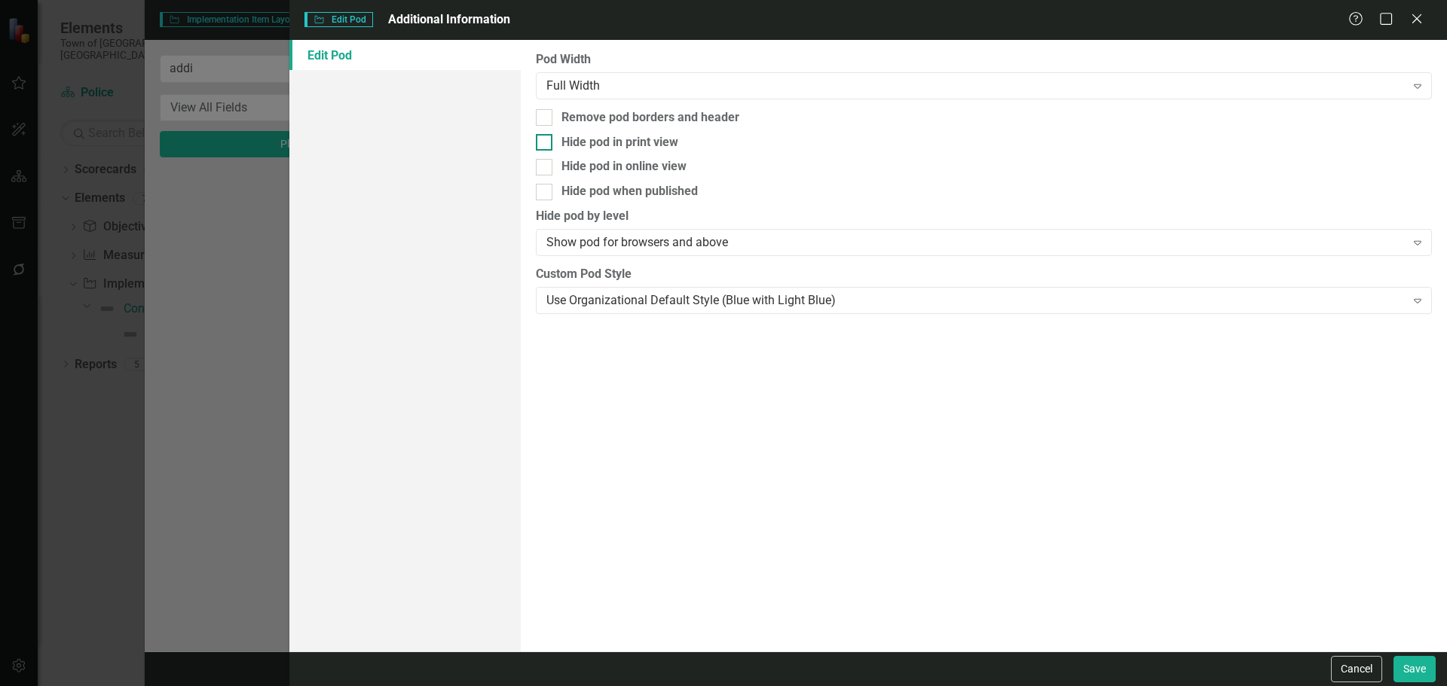
click at [575, 142] on div "Hide pod in print view" at bounding box center [619, 142] width 117 height 17
click at [545, 142] on input "Hide pod in print view" at bounding box center [541, 139] width 10 height 10
checkbox input "true"
click at [588, 196] on div "Hide pod when published" at bounding box center [629, 191] width 136 height 17
click at [545, 194] on input "Hide pod when published" at bounding box center [541, 189] width 10 height 10
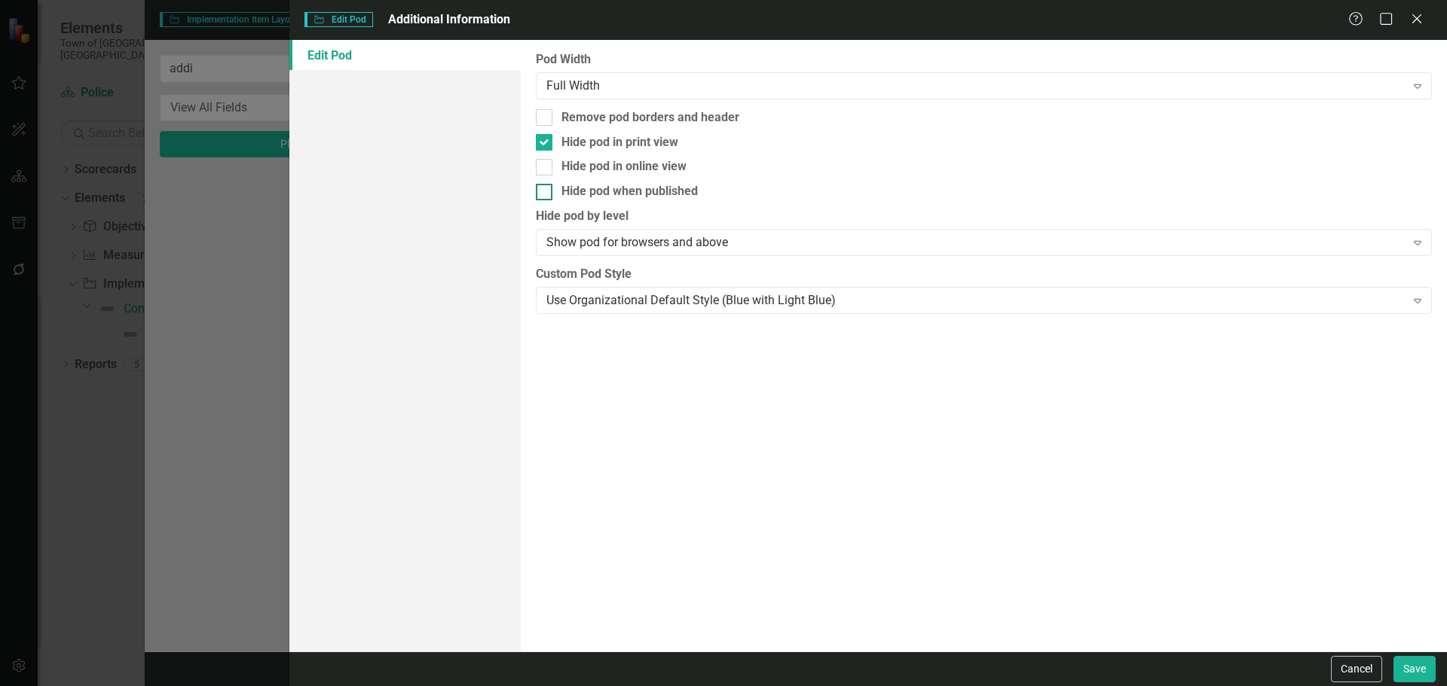
checkbox input "true"
click at [1424, 675] on button "Save" at bounding box center [1414, 669] width 42 height 26
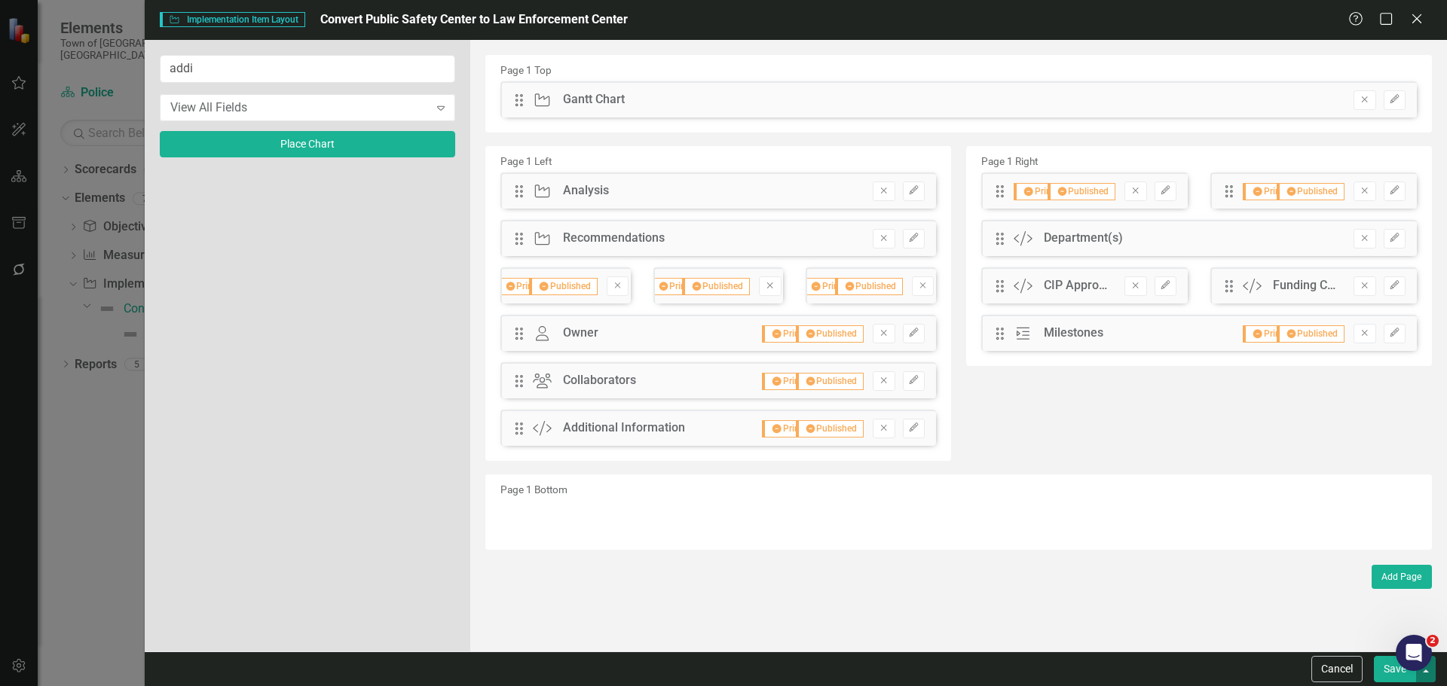
click at [1426, 677] on button "button" at bounding box center [1426, 669] width 20 height 26
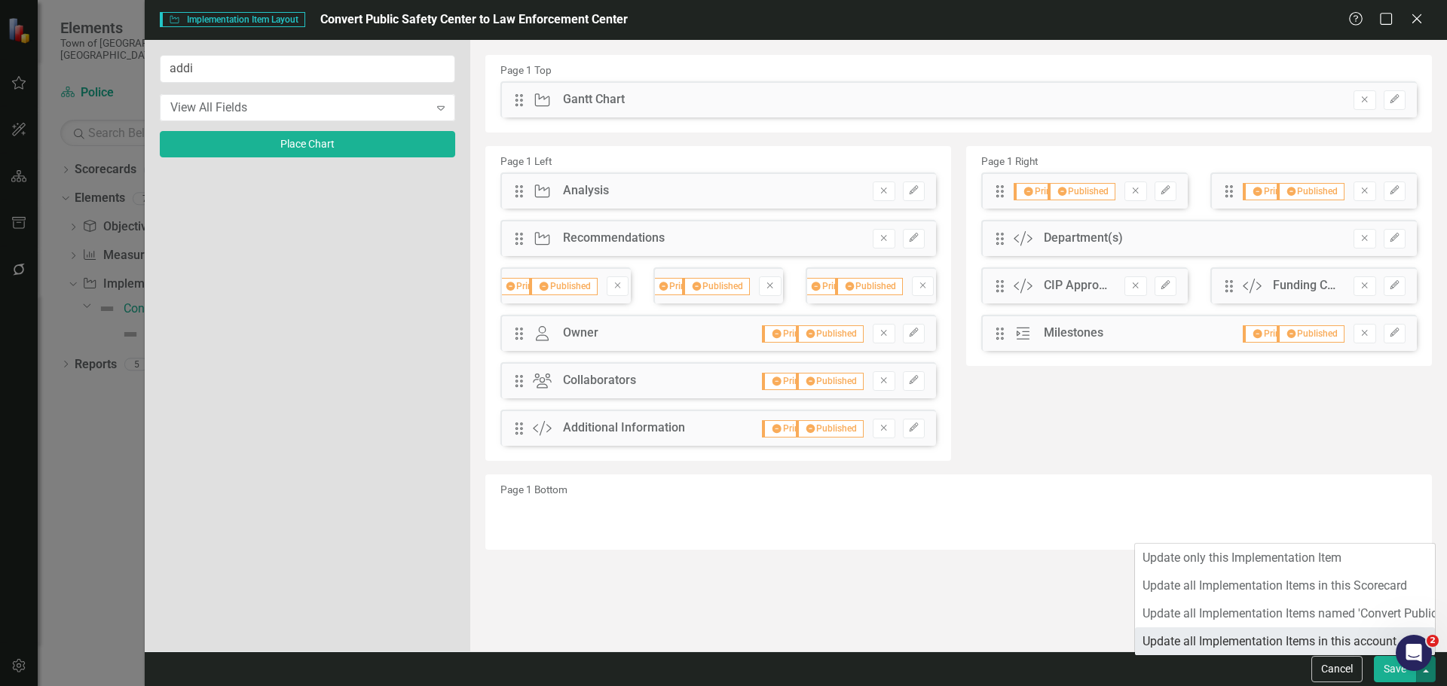
click at [1324, 638] on link "Update all Implementation Items in this account" at bounding box center [1285, 642] width 300 height 28
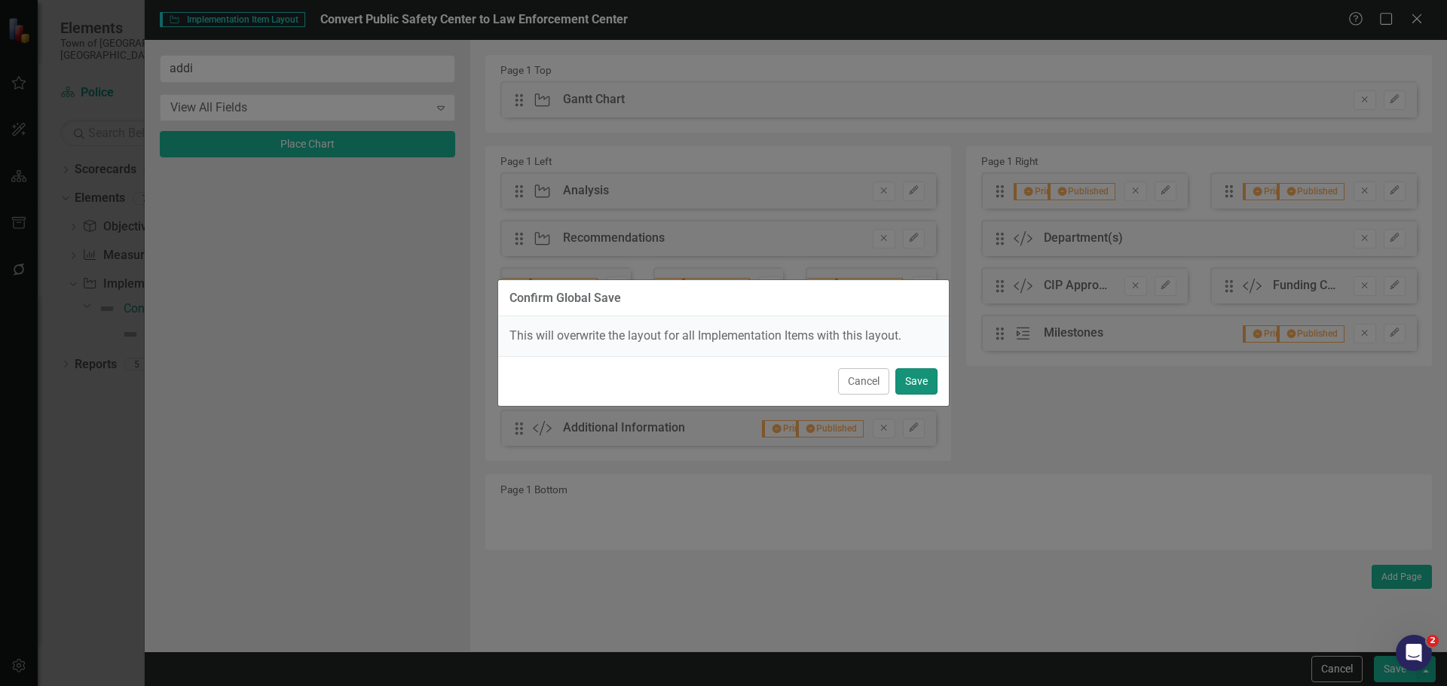
click at [919, 376] on button "Save" at bounding box center [916, 381] width 42 height 26
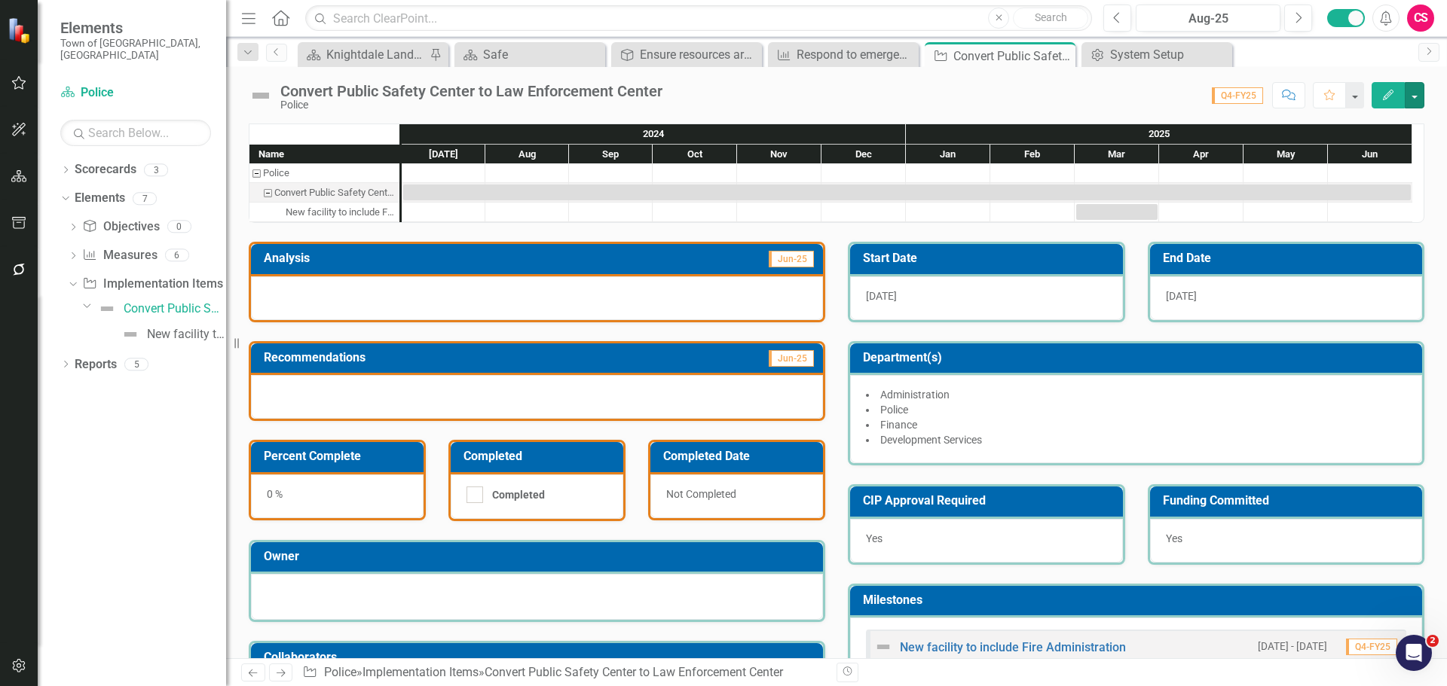
scroll to position [178, 0]
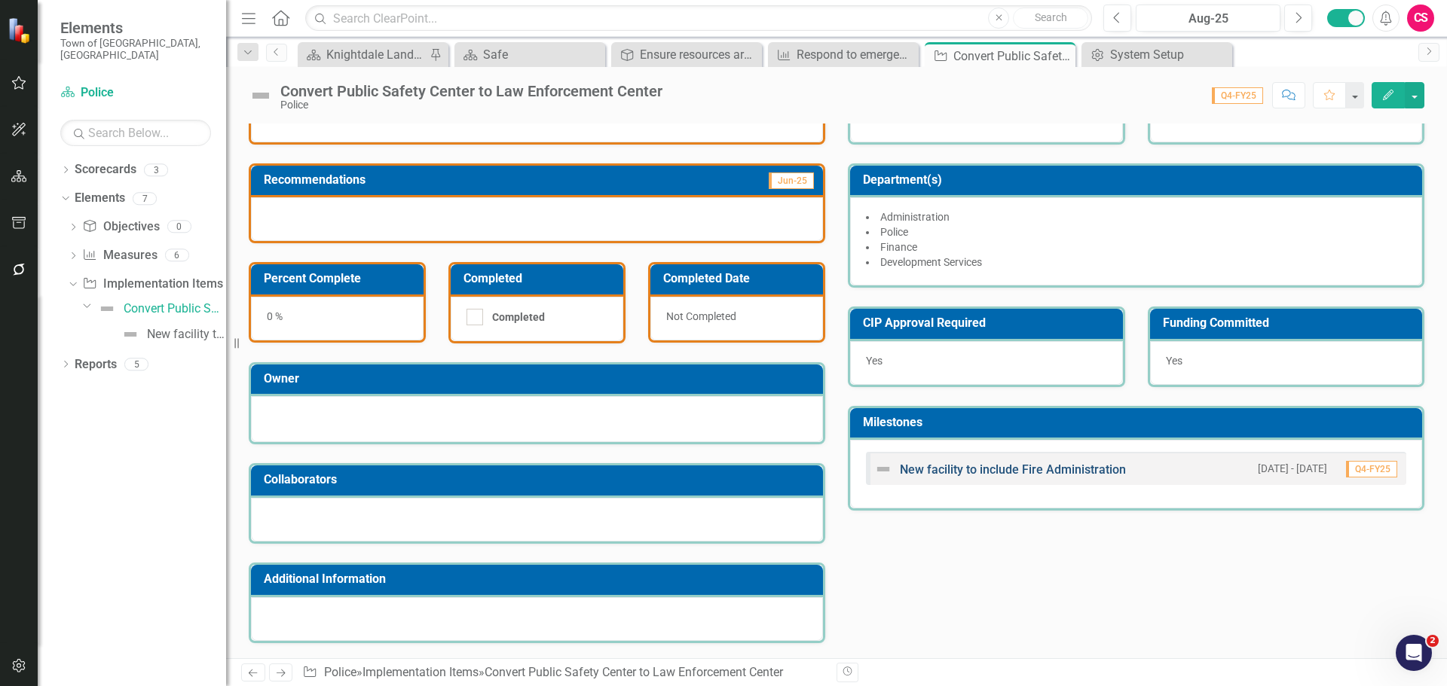
click at [1005, 465] on link "New facility to include Fire Administration" at bounding box center [1013, 470] width 226 height 14
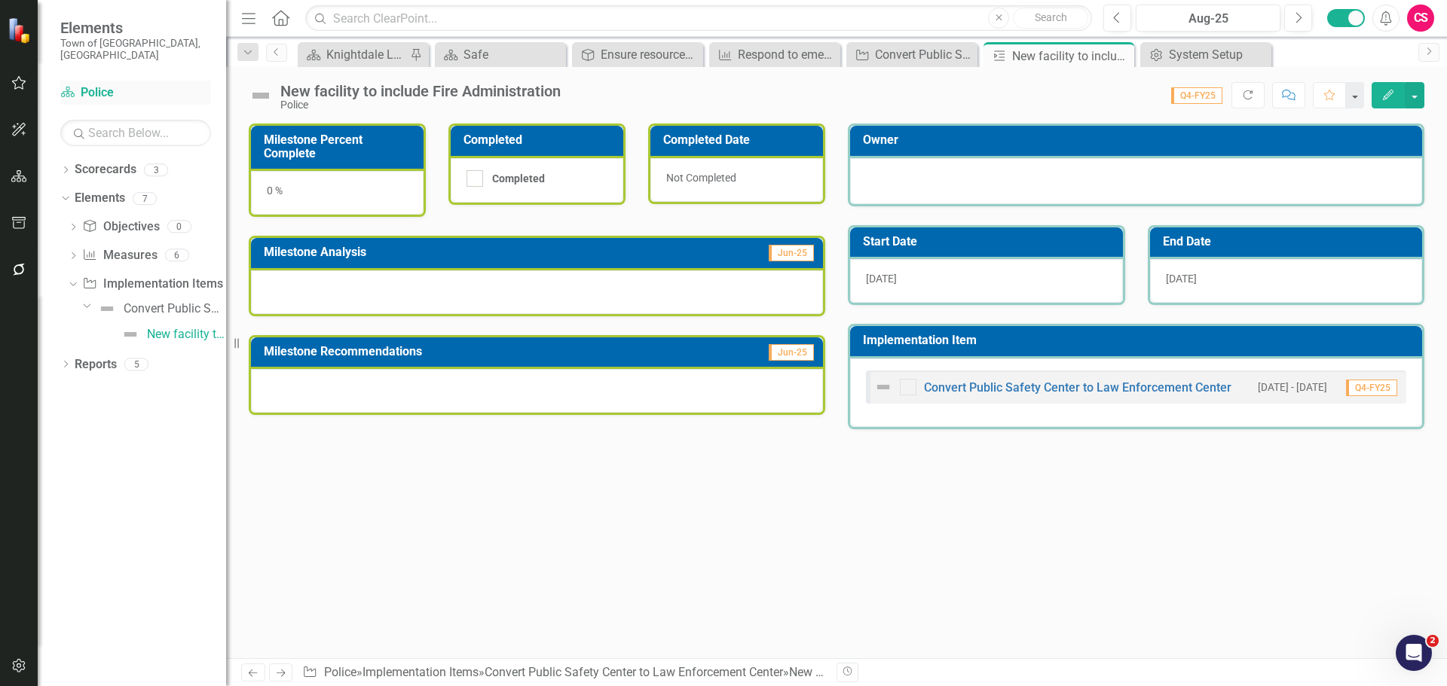
click at [97, 84] on link "Scorecard Police" at bounding box center [135, 92] width 151 height 17
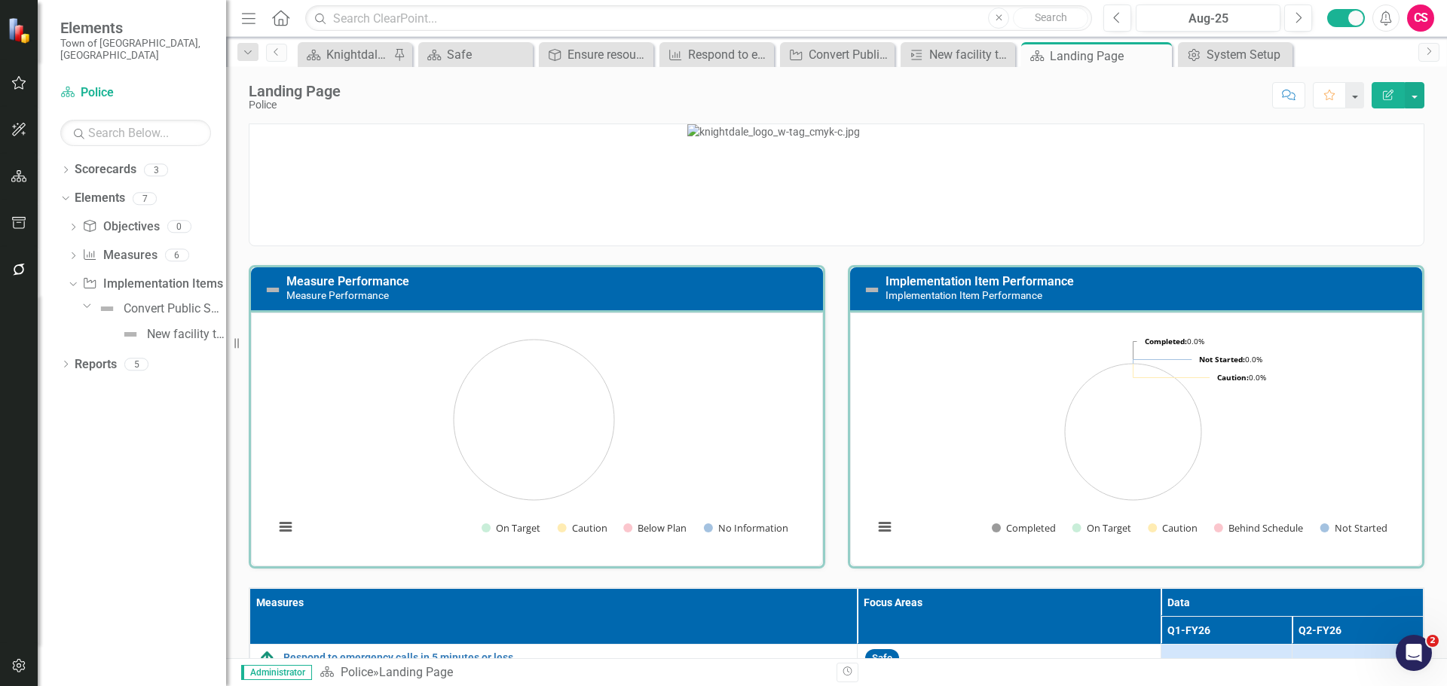
click at [278, 26] on icon at bounding box center [280, 18] width 17 height 16
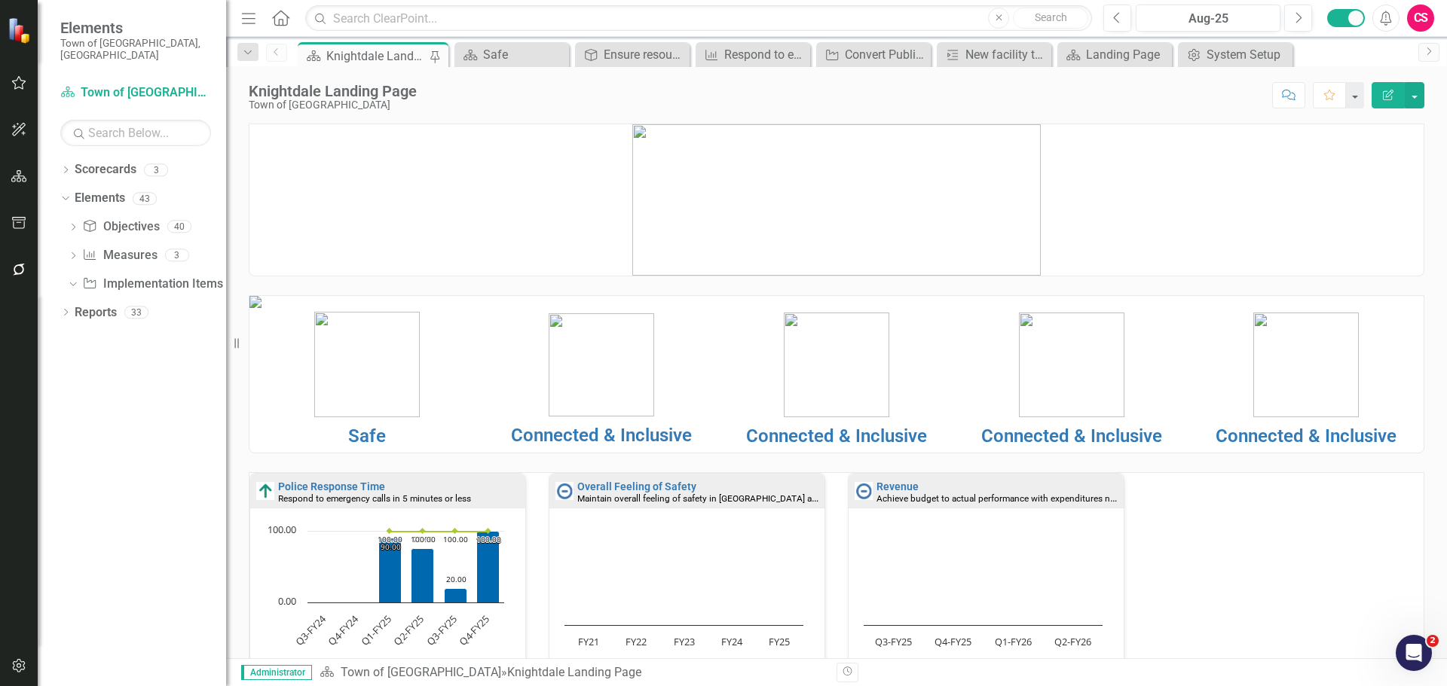
scroll to position [157, 0]
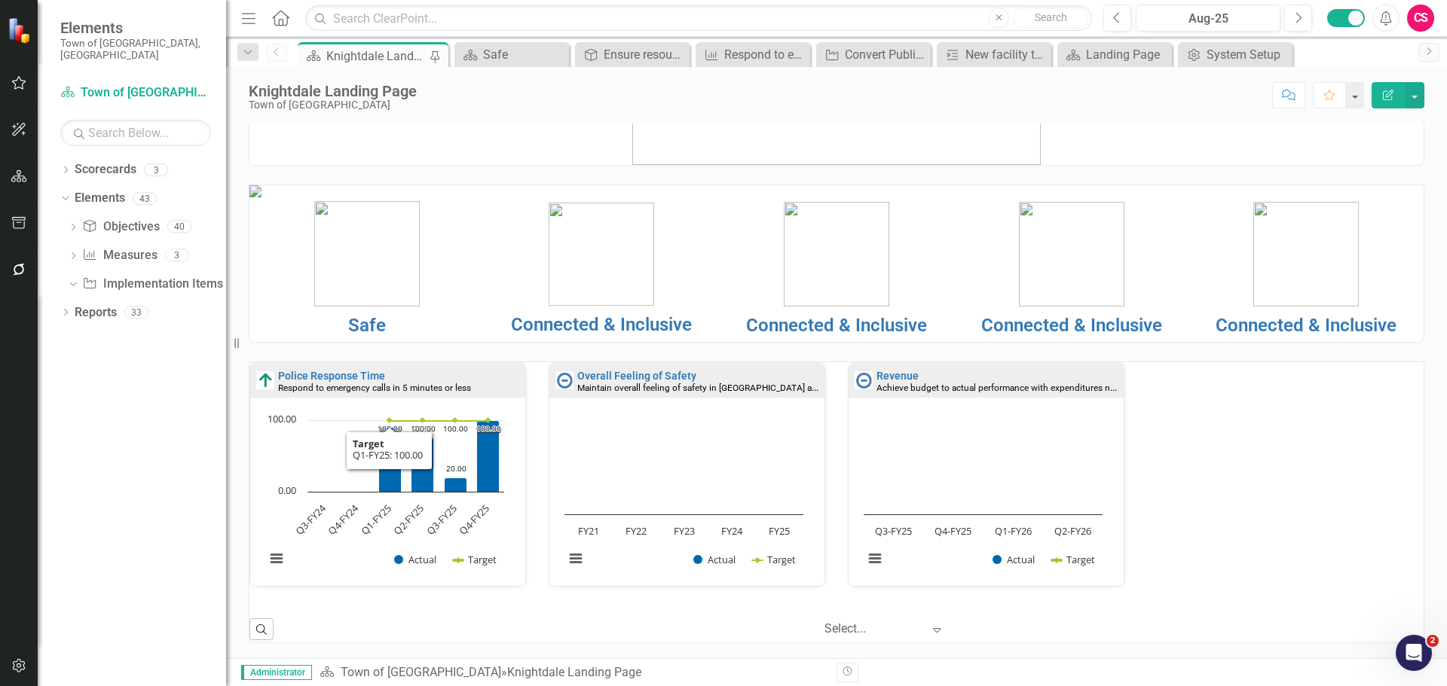
click at [1178, 572] on div "Police Response Time Respond to emergency calls in 5 minutes or less Loading...…" at bounding box center [836, 483] width 1196 height 243
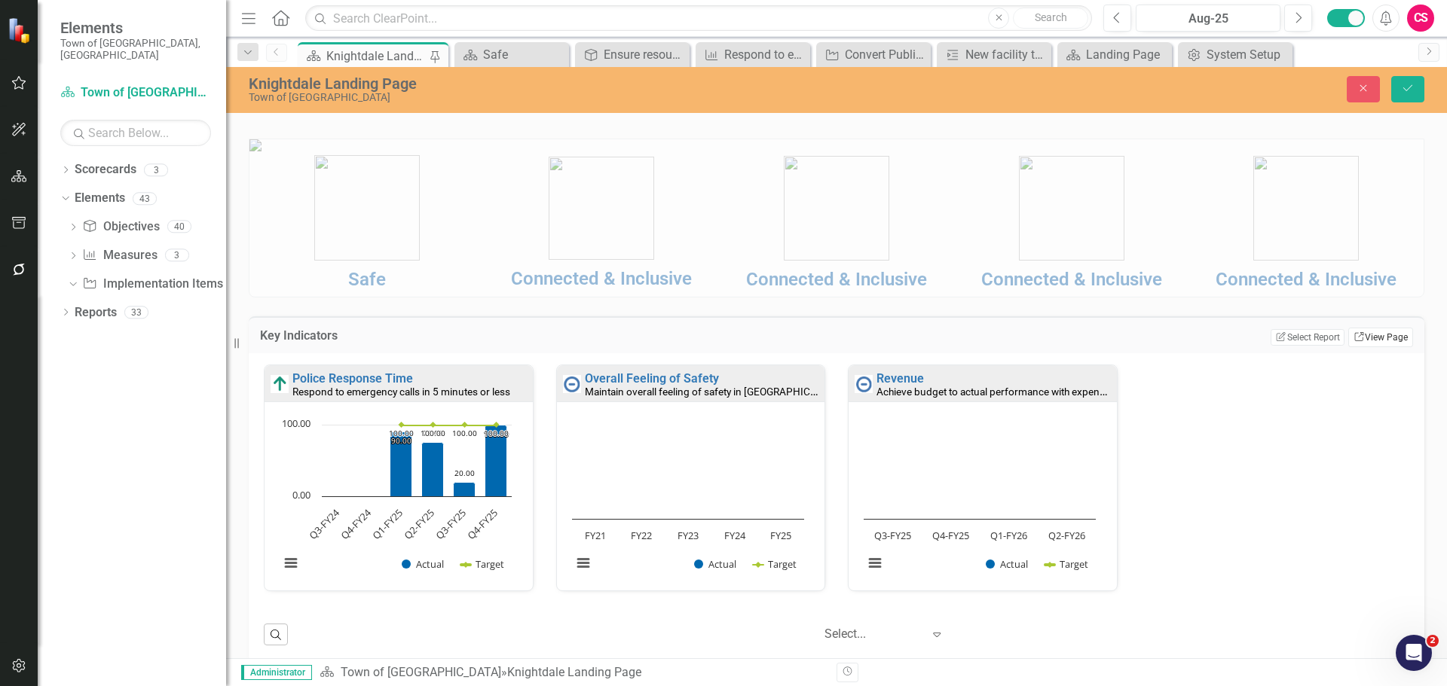
click at [1371, 347] on link "Link View Page" at bounding box center [1380, 338] width 65 height 20
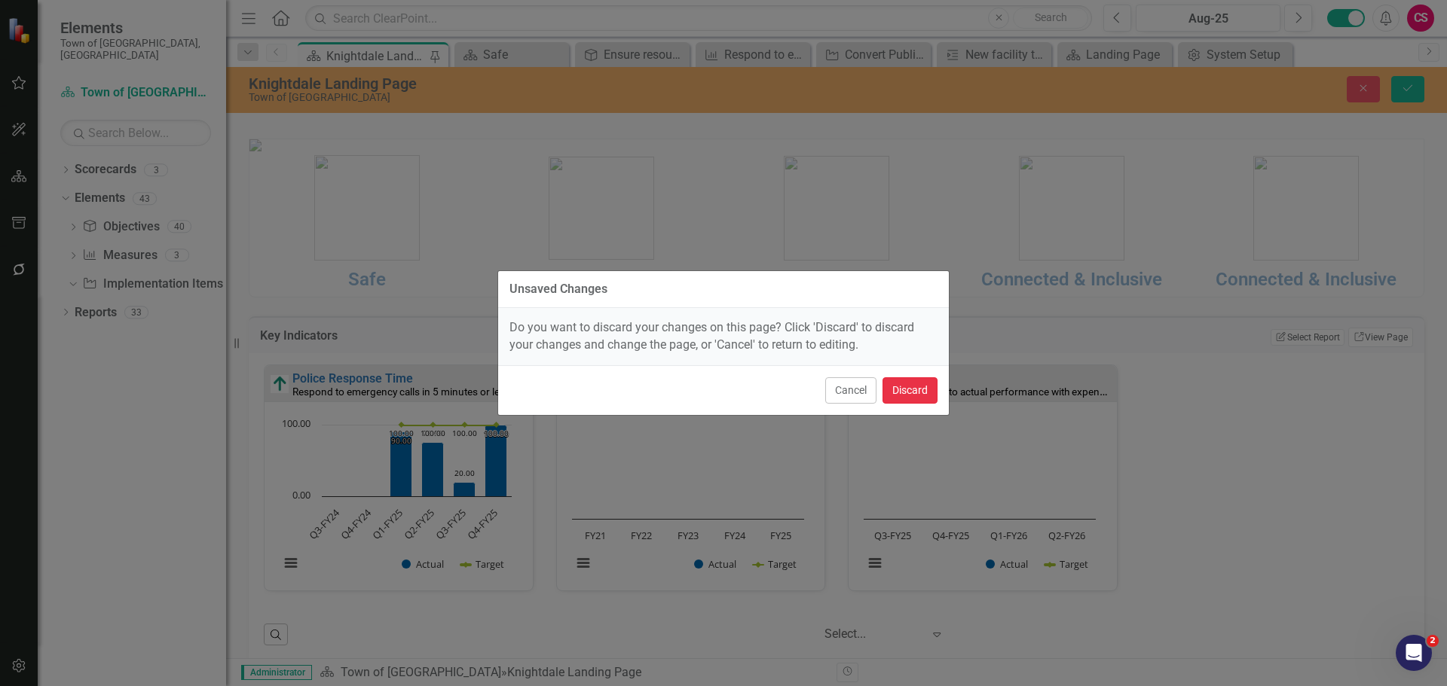
click at [914, 392] on button "Discard" at bounding box center [909, 390] width 55 height 26
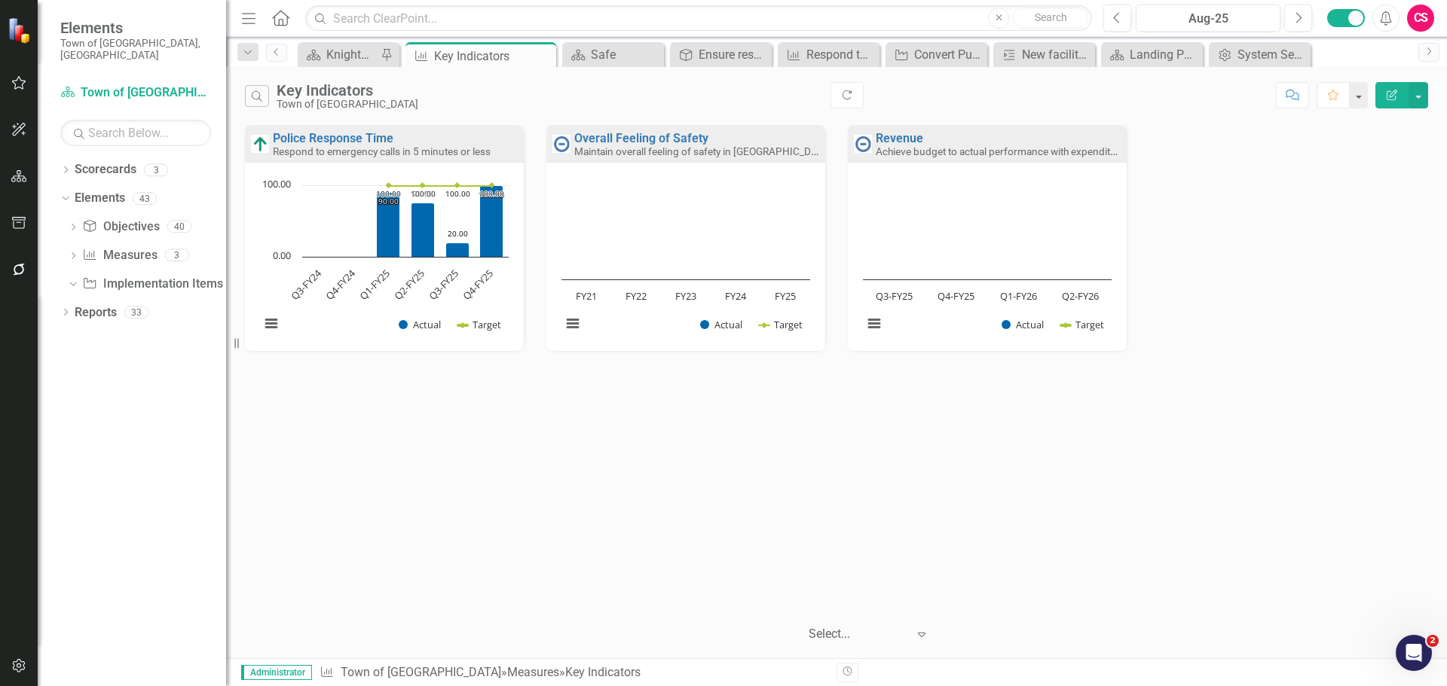
click at [1386, 87] on button "Edit Report" at bounding box center [1391, 95] width 33 height 26
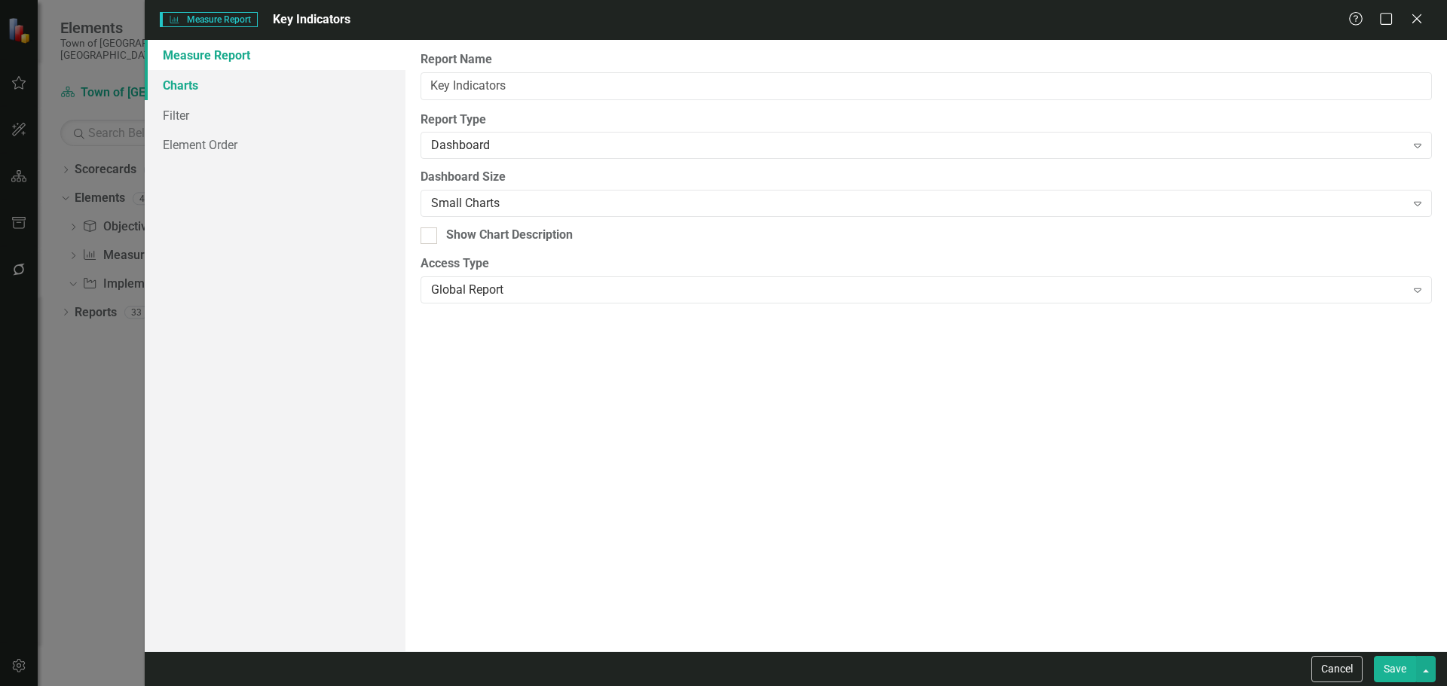
click at [310, 84] on link "Charts" at bounding box center [275, 85] width 261 height 30
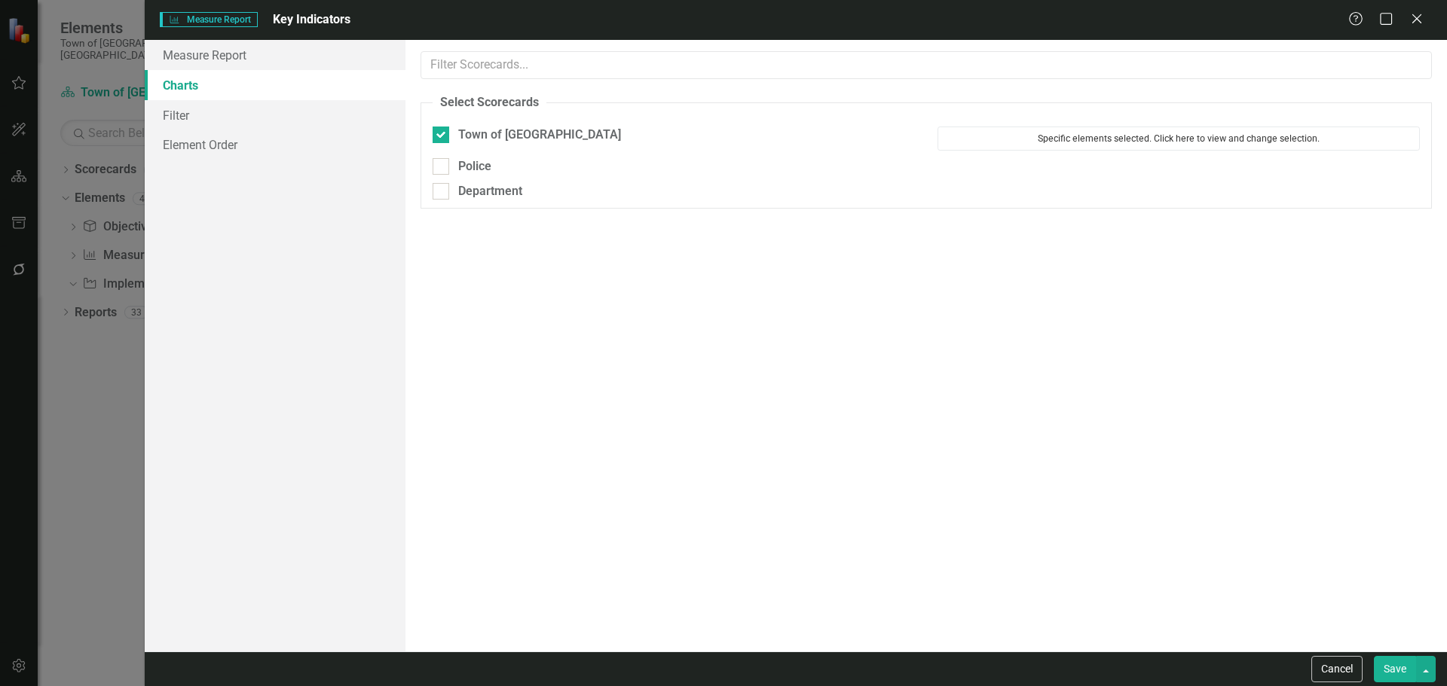
click at [1016, 147] on button "Specific elements selected. Click here to view and change selection." at bounding box center [1178, 139] width 482 height 24
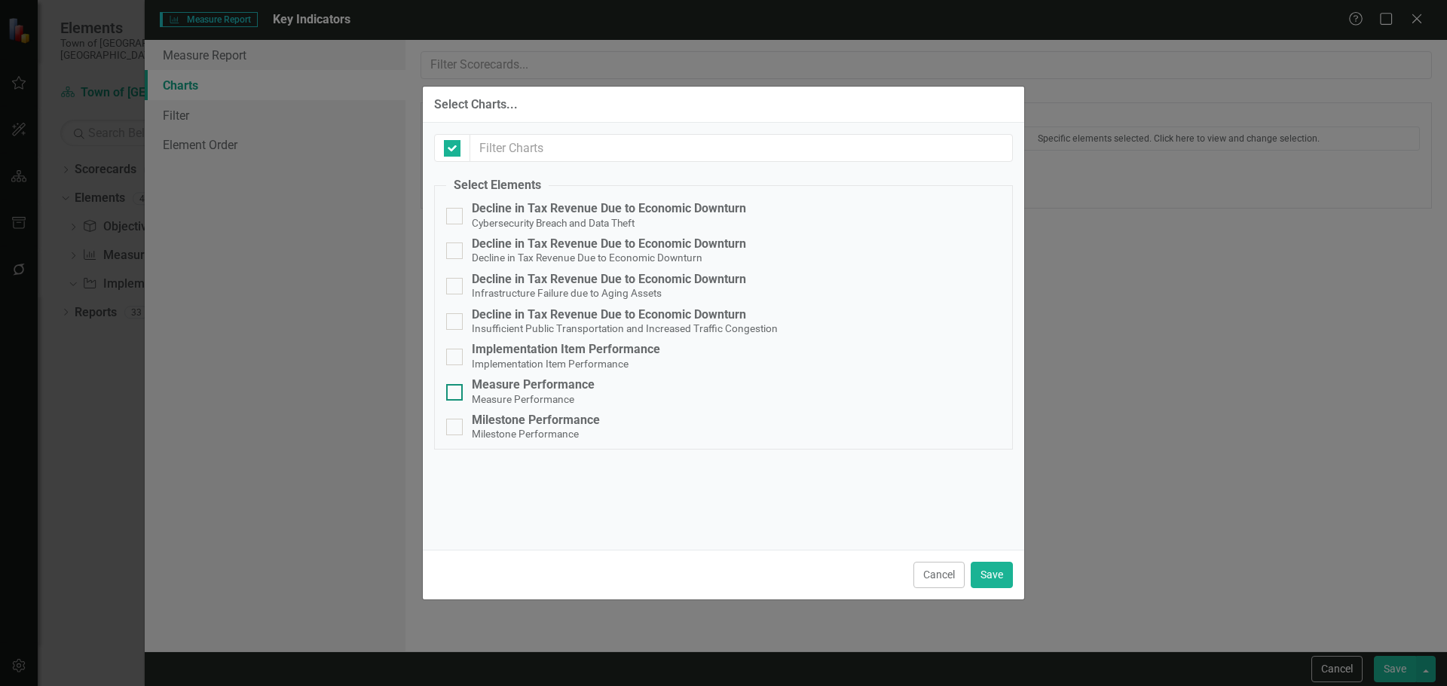
checkbox input "false"
click at [493, 228] on small "Cybersecurity Breach and Data Theft" at bounding box center [553, 223] width 163 height 12
click at [456, 218] on input "Decline in Tax Revenue Due to Economic Downturn Cybersecurity Breach and Data T…" at bounding box center [451, 213] width 10 height 10
click at [493, 228] on small "Cybersecurity Breach and Data Theft" at bounding box center [553, 223] width 163 height 12
click at [456, 218] on input "Decline in Tax Revenue Due to Economic Downturn Cybersecurity Breach and Data T…" at bounding box center [451, 213] width 10 height 10
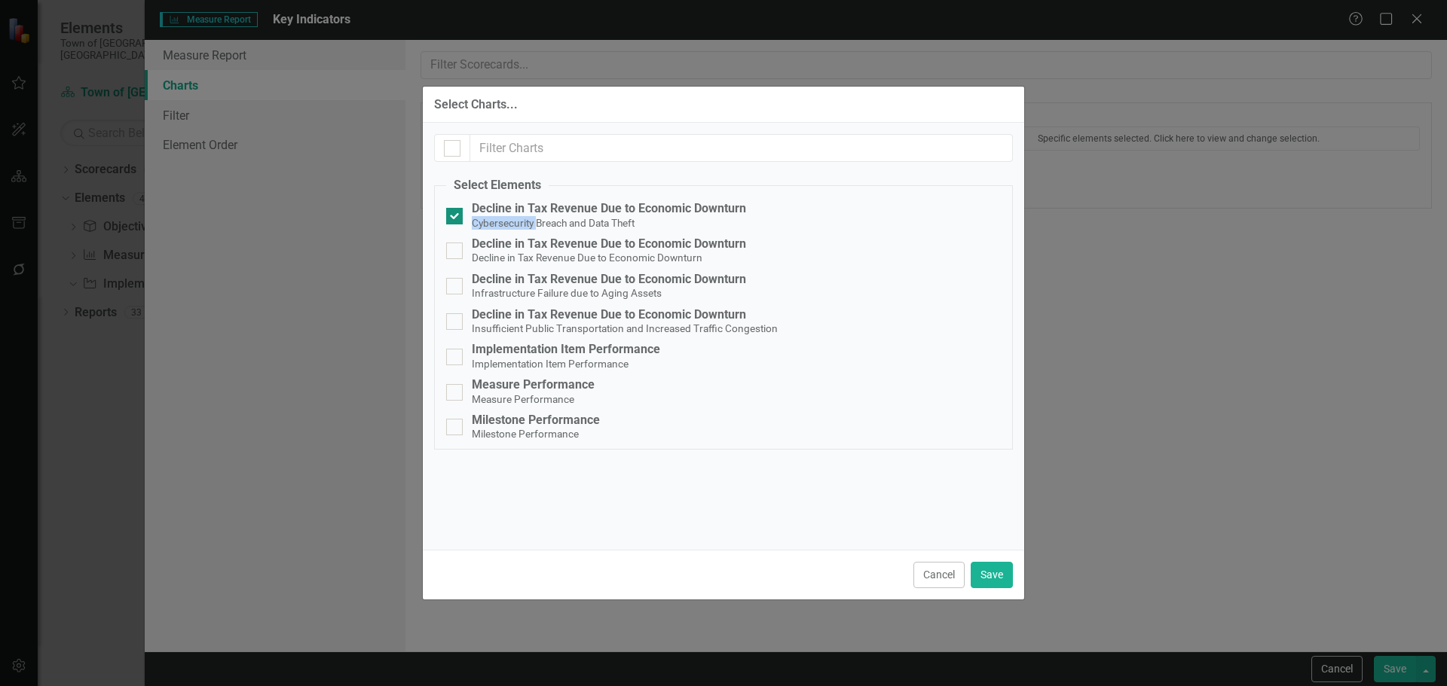
checkbox input "false"
click at [935, 568] on button "Cancel" at bounding box center [938, 575] width 51 height 26
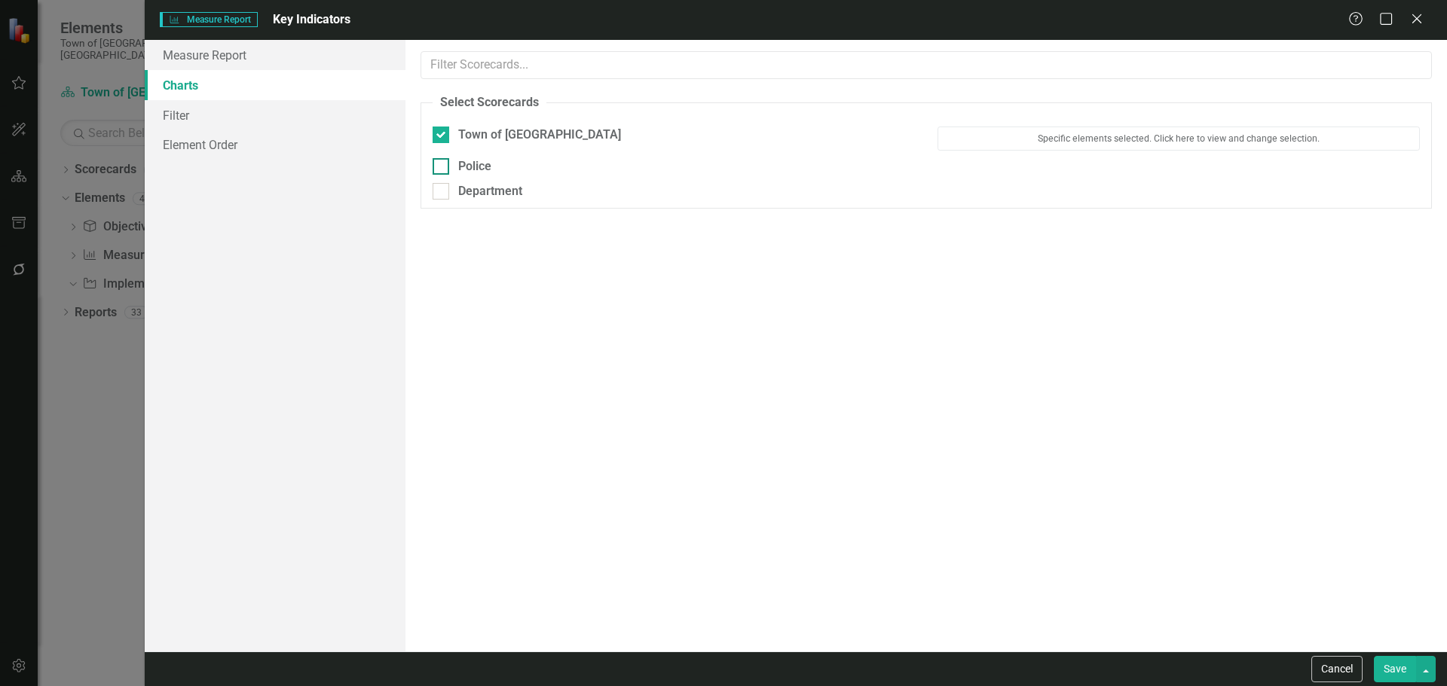
click at [467, 158] on div "Police" at bounding box center [474, 166] width 33 height 17
click at [442, 158] on input "Police" at bounding box center [437, 163] width 10 height 10
checkbox input "true"
click at [1201, 159] on button "Click to select specific elements." at bounding box center [1178, 170] width 482 height 24
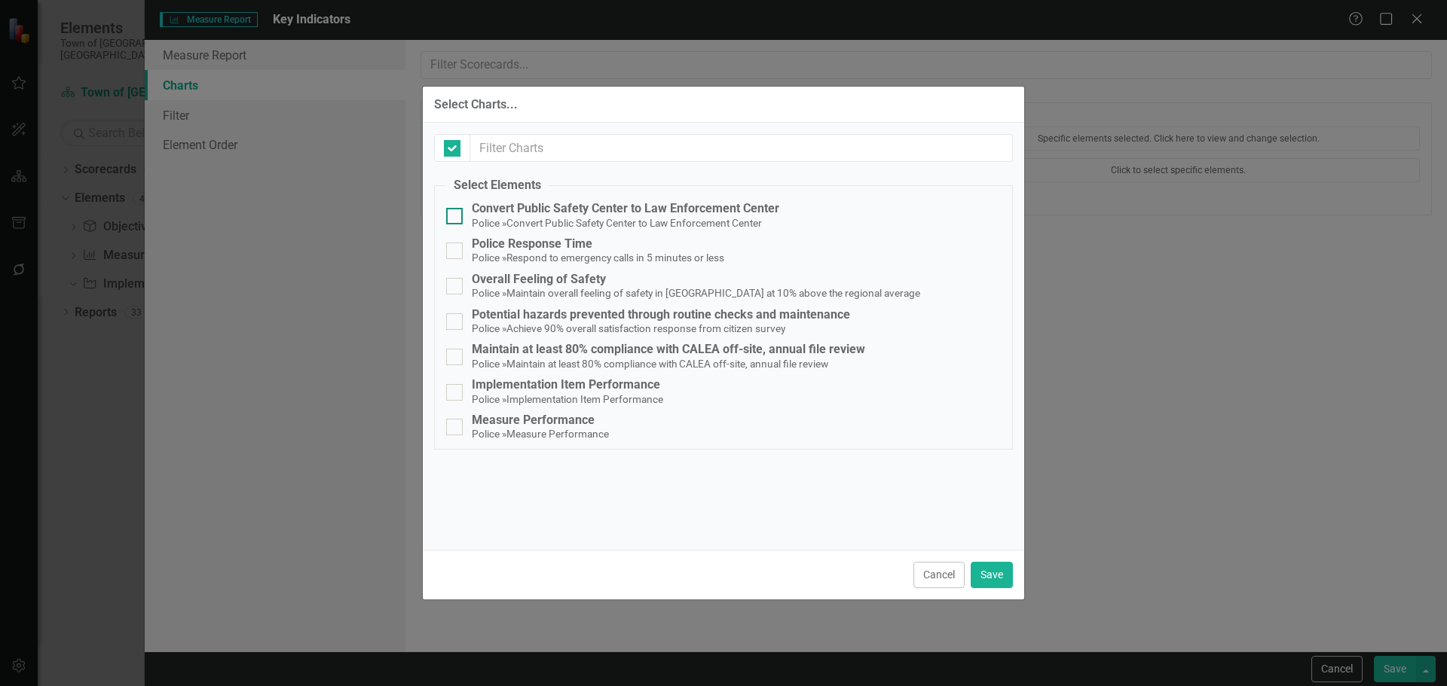
checkbox input "false"
click at [528, 224] on small "Convert Public Safety Center to Law Enforcement Center" at bounding box center [633, 223] width 255 height 12
click at [456, 218] on input "Convert Public Safety Center to Law Enforcement Center Police » Convert Public …" at bounding box center [451, 213] width 10 height 10
checkbox input "true"
click at [526, 242] on div "Police Response Time" at bounding box center [598, 244] width 252 height 14
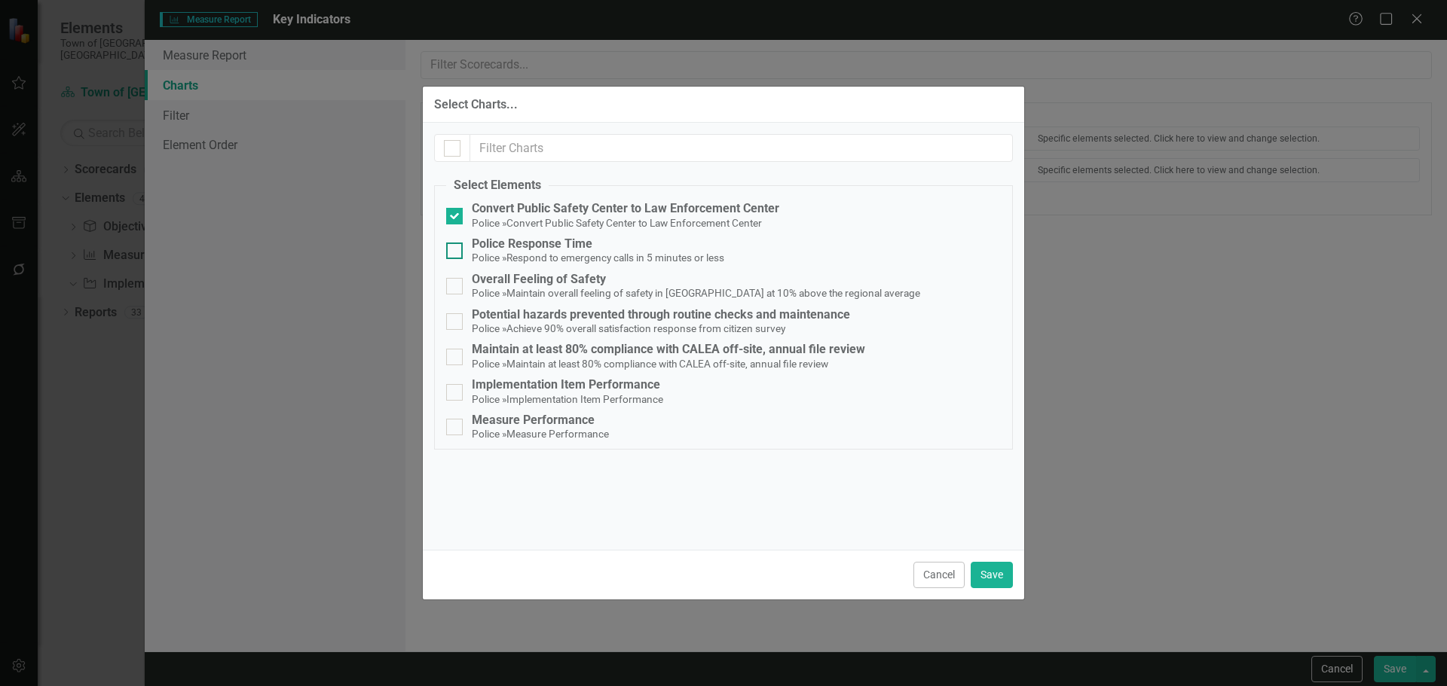
click at [456, 243] on input "Police Response Time Police » Respond to emergency calls in 5 minutes or less" at bounding box center [451, 248] width 10 height 10
checkbox input "true"
click at [992, 576] on button "Save" at bounding box center [991, 575] width 42 height 26
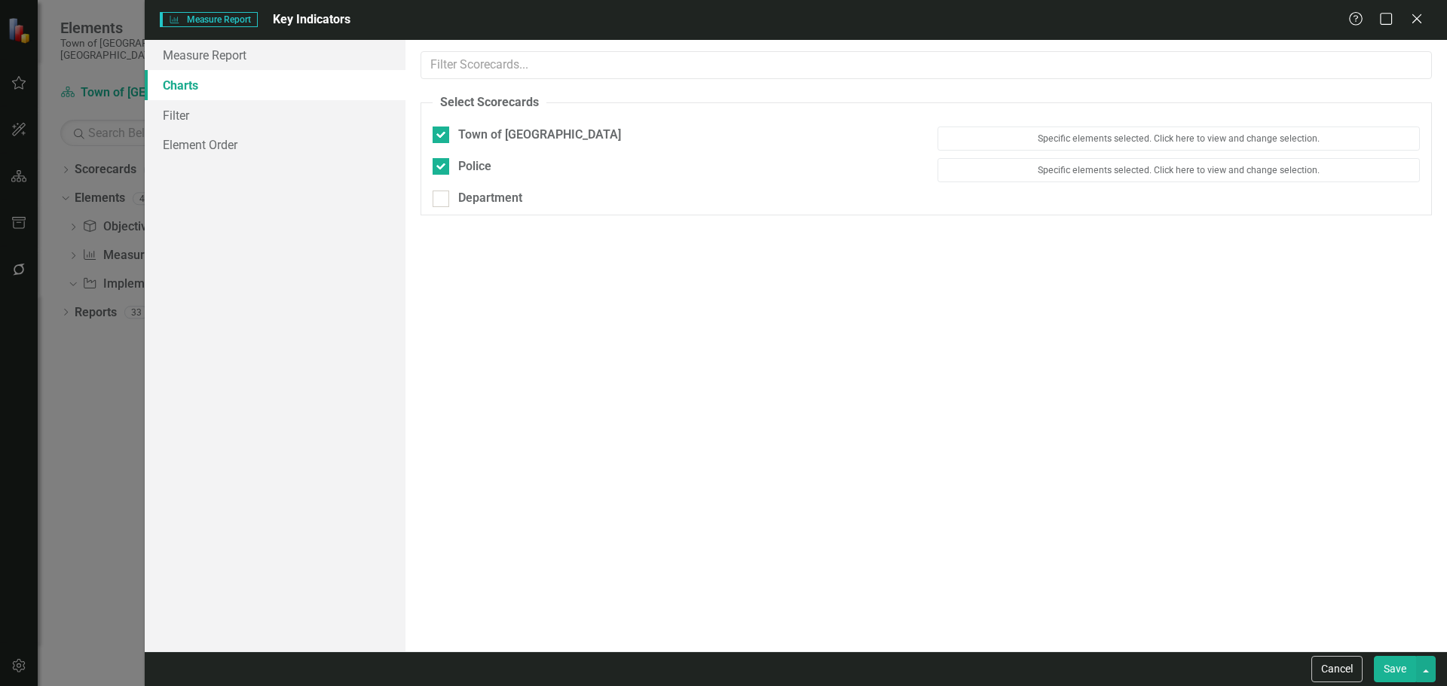
click at [1398, 679] on button "Save" at bounding box center [1394, 669] width 42 height 26
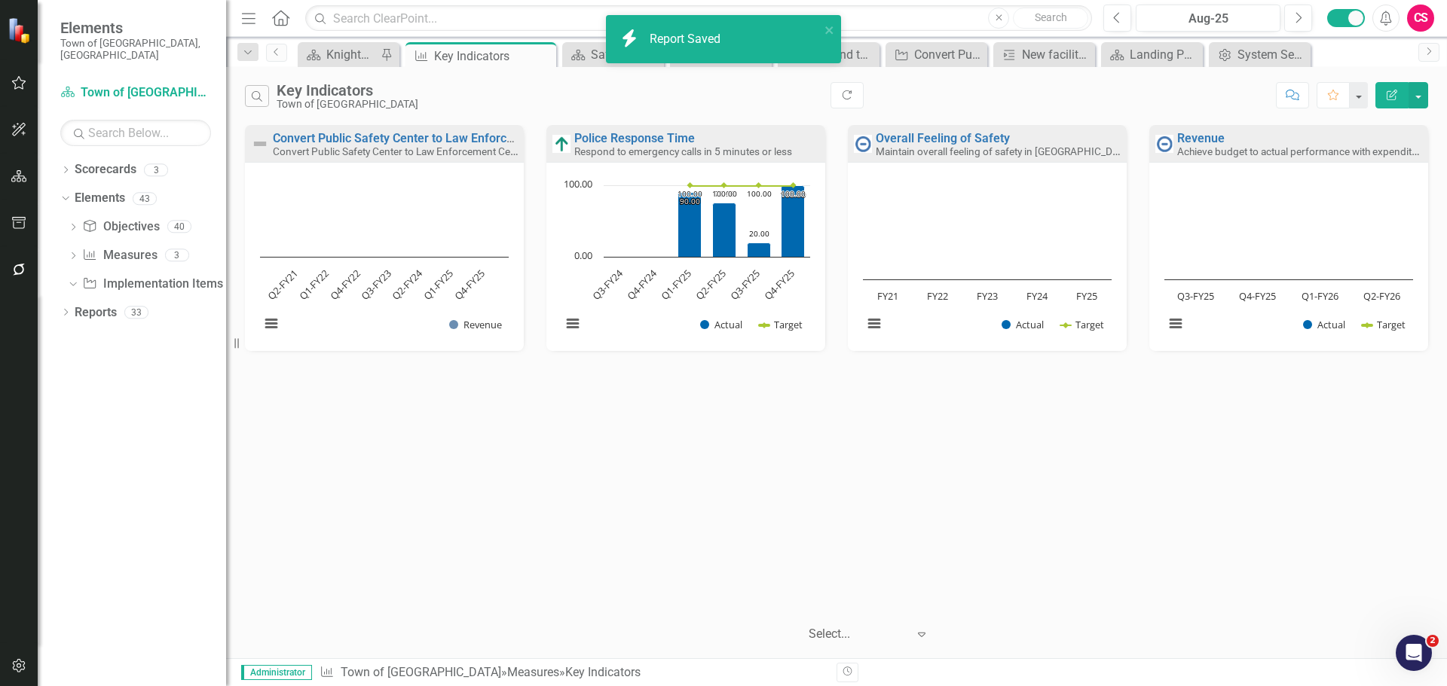
click at [14, 240] on div at bounding box center [19, 244] width 38 height 8
click at [16, 222] on icon "button" at bounding box center [19, 223] width 16 height 12
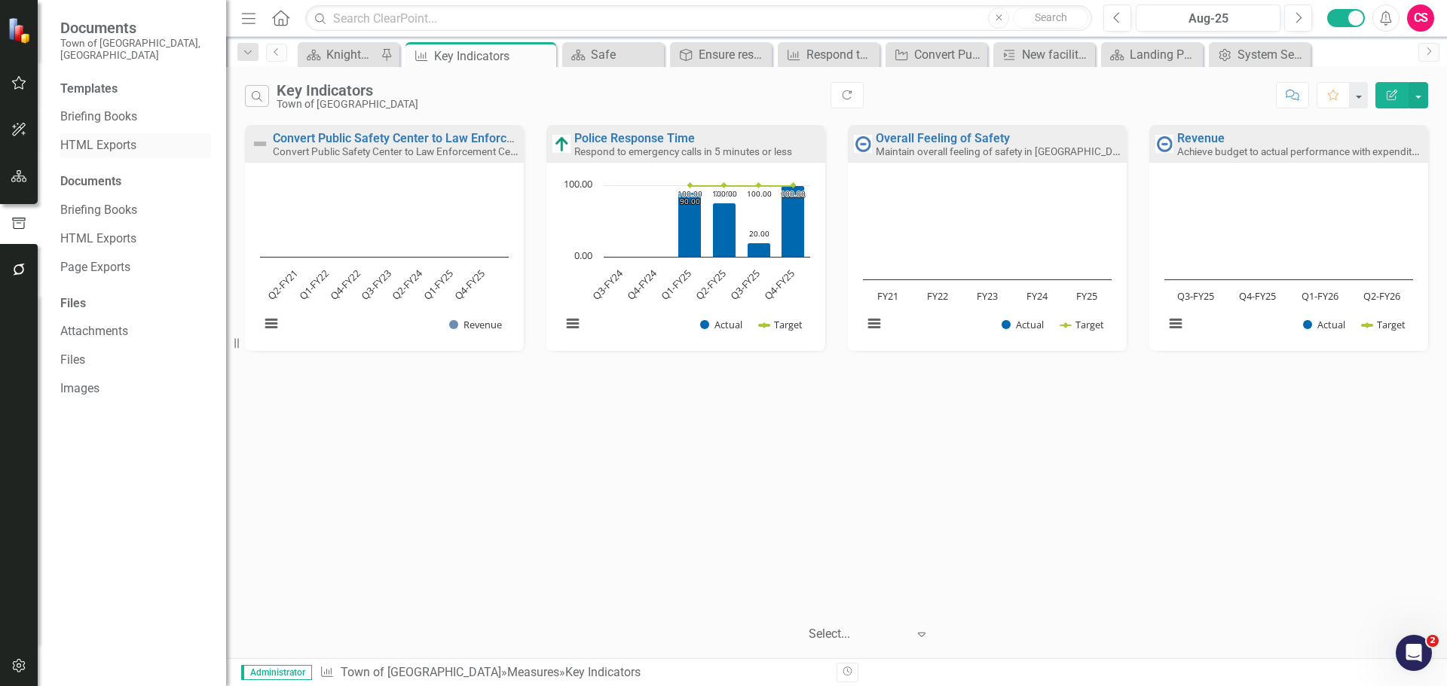
click at [114, 137] on link "HTML Exports" at bounding box center [135, 145] width 151 height 17
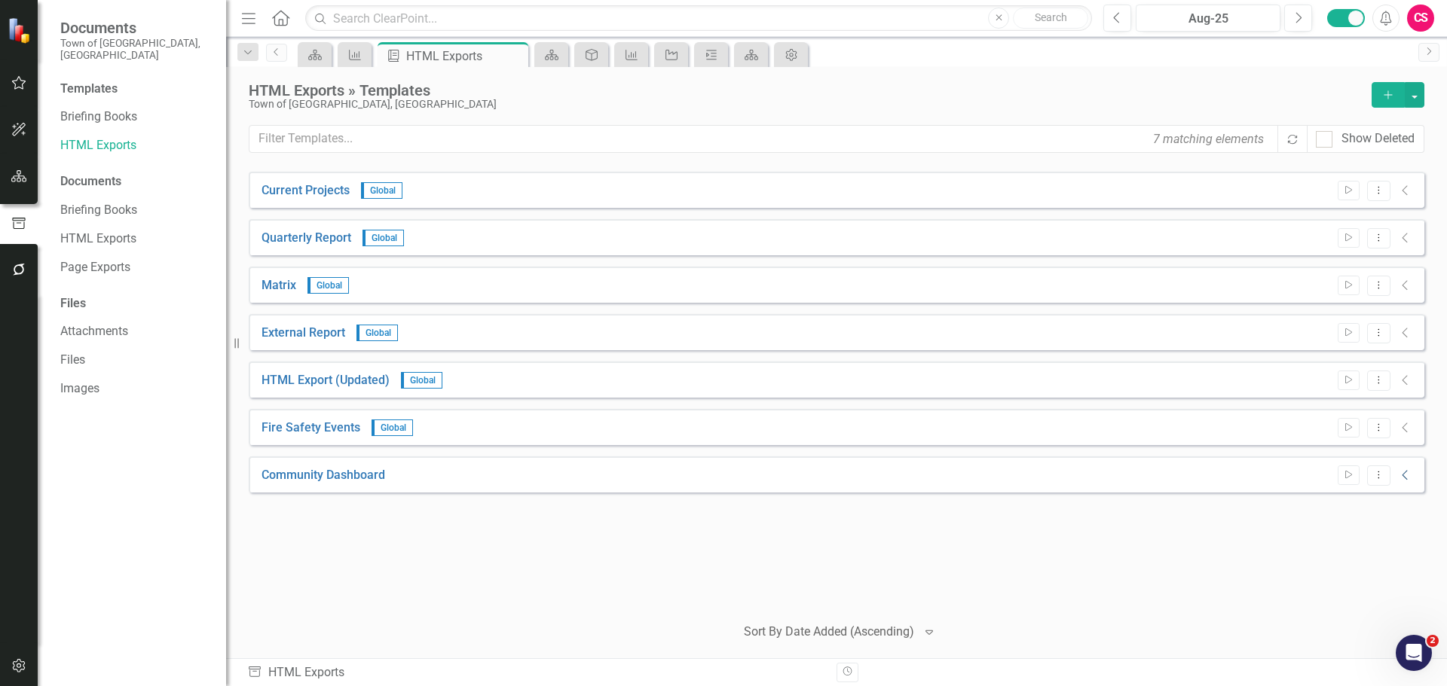
click at [1398, 477] on icon "Collapse" at bounding box center [1405, 475] width 15 height 12
click at [1367, 510] on icon "Link" at bounding box center [1370, 511] width 11 height 9
